Goal: Task Accomplishment & Management: Use online tool/utility

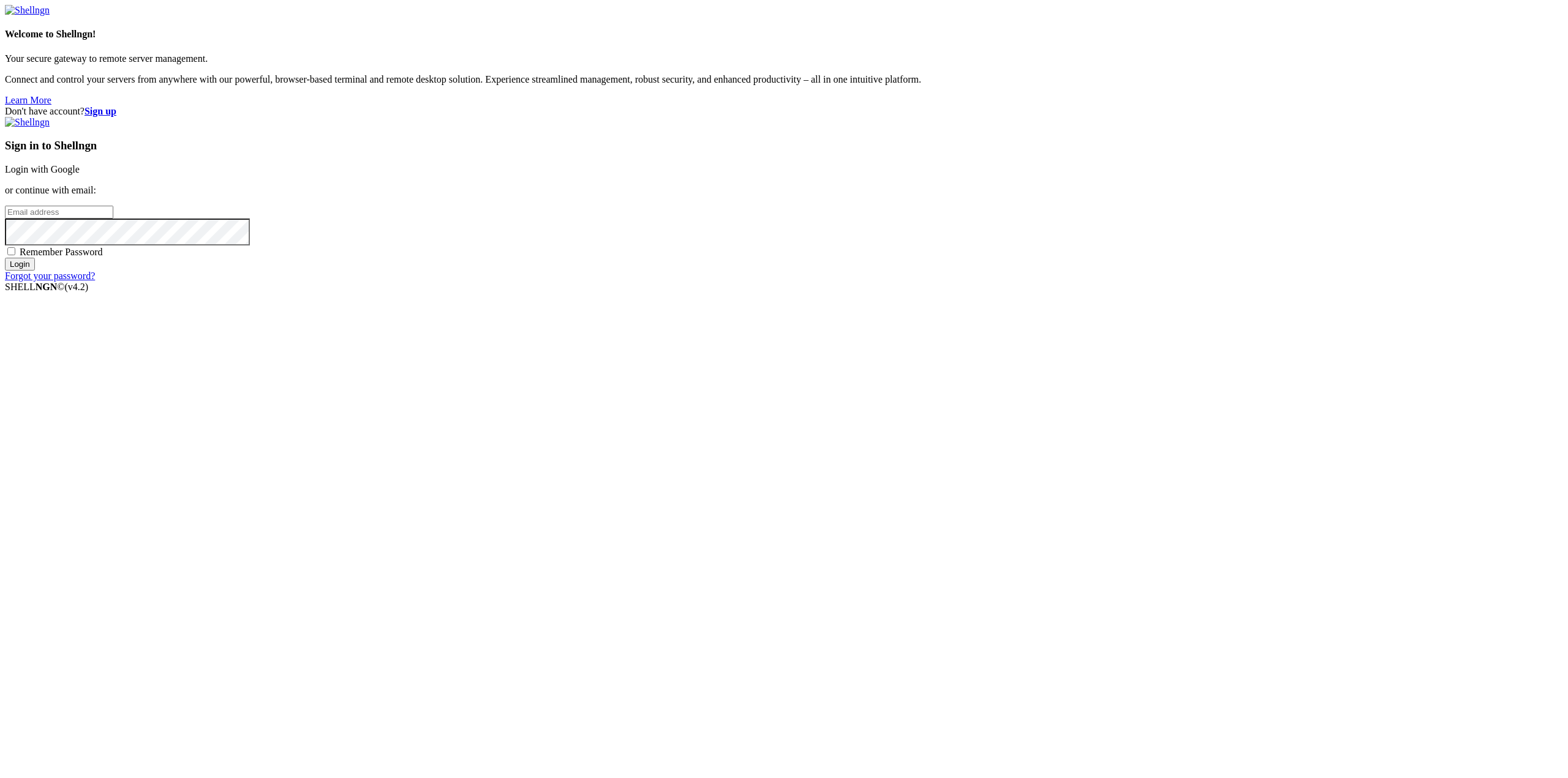
click at [80, 175] on link "Login with Google" at bounding box center [42, 169] width 75 height 11
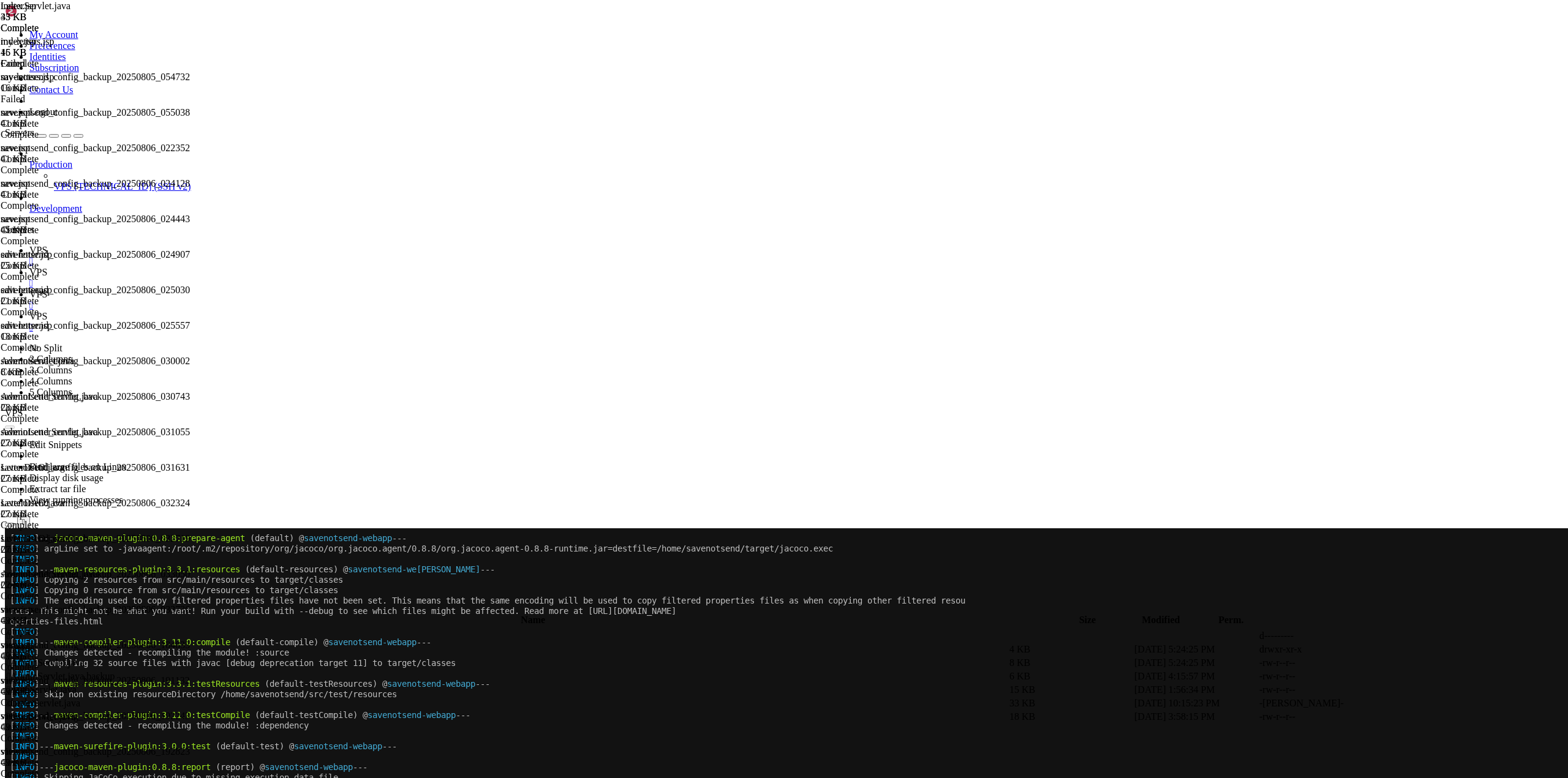
scroll to position [11547, 0]
click at [375, 322] on div "" at bounding box center [796, 328] width 1533 height 11
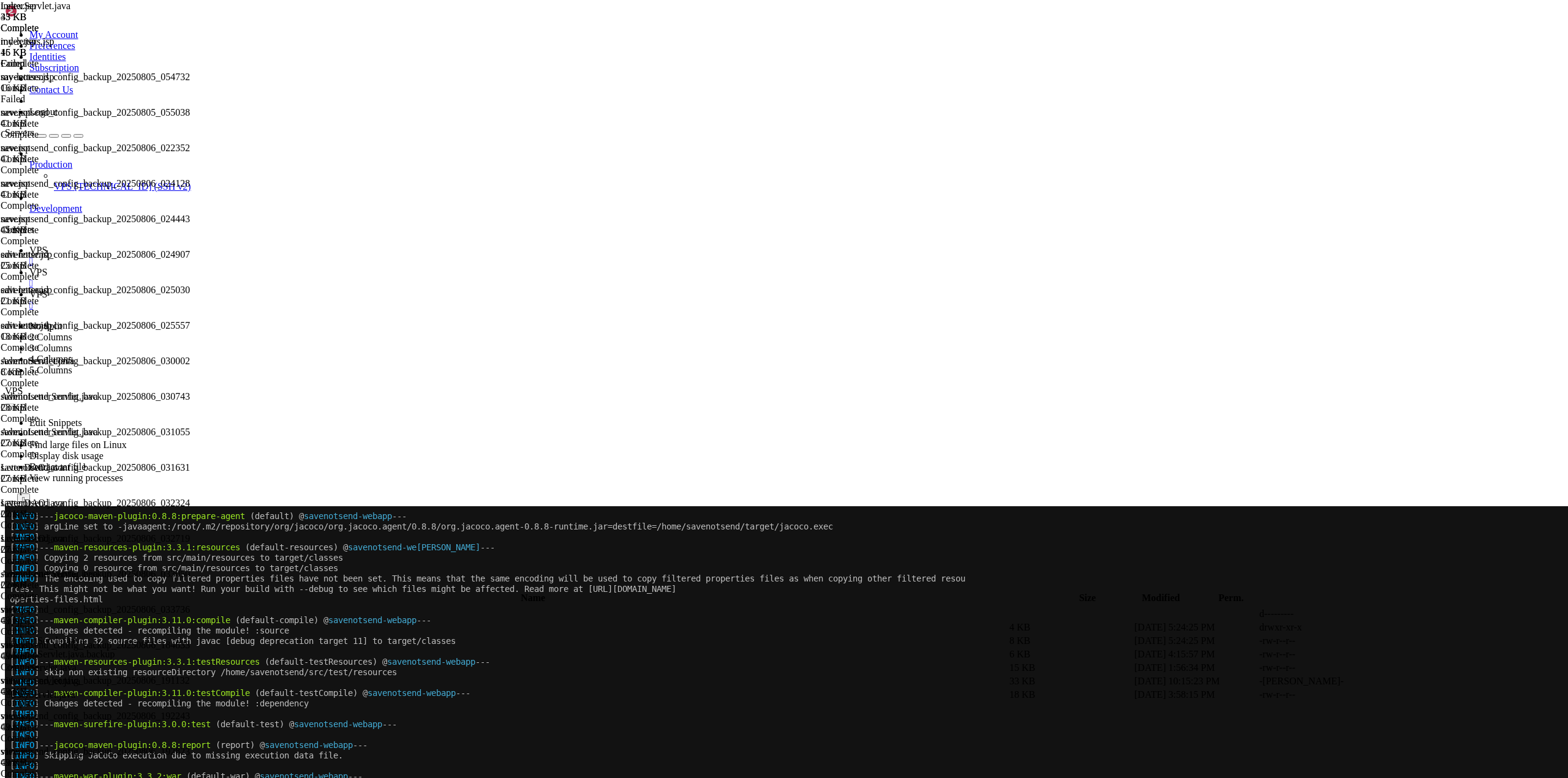
click at [317, 300] on div "" at bounding box center [796, 306] width 1533 height 11
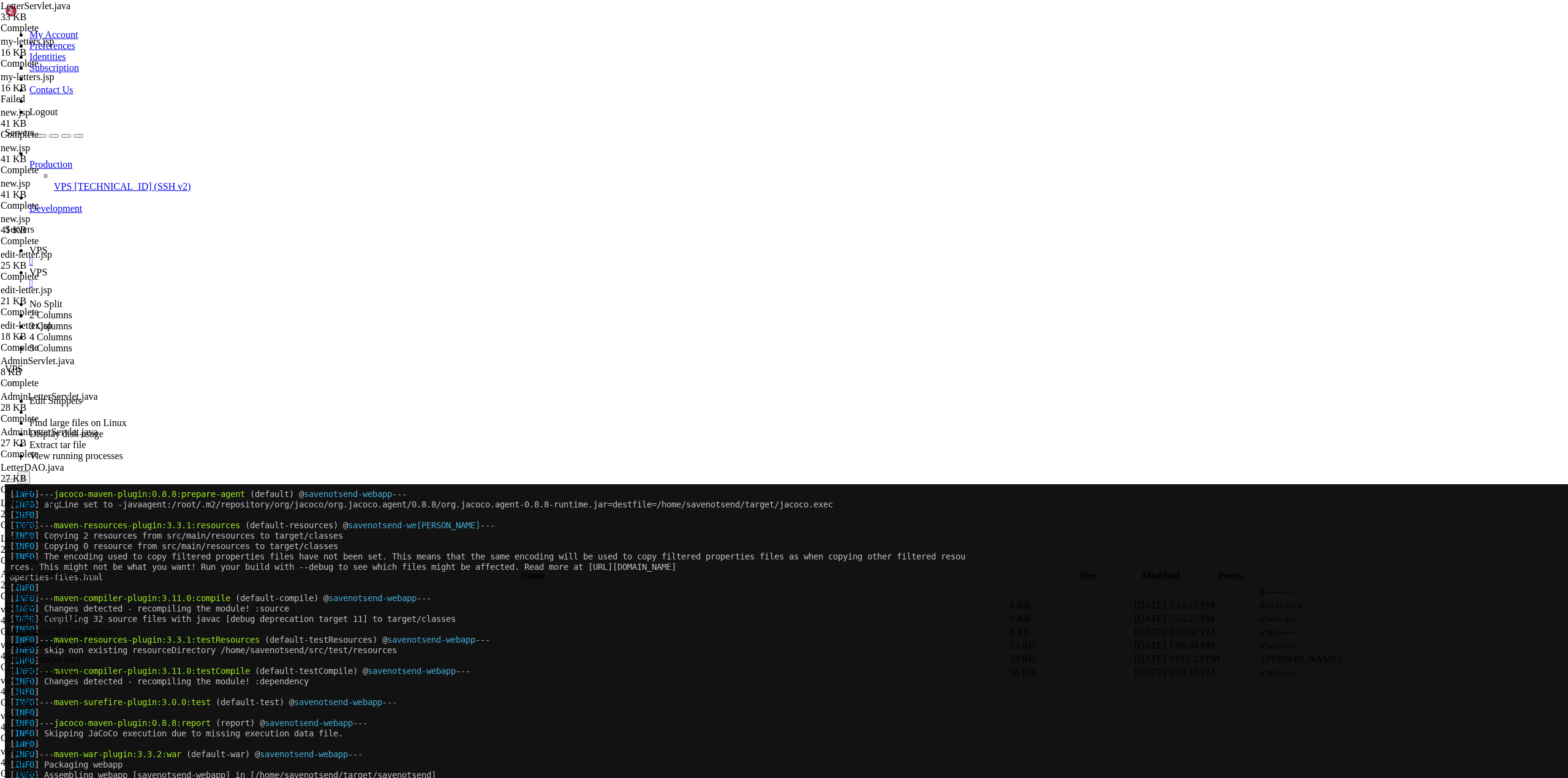
click at [261, 278] on div "" at bounding box center [796, 283] width 1533 height 11
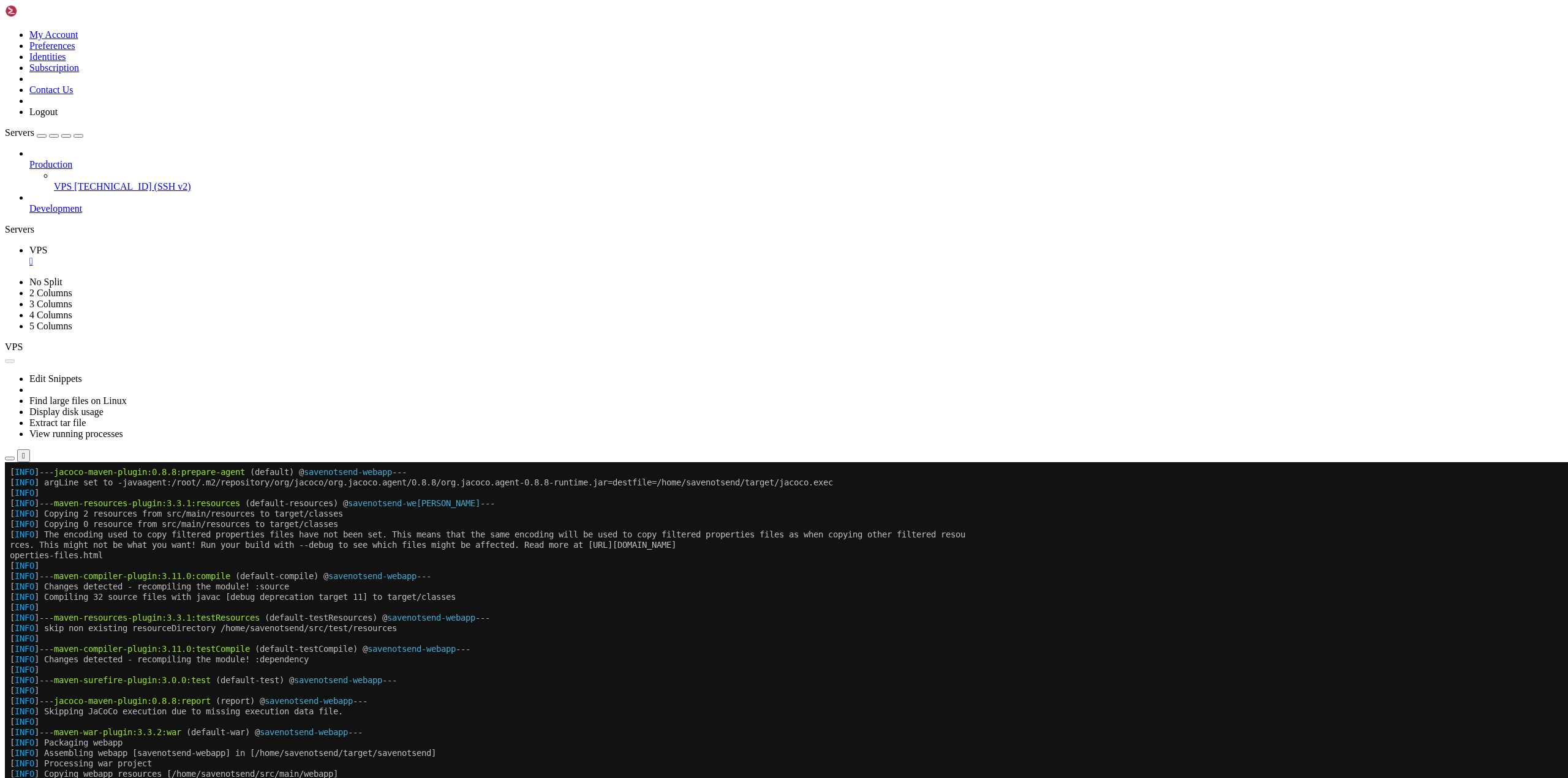
click at [201, 256] on div "" at bounding box center [796, 261] width 1533 height 11
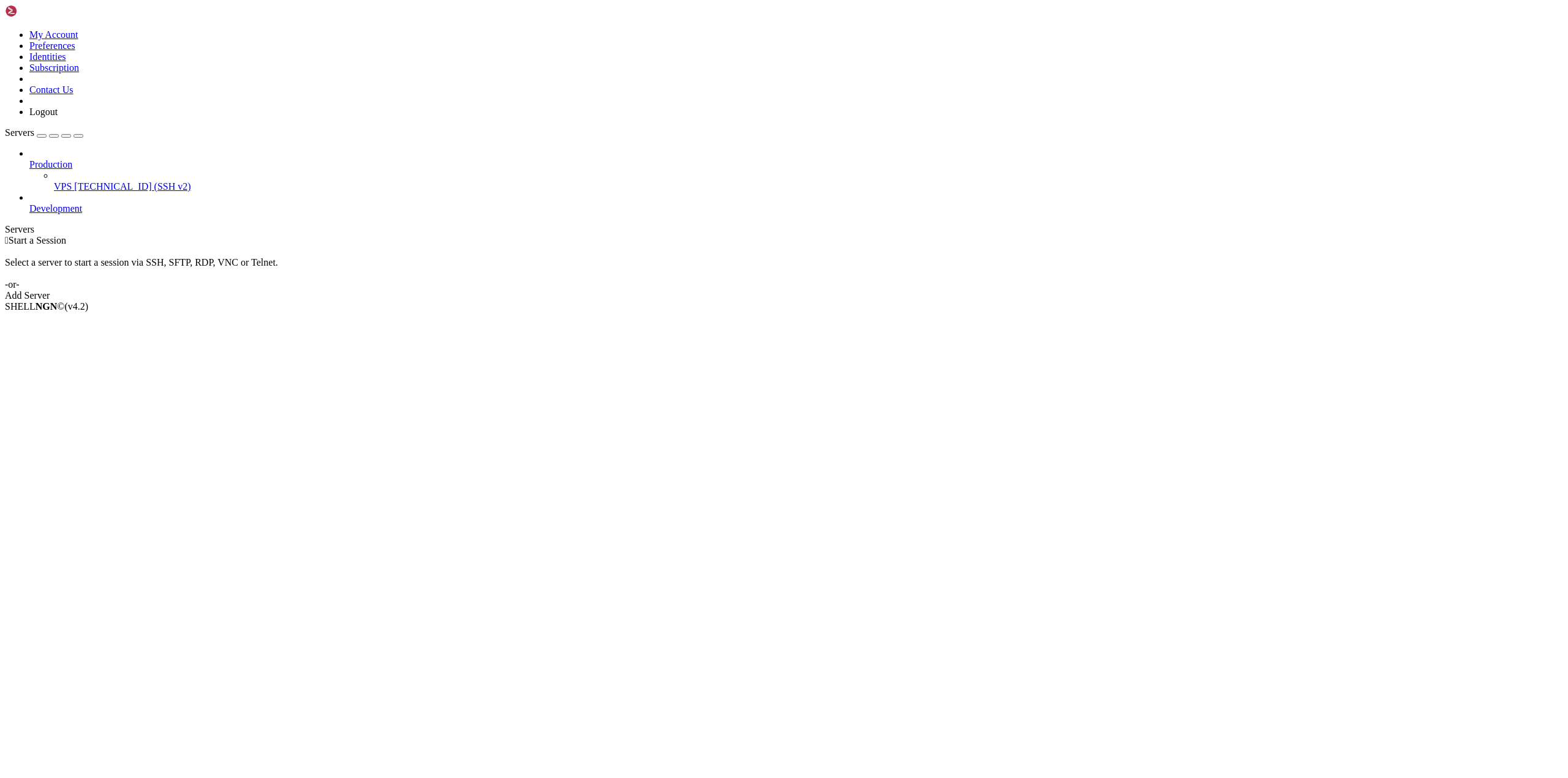
click at [74, 181] on span "[TECHNICAL_ID] (SSH v2)" at bounding box center [132, 186] width 116 height 11
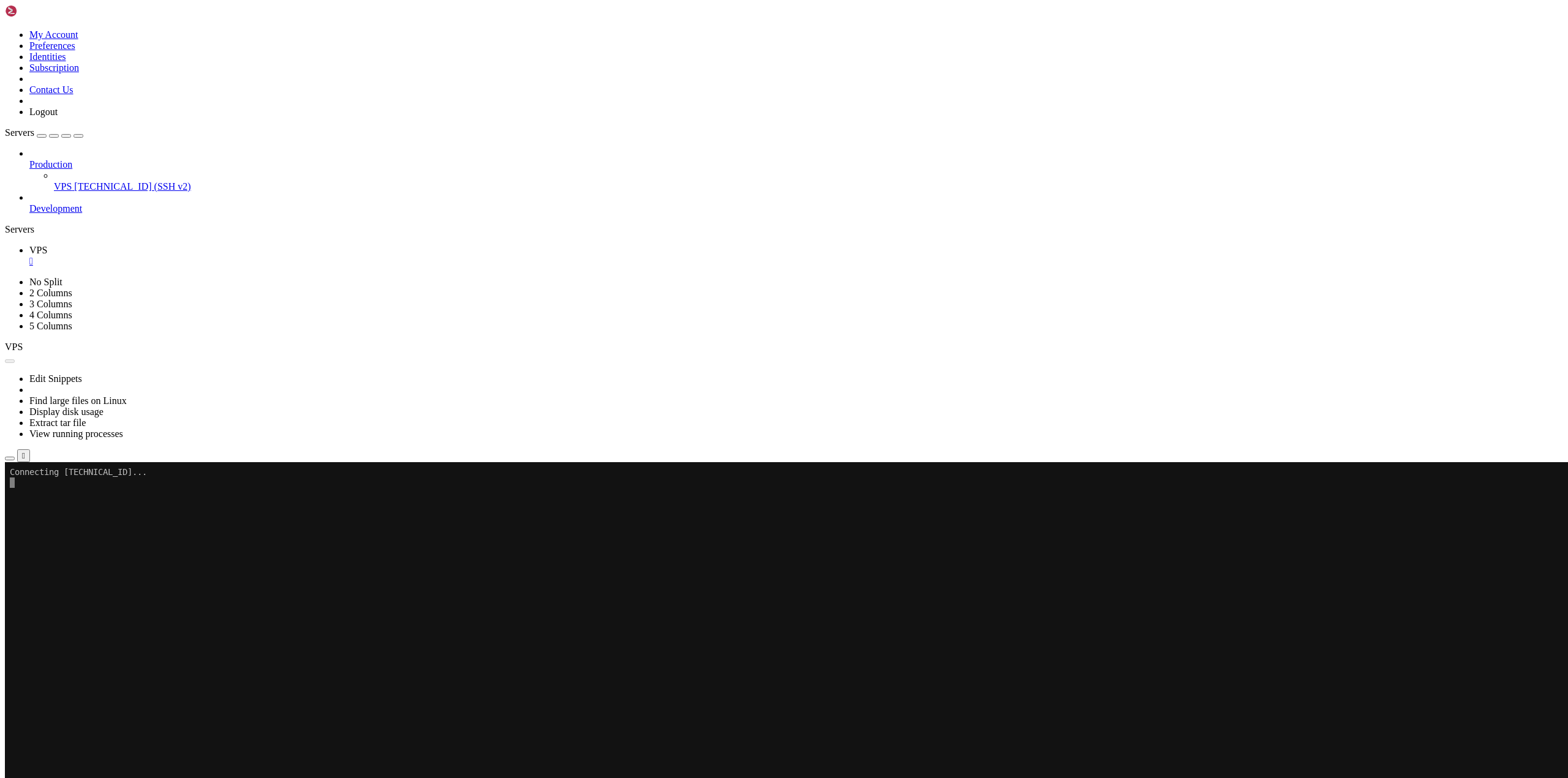
scroll to position [0, 0]
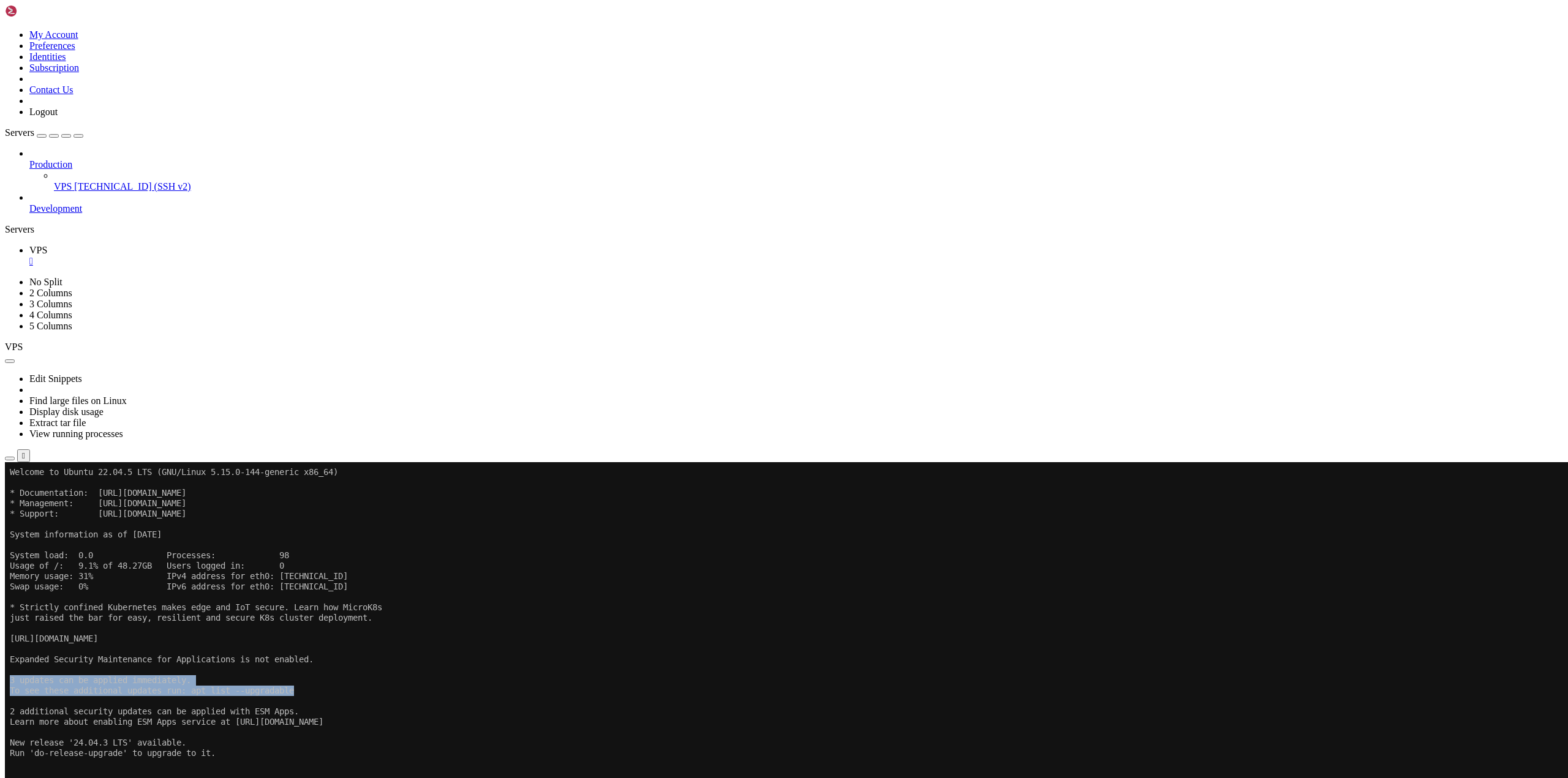
drag, startPoint x: 313, startPoint y: 691, endPoint x: 9, endPoint y: 681, distance: 304.2
drag, startPoint x: 212, startPoint y: 761, endPoint x: 205, endPoint y: 739, distance: 23.1
click at [212, 761] on x-row at bounding box center [711, 763] width 1403 height 11
drag, startPoint x: 201, startPoint y: 691, endPoint x: 308, endPoint y: 689, distance: 107.0
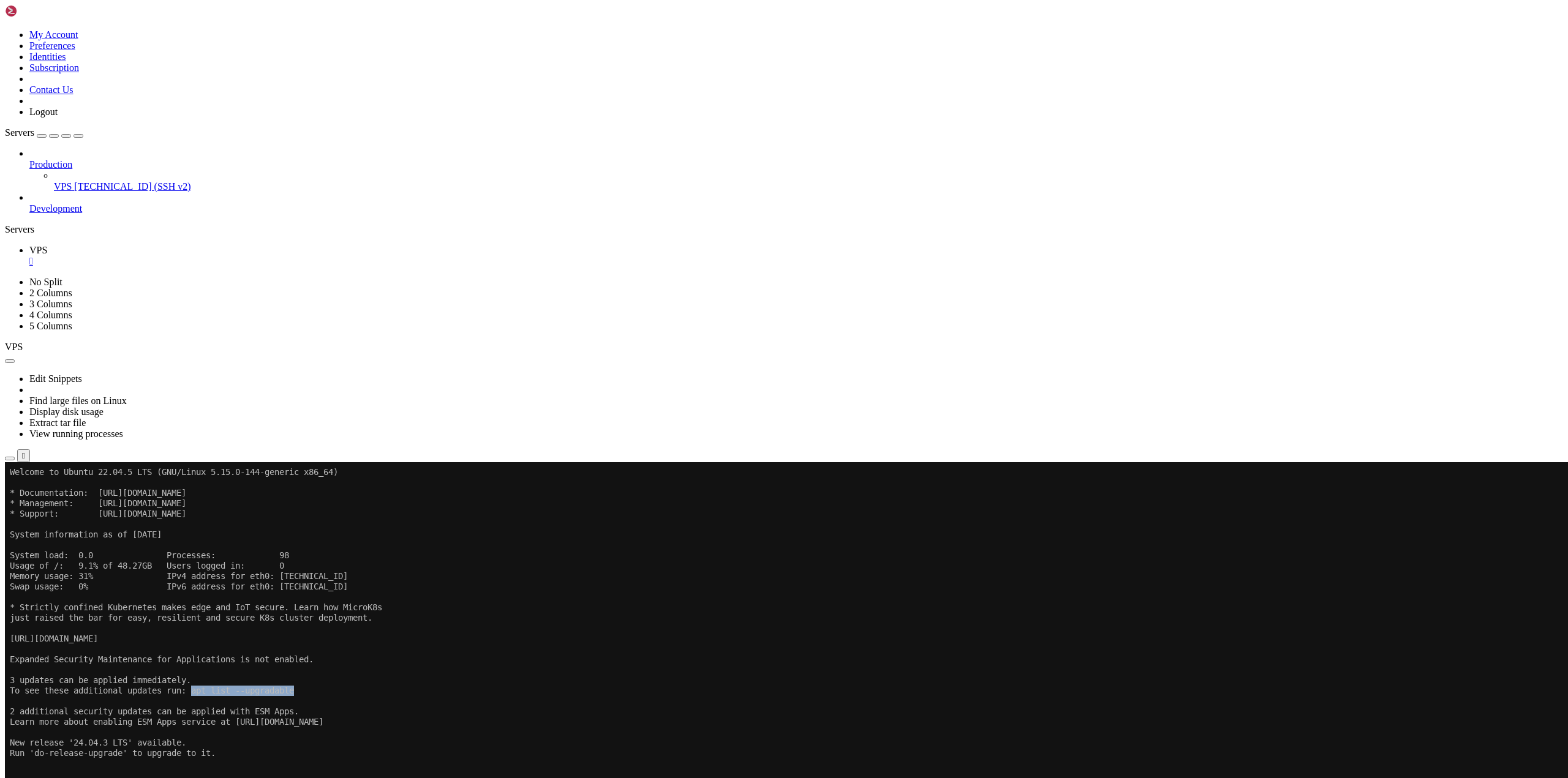
click at [308, 689] on x-row "To see these additional updates run: apt list --upgradable" at bounding box center [711, 691] width 1403 height 11
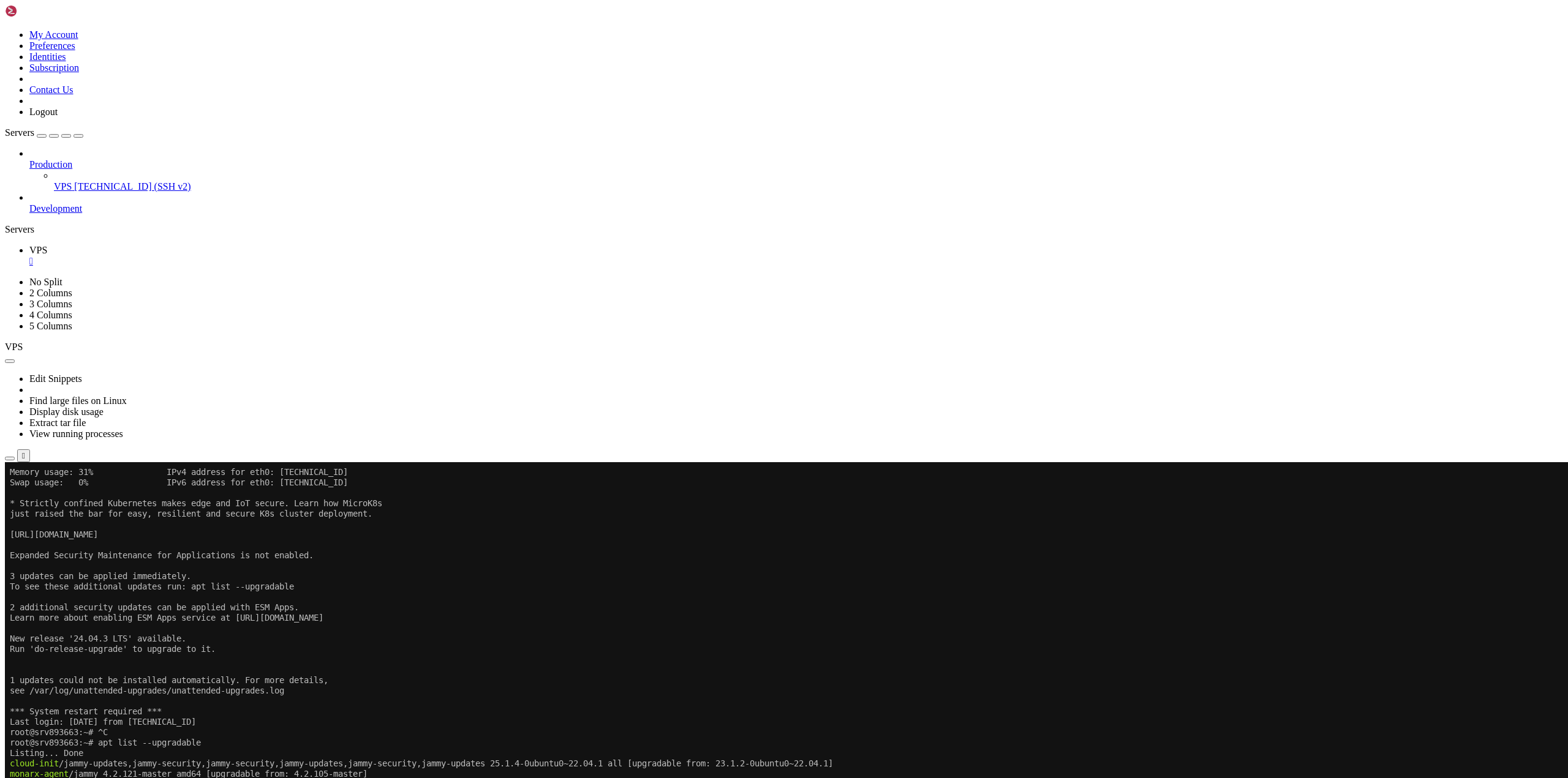
scroll to position [44, 0]
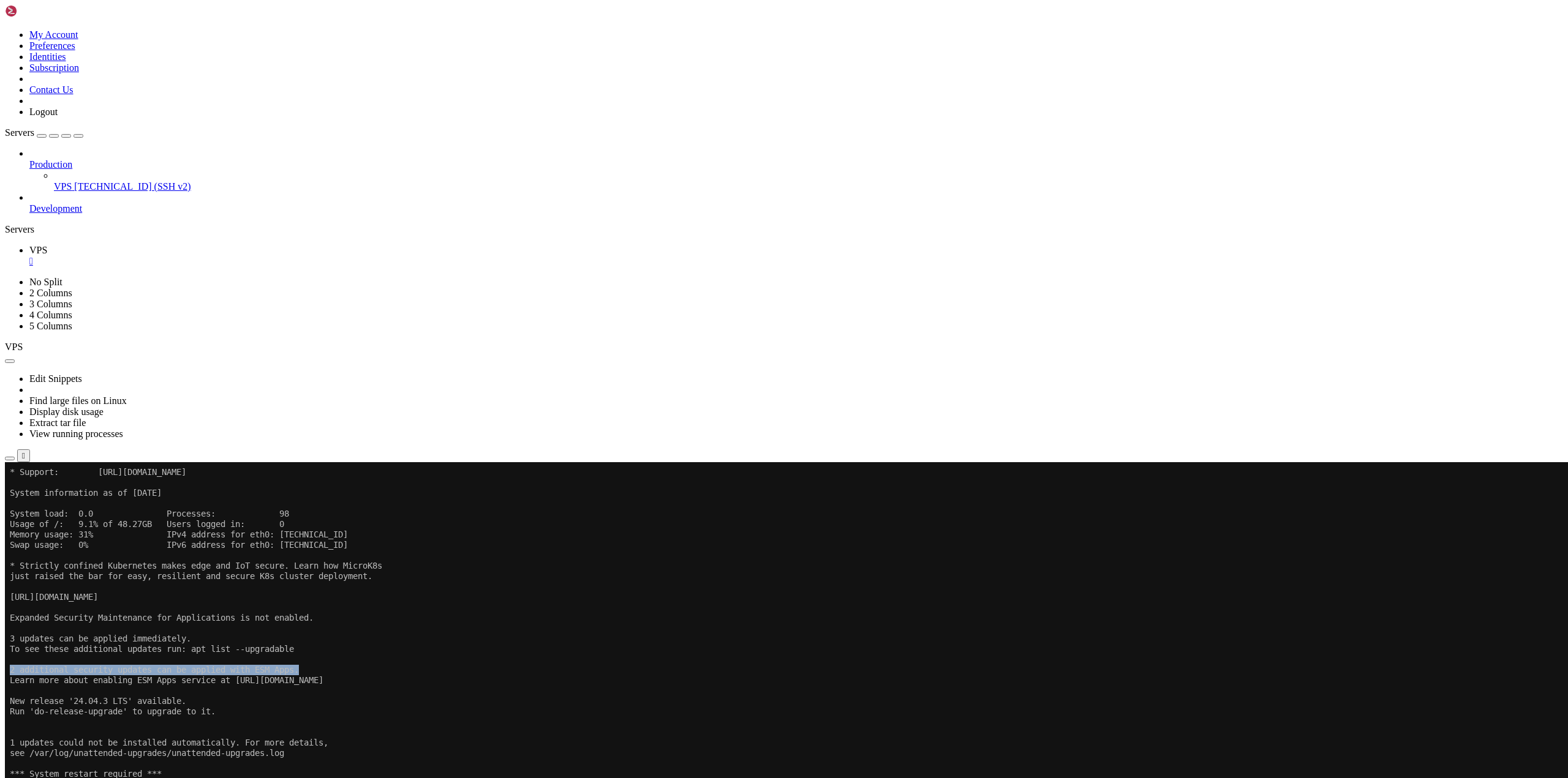
drag, startPoint x: 11, startPoint y: 670, endPoint x: 315, endPoint y: 672, distance: 304.0
click at [315, 672] on x-row "2 additional security updates can be applied with ESM Apps." at bounding box center [711, 670] width 1403 height 11
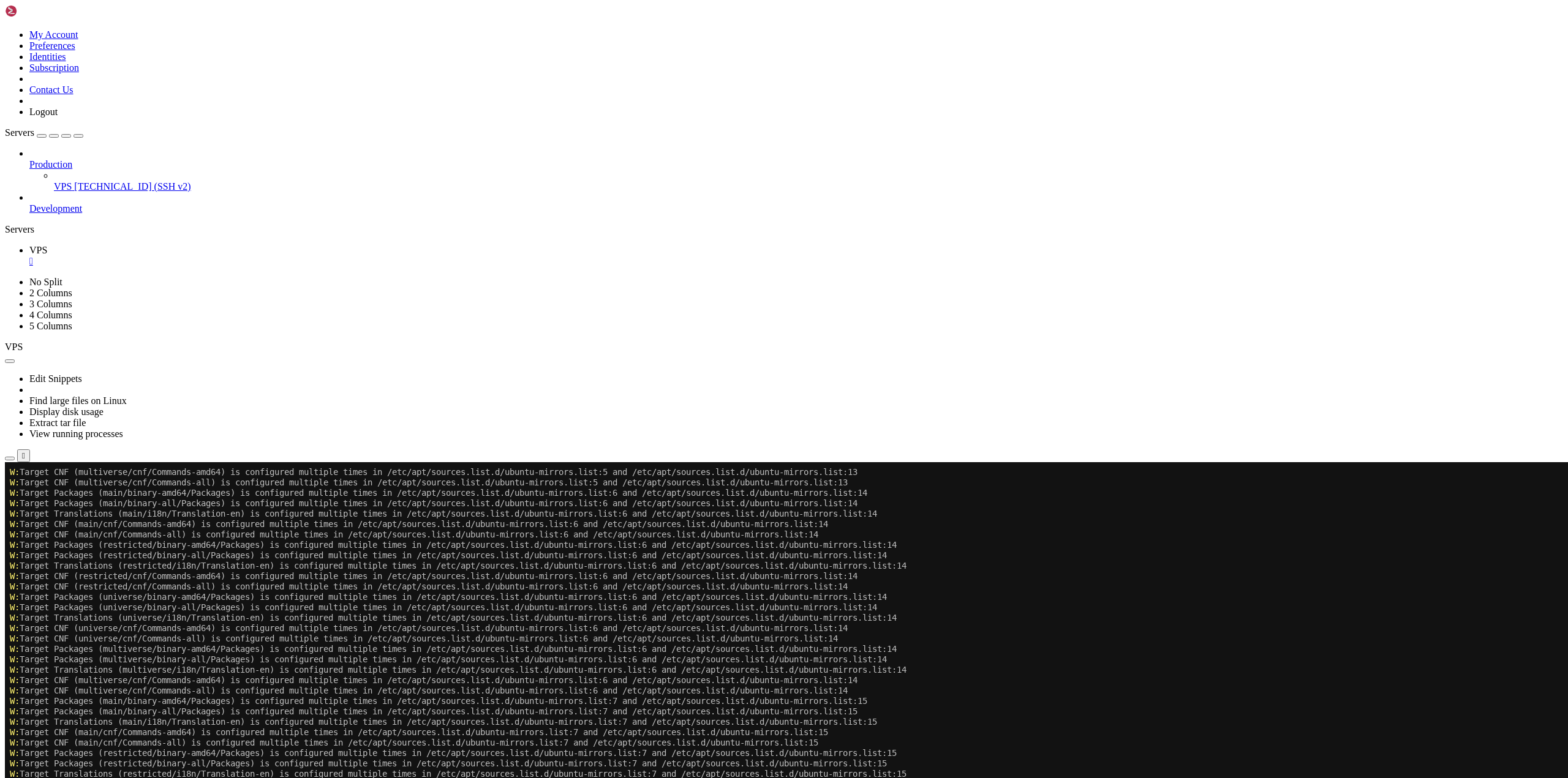
scroll to position [3322, 0]
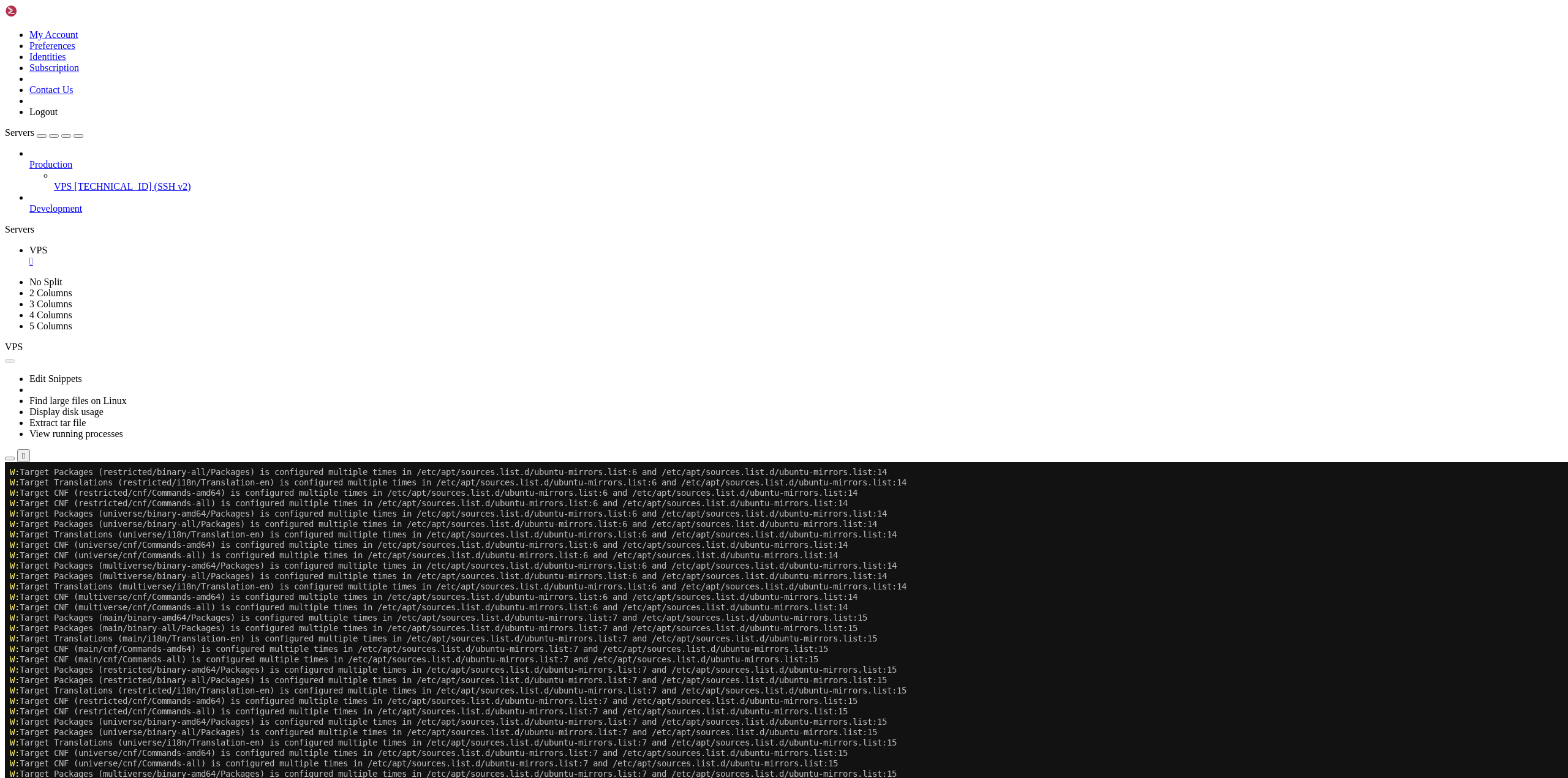
click at [54, 497] on button "Reconnect" at bounding box center [29, 504] width 49 height 13
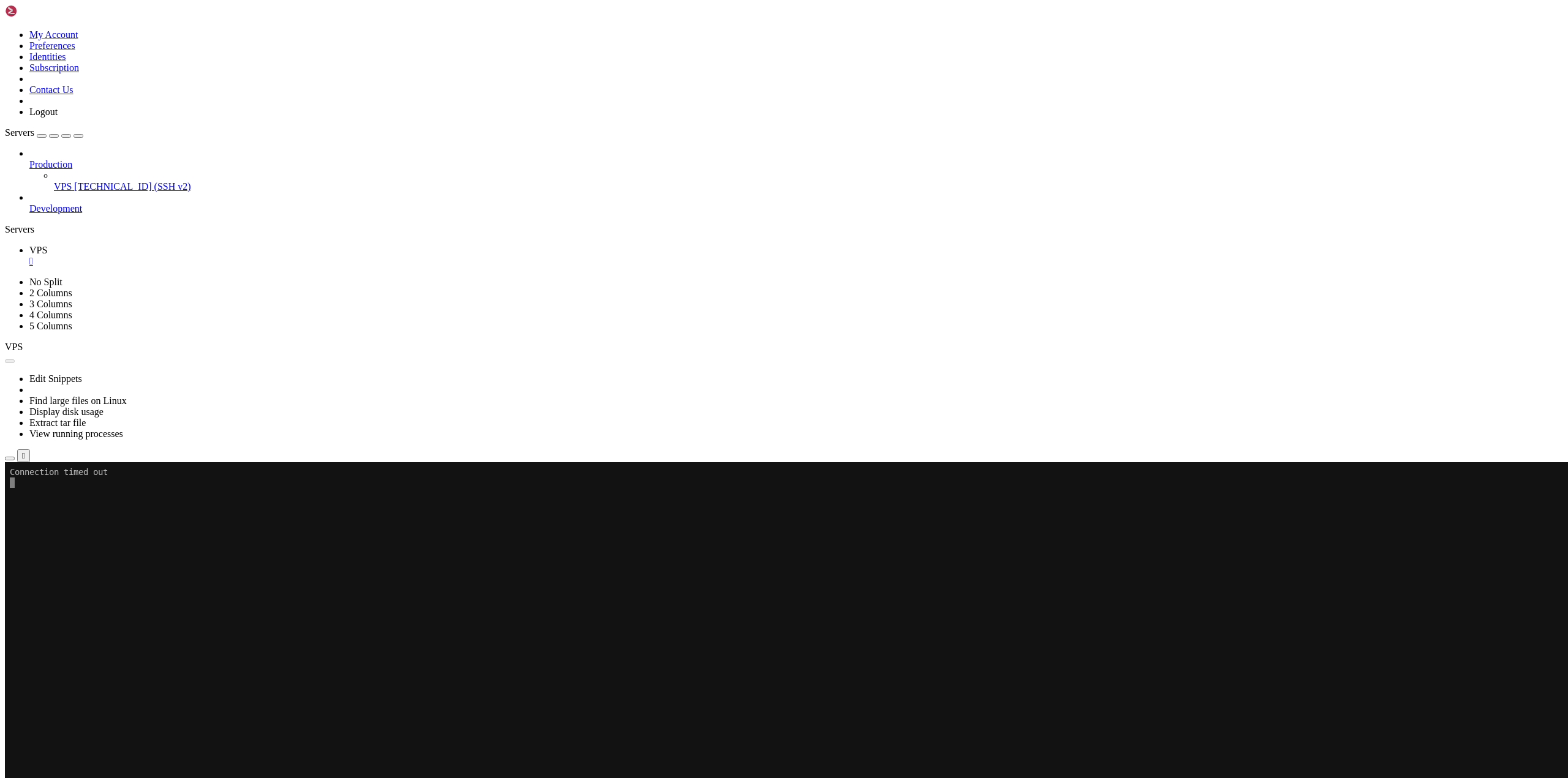
click at [54, 497] on button "Reconnect" at bounding box center [29, 504] width 49 height 13
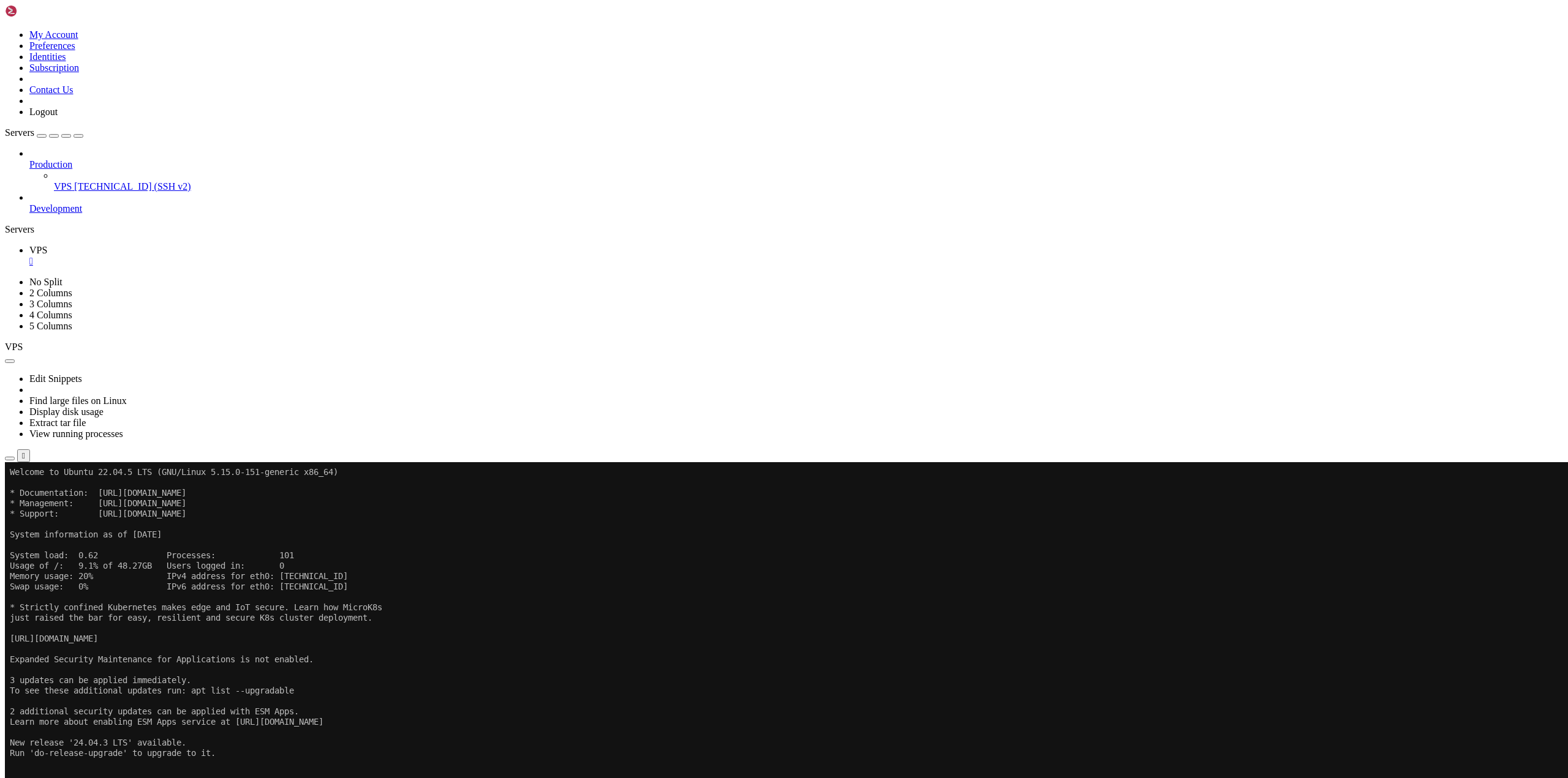
drag, startPoint x: 303, startPoint y: 797, endPoint x: 32, endPoint y: 798, distance: 271.0
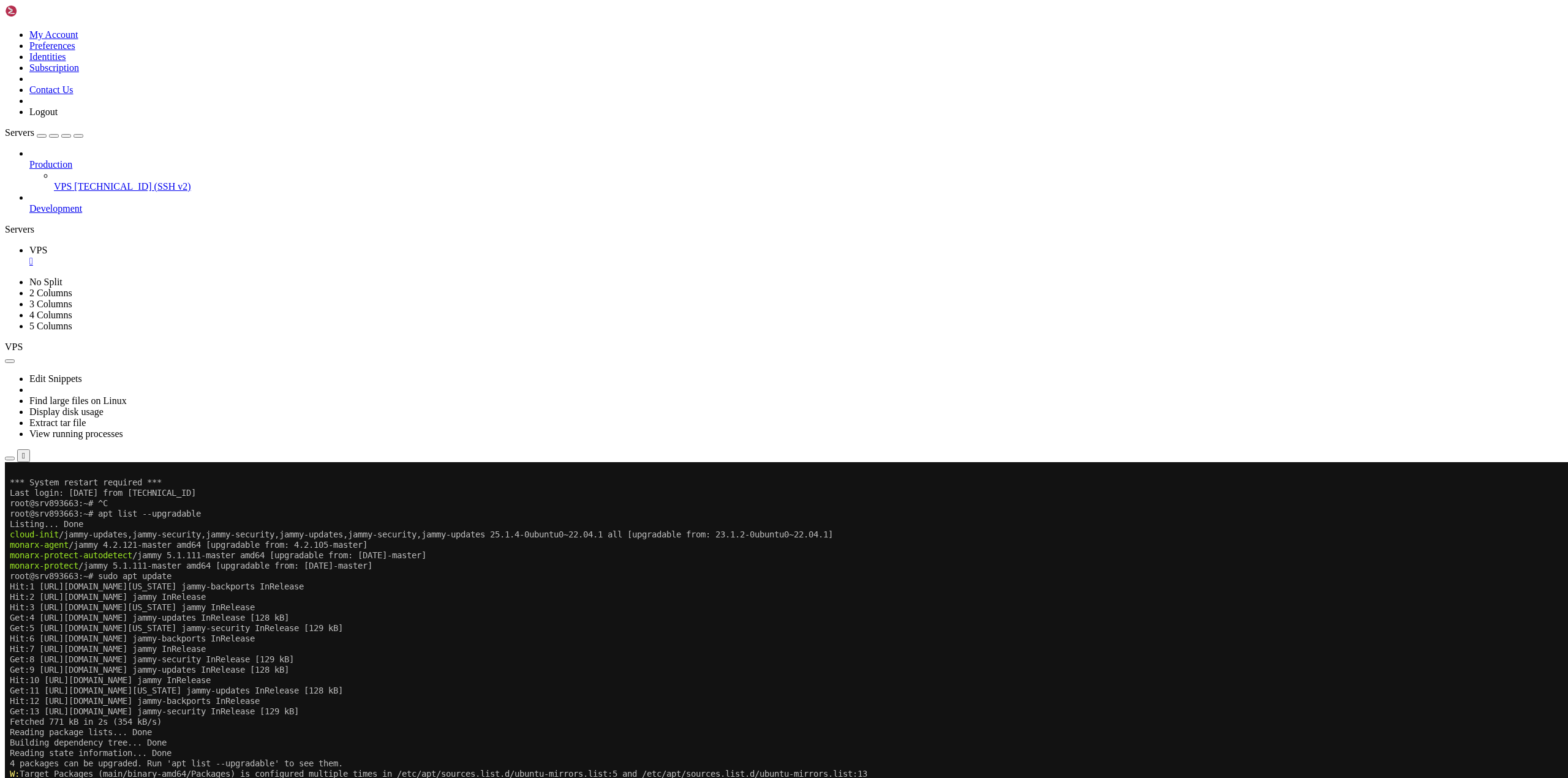
scroll to position [390, 0]
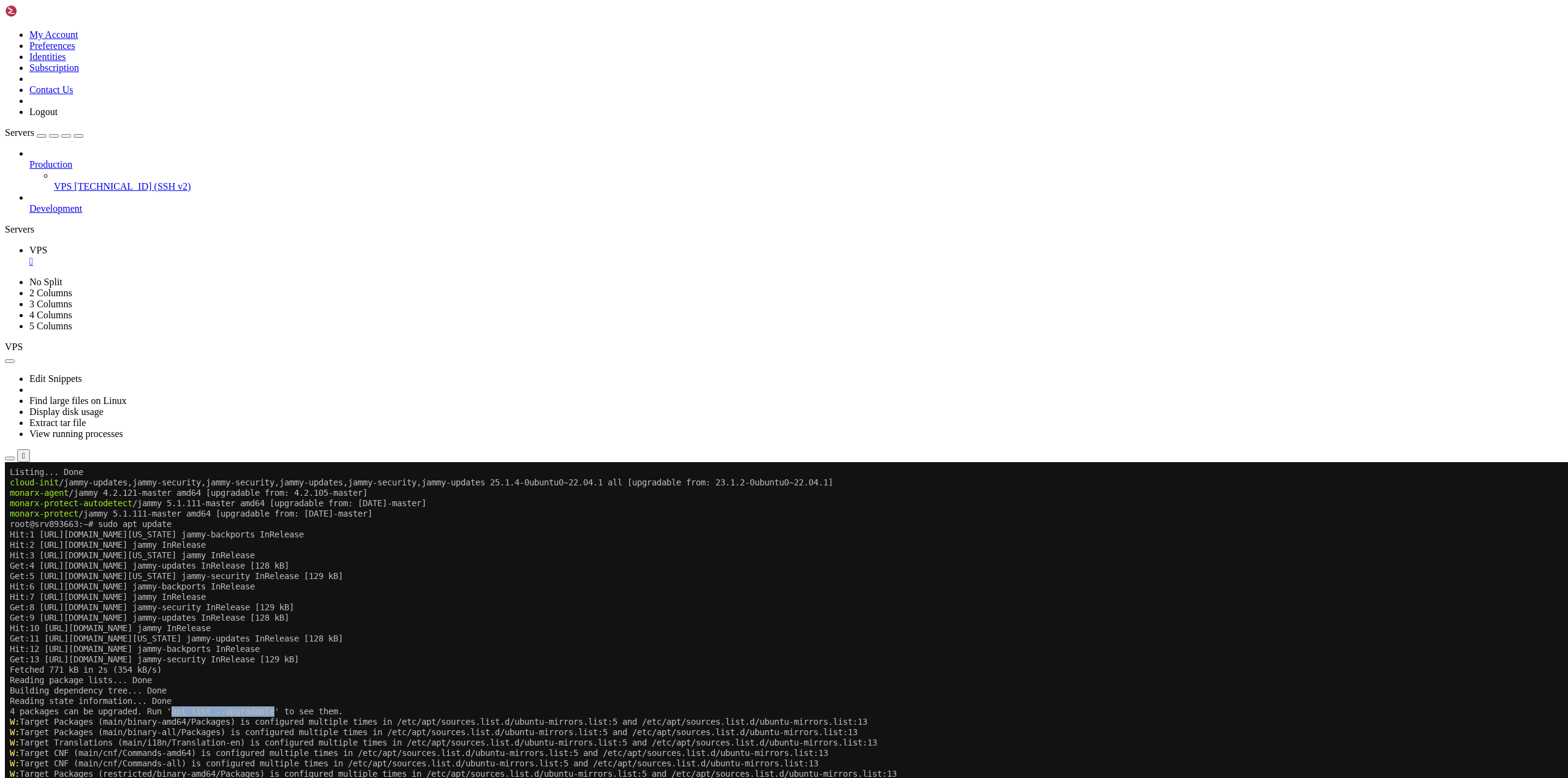
drag, startPoint x: 183, startPoint y: 711, endPoint x: 287, endPoint y: 707, distance: 104.1
click at [287, 707] on x-row "4 packages can be upgraded. Run 'apt list --upgradable' to see them." at bounding box center [711, 711] width 1403 height 11
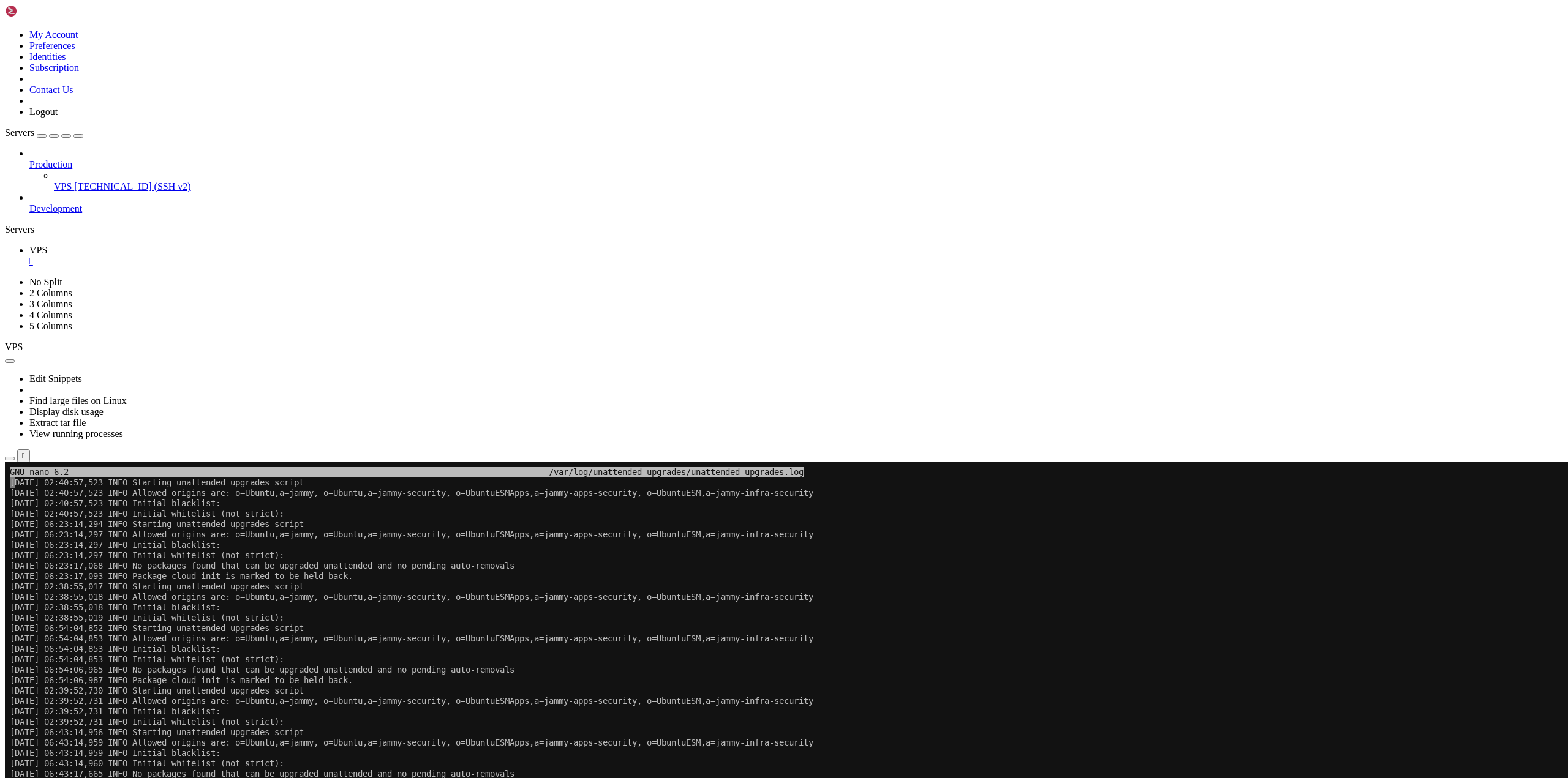
scroll to position [2717, 0]
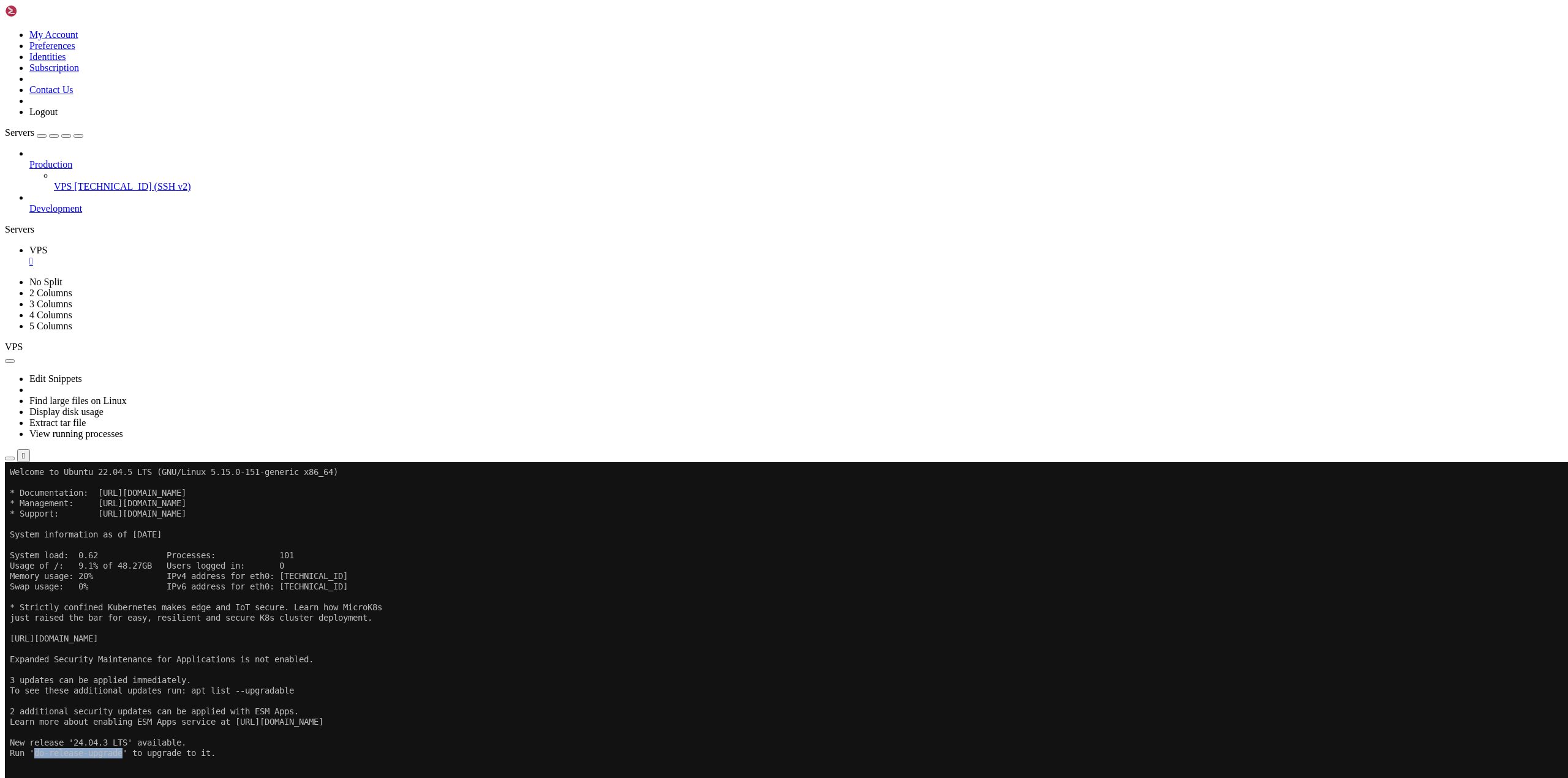
drag, startPoint x: 36, startPoint y: 755, endPoint x: 126, endPoint y: 755, distance: 90.0
click at [126, 755] on x-row "Run 'do-release-upgrade' to upgrade to it." at bounding box center [711, 754] width 1403 height 11
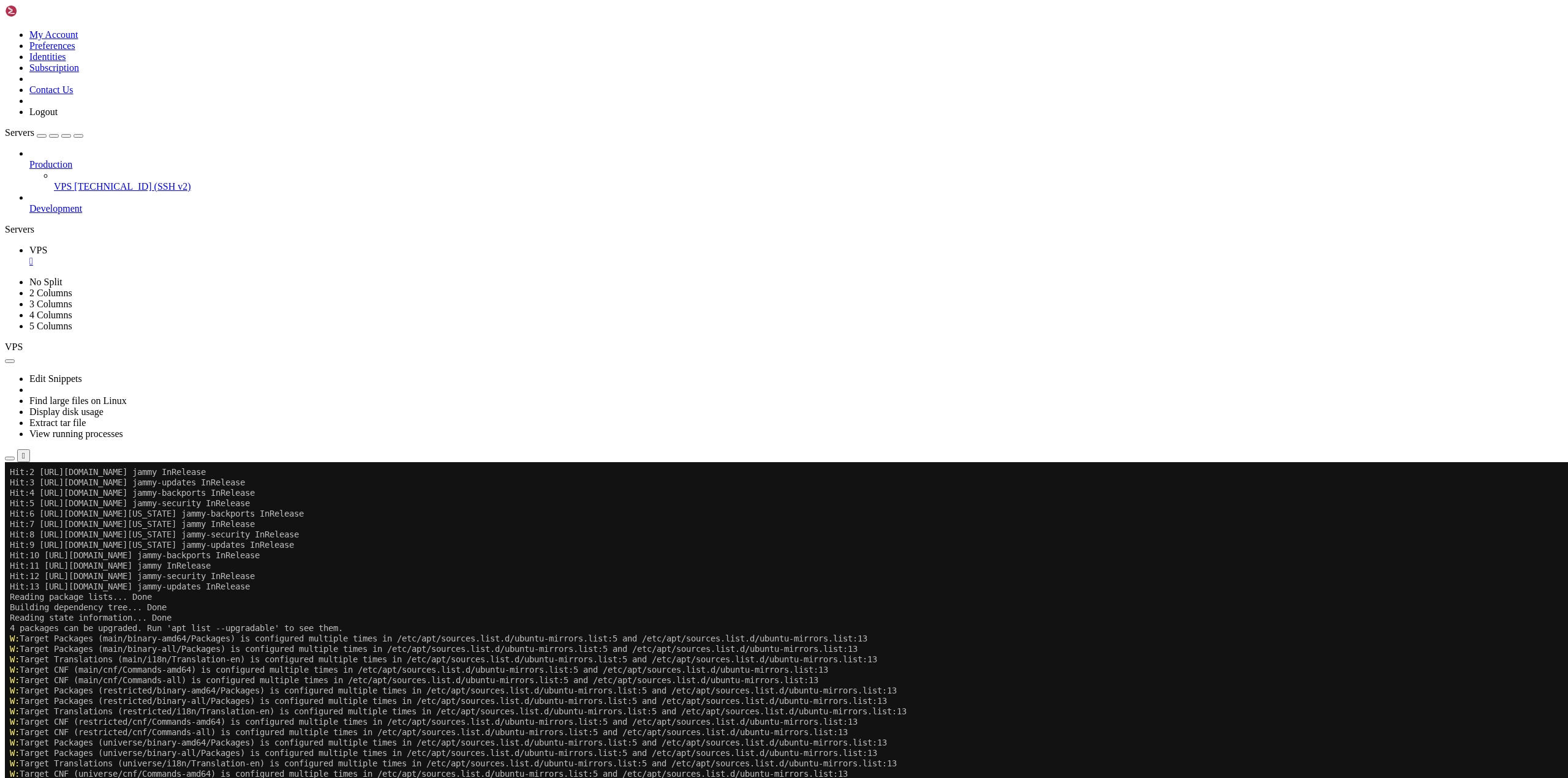
scroll to position [3037, 0]
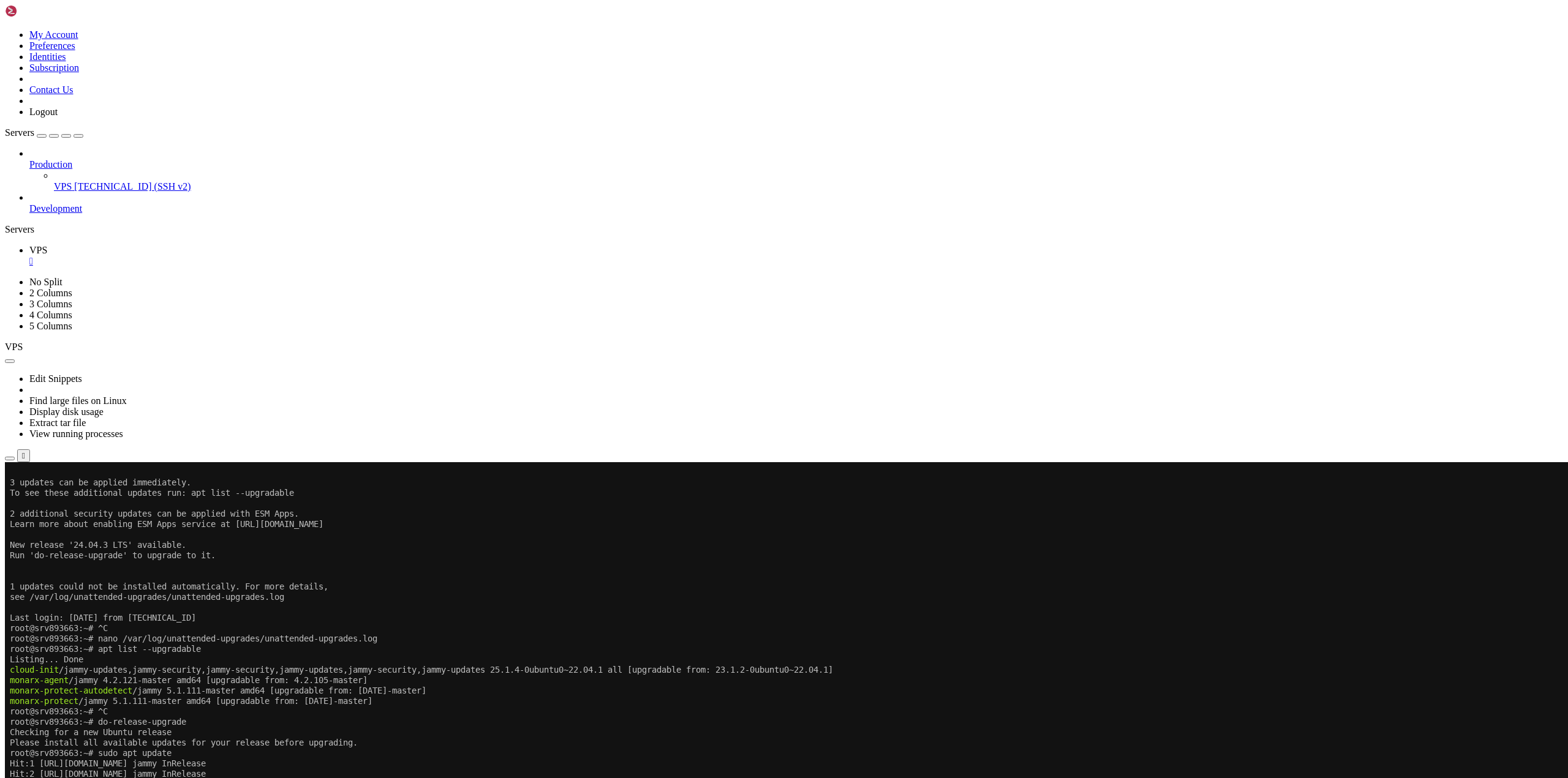
scroll to position [2915, 0]
drag, startPoint x: 10, startPoint y: 733, endPoint x: 380, endPoint y: 746, distance: 370.2
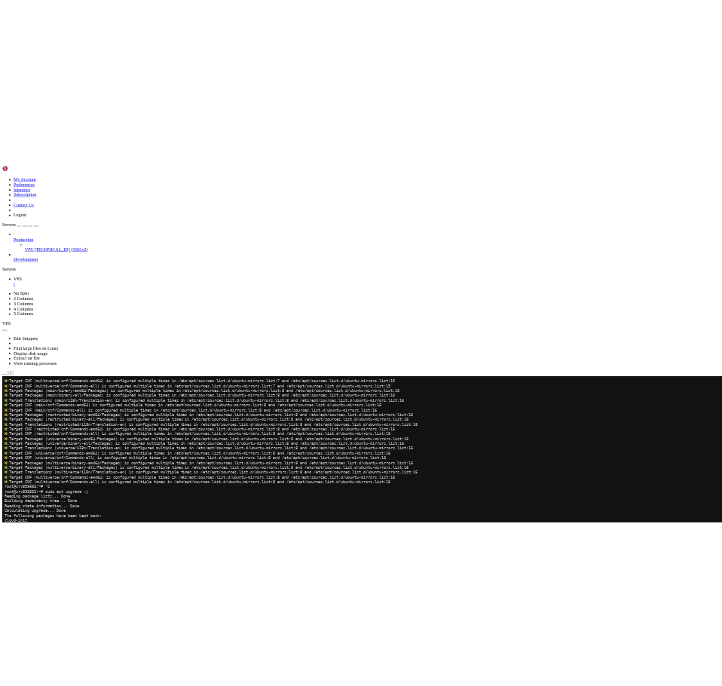
scroll to position [8000, 0]
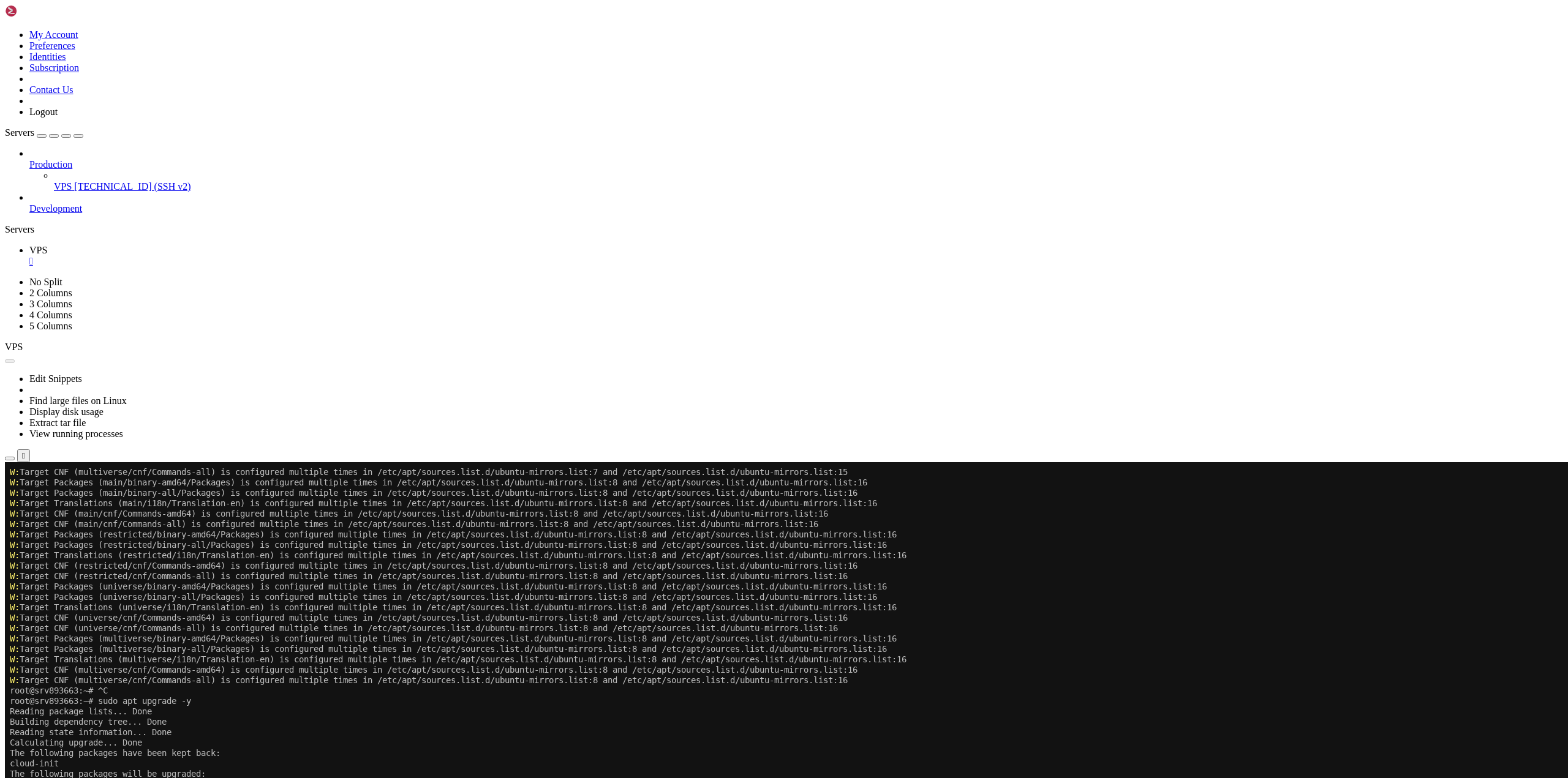
click at [54, 497] on button "Reconnect" at bounding box center [29, 504] width 49 height 13
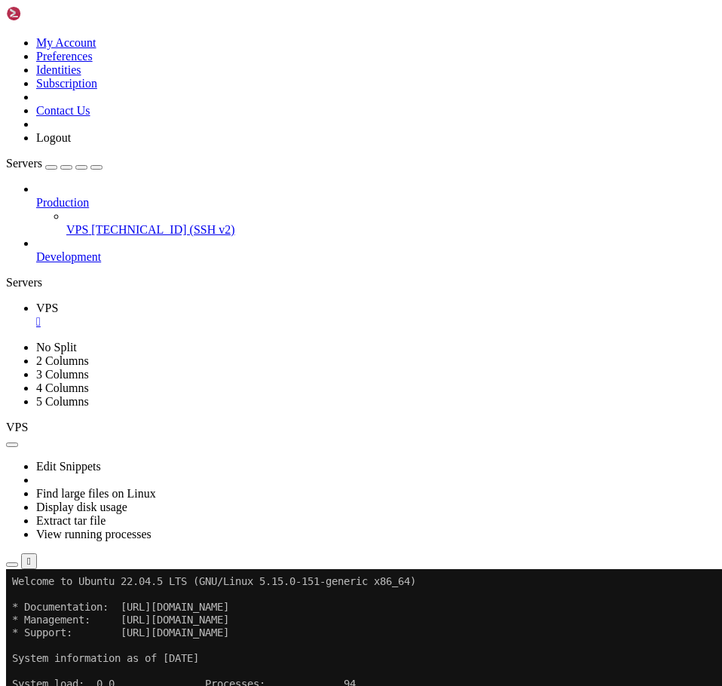
scroll to position [7, 2]
click at [36, 196] on icon at bounding box center [36, 196] width 0 height 0
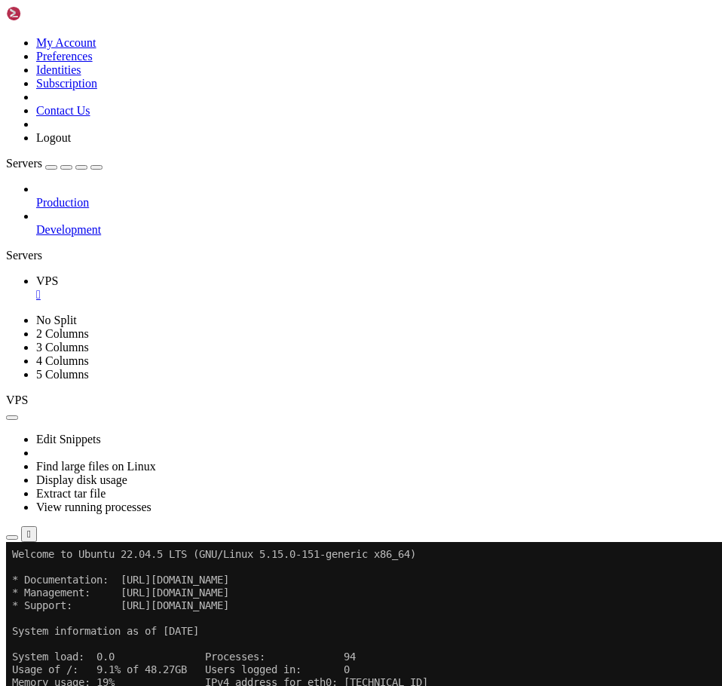
click at [36, 196] on icon at bounding box center [36, 196] width 0 height 0
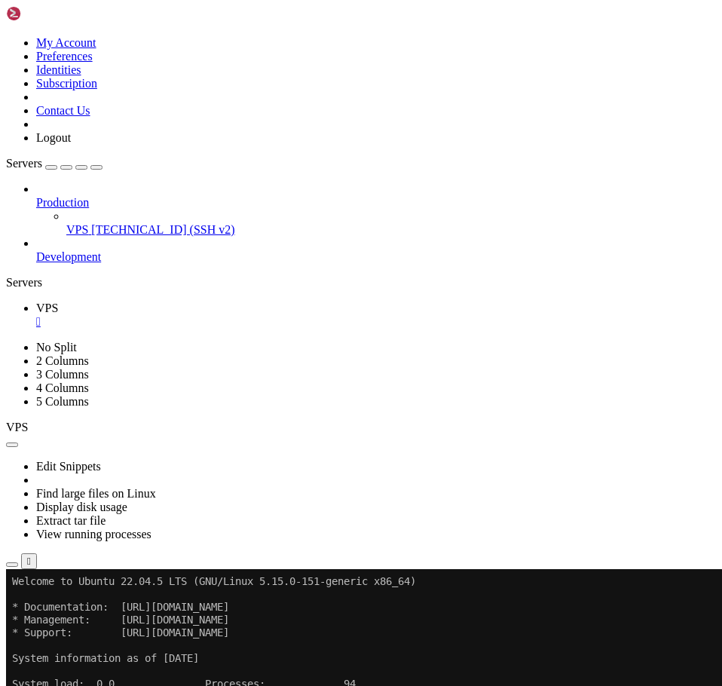
click at [97, 167] on icon "button" at bounding box center [97, 167] width 0 height 0
click at [12, 276] on div "Servers" at bounding box center [361, 283] width 710 height 14
click at [136, 223] on span "[TECHNICAL_ID] (SSH v2)" at bounding box center [162, 229] width 143 height 13
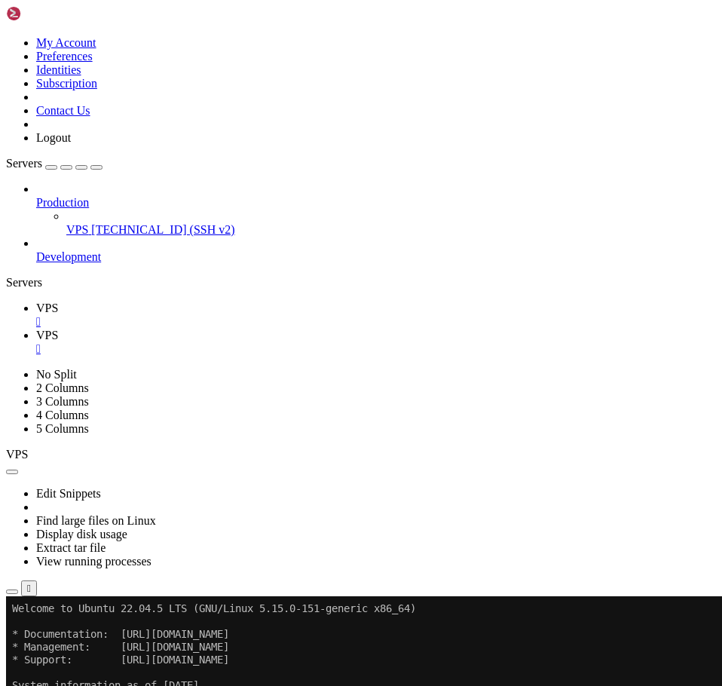
scroll to position [0, 0]
click at [6, 36] on icon at bounding box center [6, 36] width 0 height 0
click at [97, 167] on icon "button" at bounding box center [97, 167] width 0 height 0
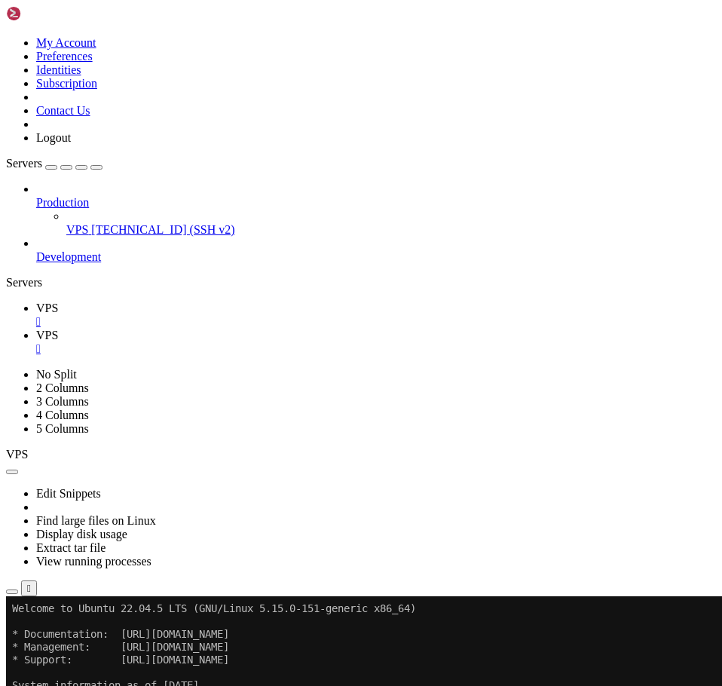
scroll to position [13, 0]
click at [58, 302] on span "VPS" at bounding box center [47, 308] width 22 height 13
click at [58, 329] on span "VPS" at bounding box center [47, 335] width 22 height 13
click at [55, 302] on span "VPS" at bounding box center [47, 308] width 22 height 13
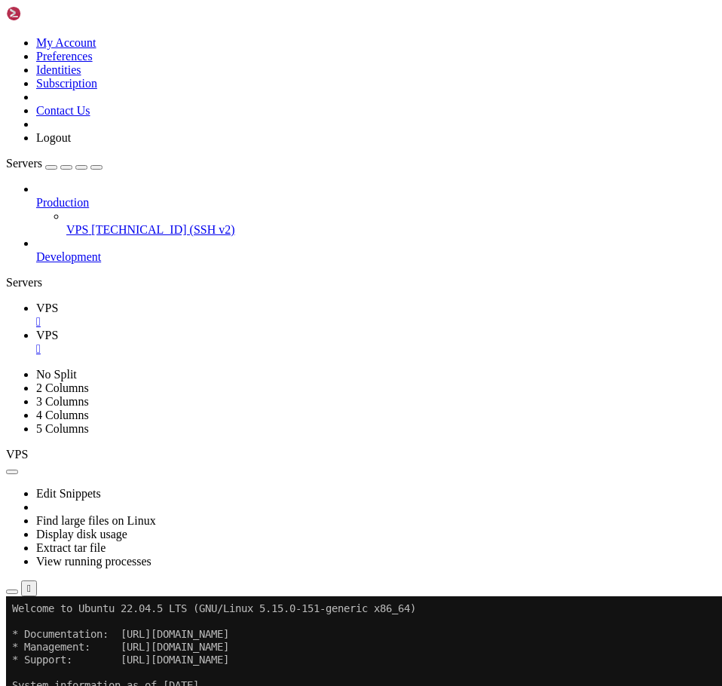
click at [12, 592] on icon "button" at bounding box center [12, 592] width 0 height 0
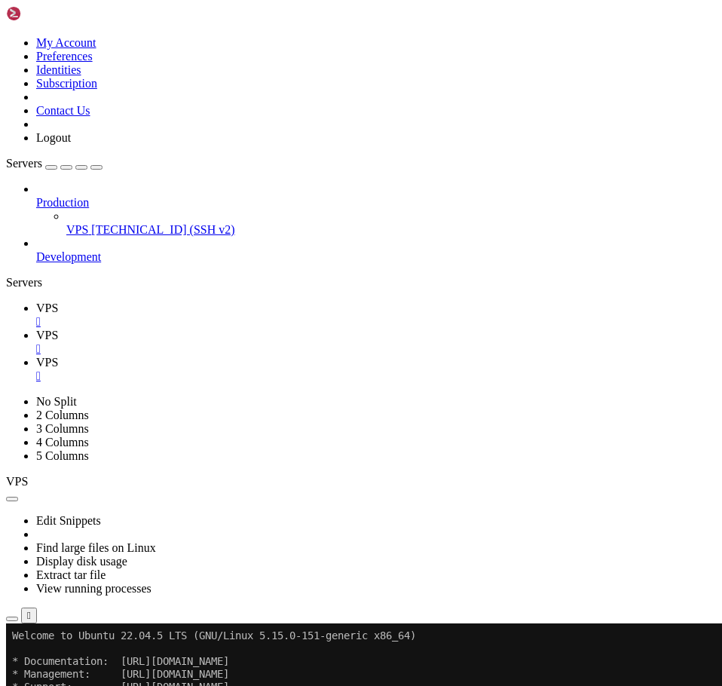
type input "/home/savenotsend/src/main/java/com/savenotsend/servlets"
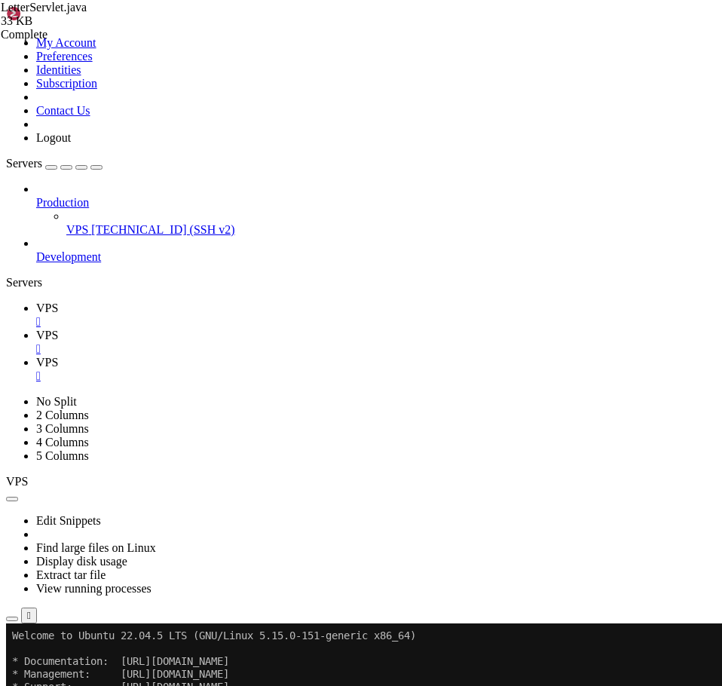
type textarea "subject = escapeHtml(subject.trim());"
type input "handleMyLetters"
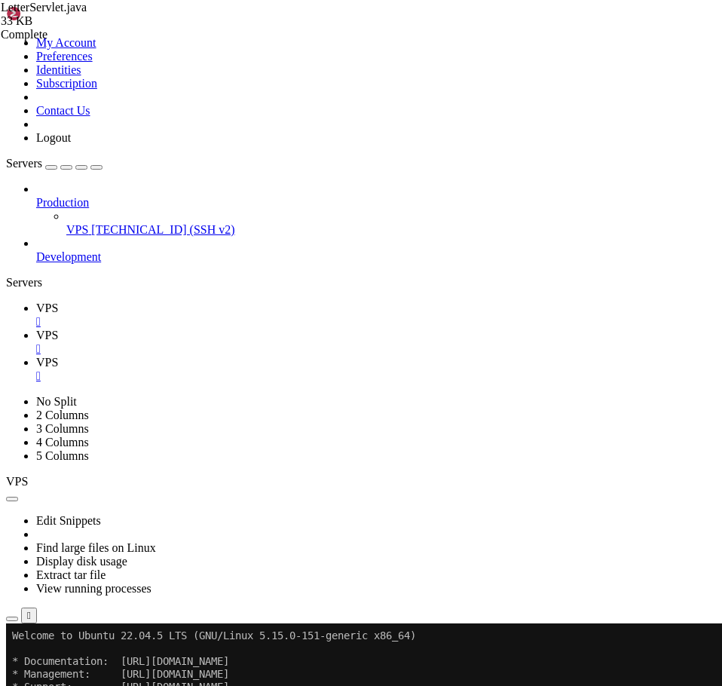
type textarea "request.setAttribute("letters", userLetters); request.getRequestDispatcher("/WE…"
paste textarea
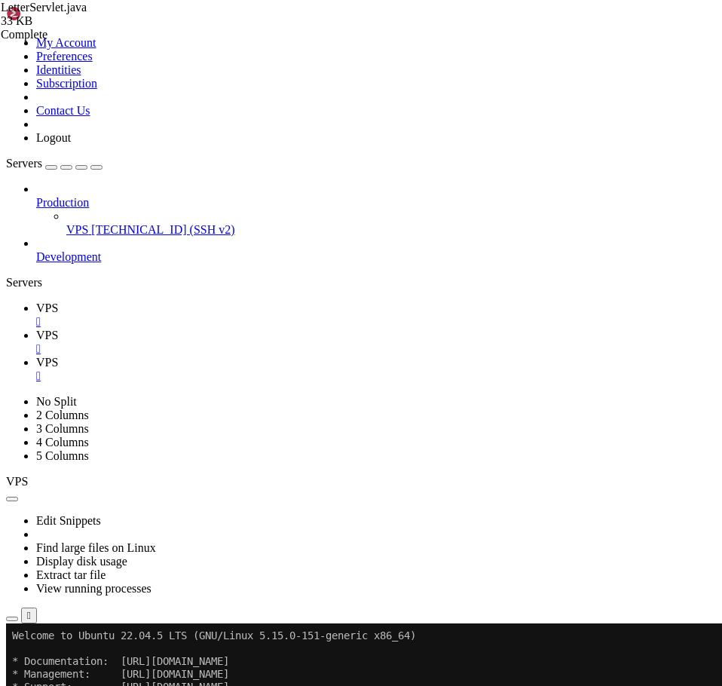
scroll to position [6427, 0]
type textarea "request.getRequestDispatcher("/WEB-INF/jsp/letters/my-letters.jsp").forward(req…"
type input "handlemyletters"
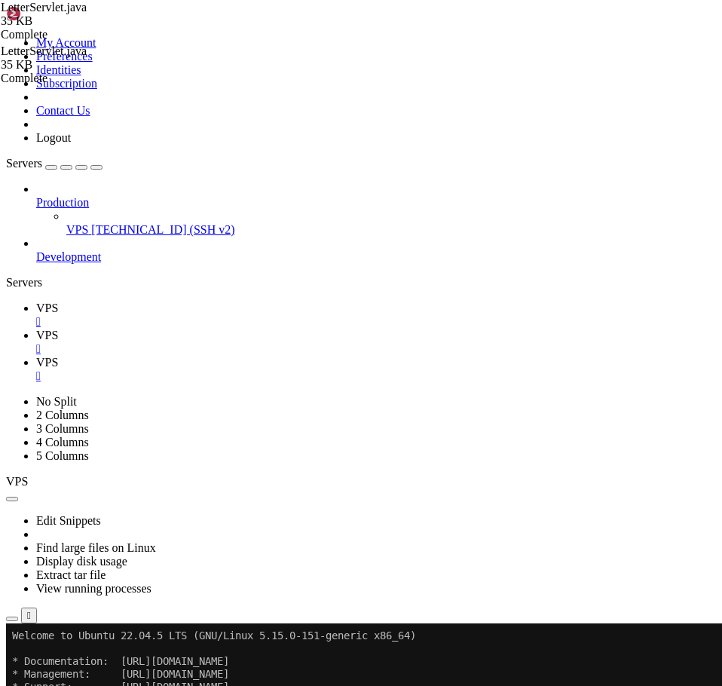
drag, startPoint x: 82, startPoint y: 217, endPoint x: 379, endPoint y: 401, distance: 348.8
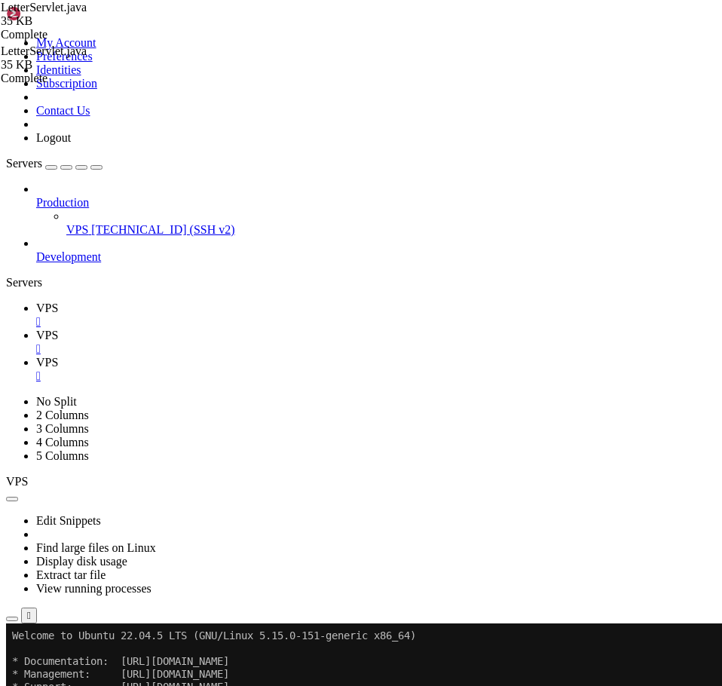
type textarea "request.setAttribute("currentPage", page);"
click at [58, 302] on span "VPS" at bounding box center [47, 308] width 22 height 13
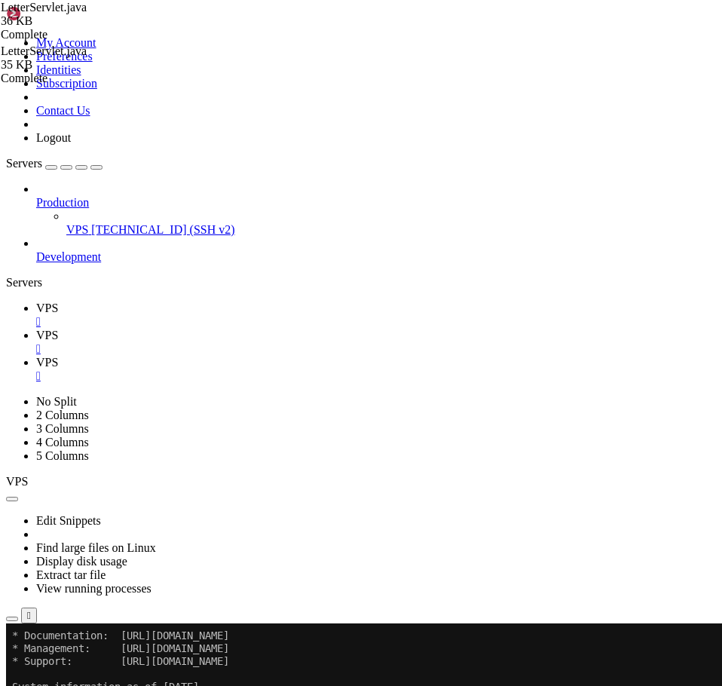
scroll to position [8102, 0]
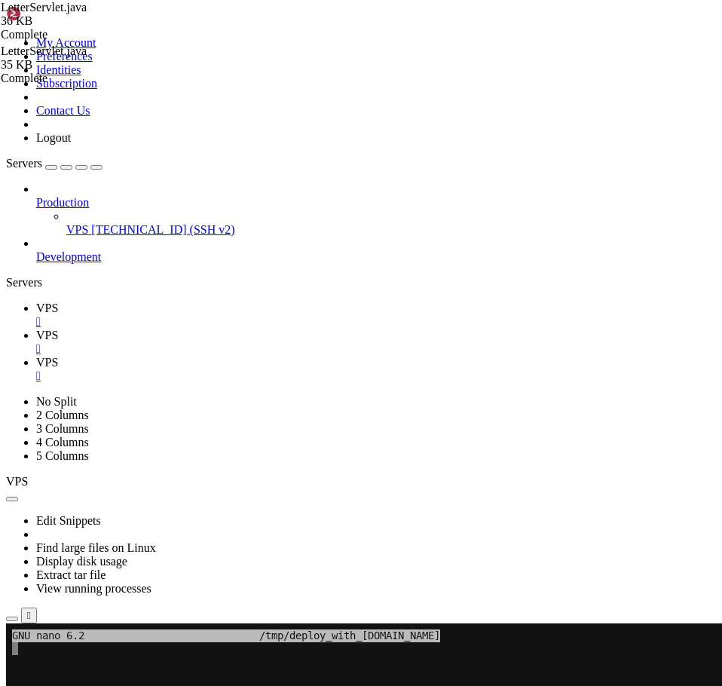
scroll to position [8115, 0]
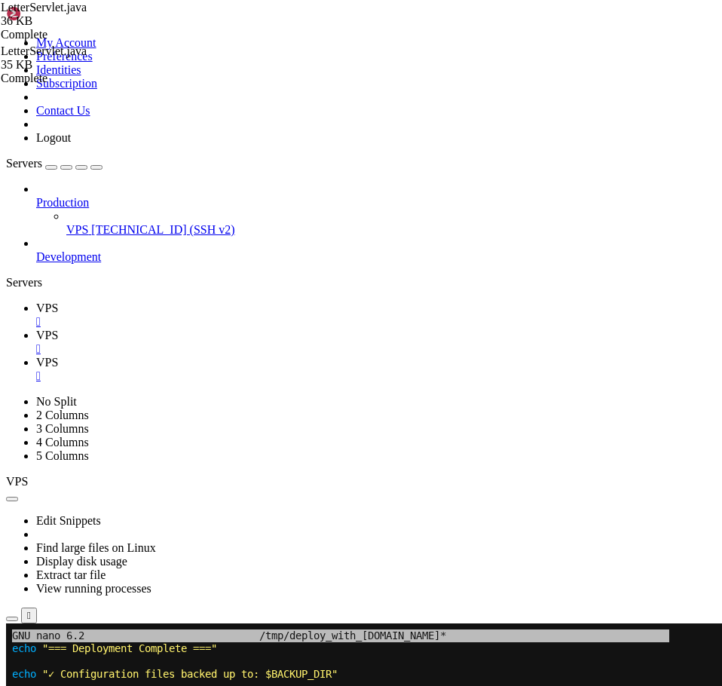
scroll to position [7, 2]
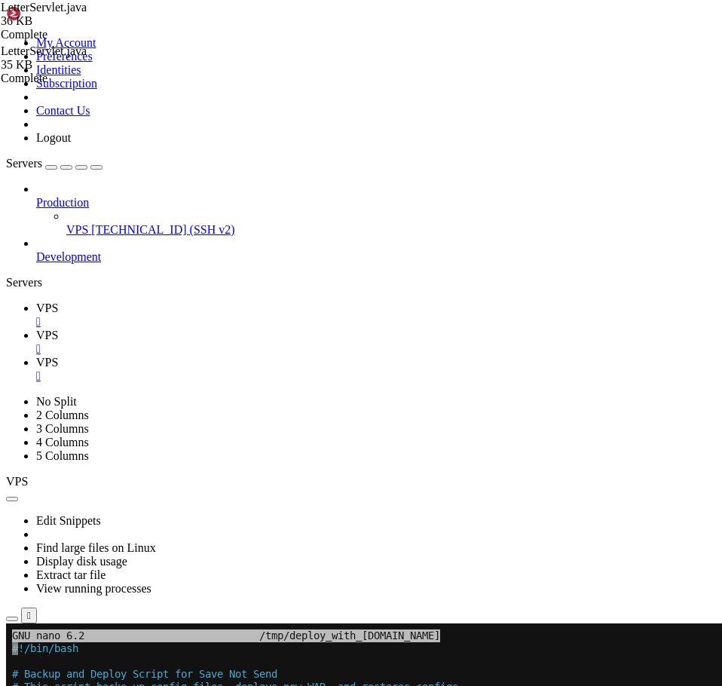
scroll to position [9602, 0]
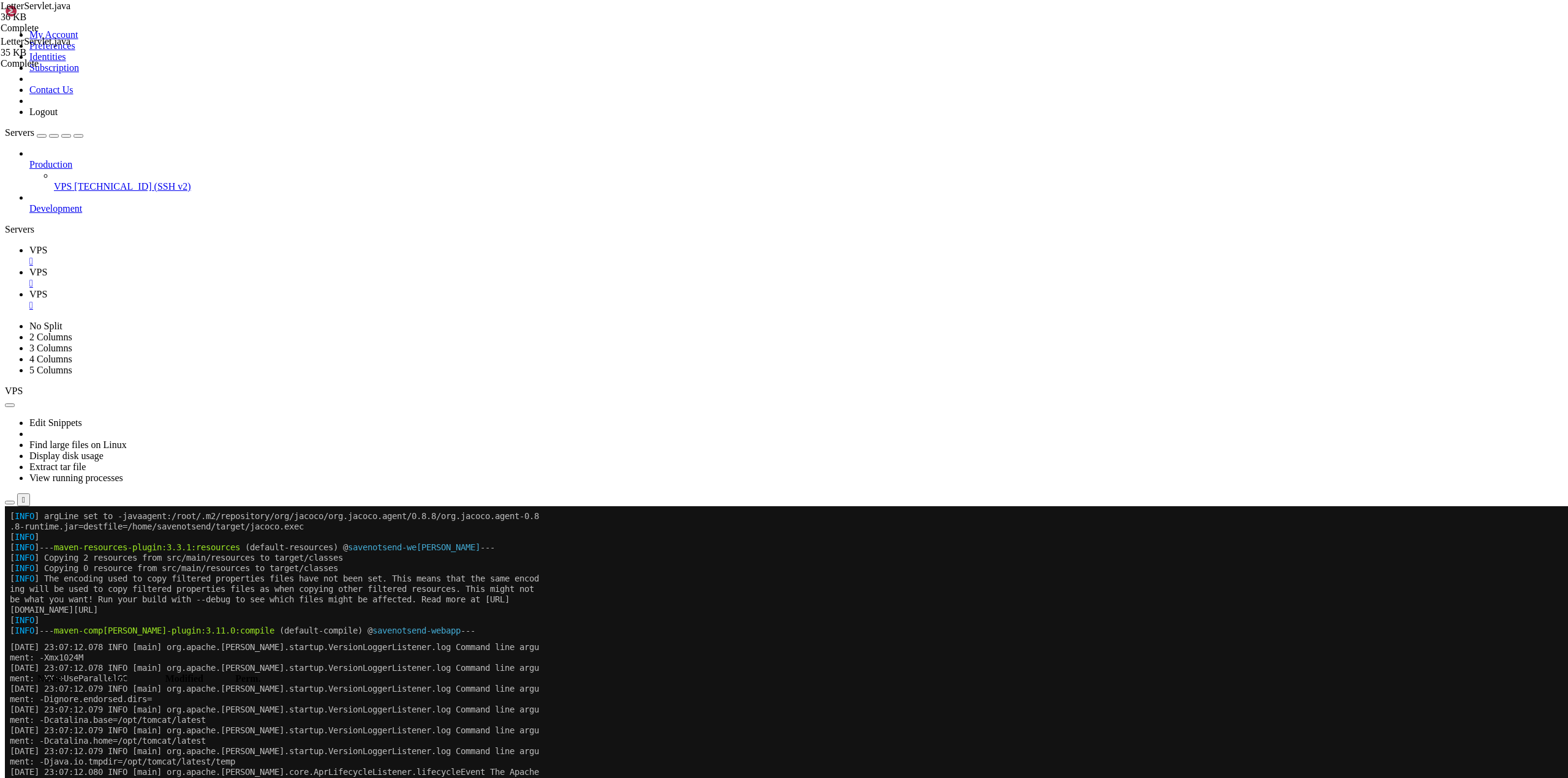
scroll to position [5447, 0]
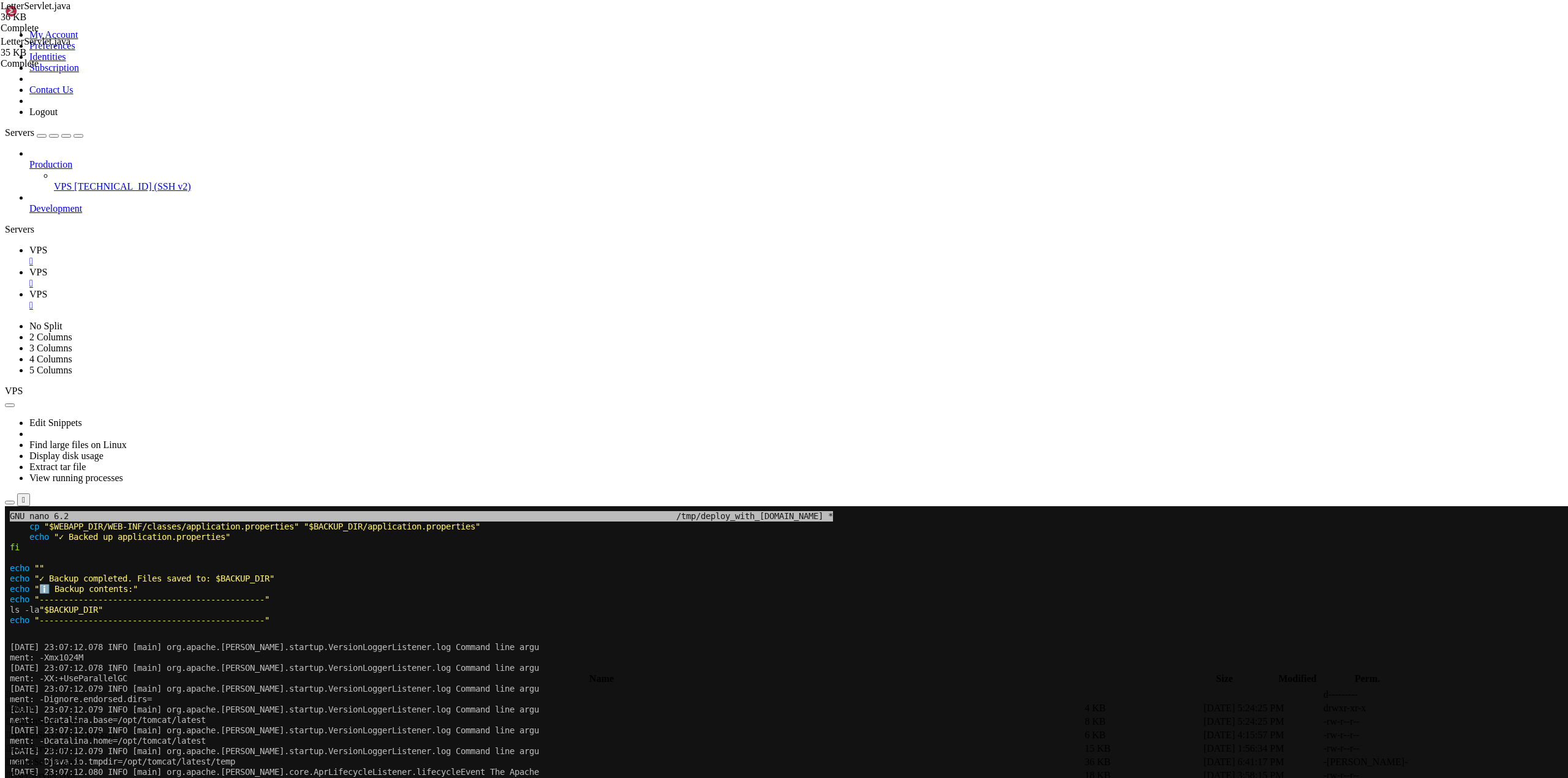
click at [47, 245] on span "VPS" at bounding box center [38, 250] width 18 height 11
click at [64, 256] on div "" at bounding box center [796, 261] width 1533 height 11
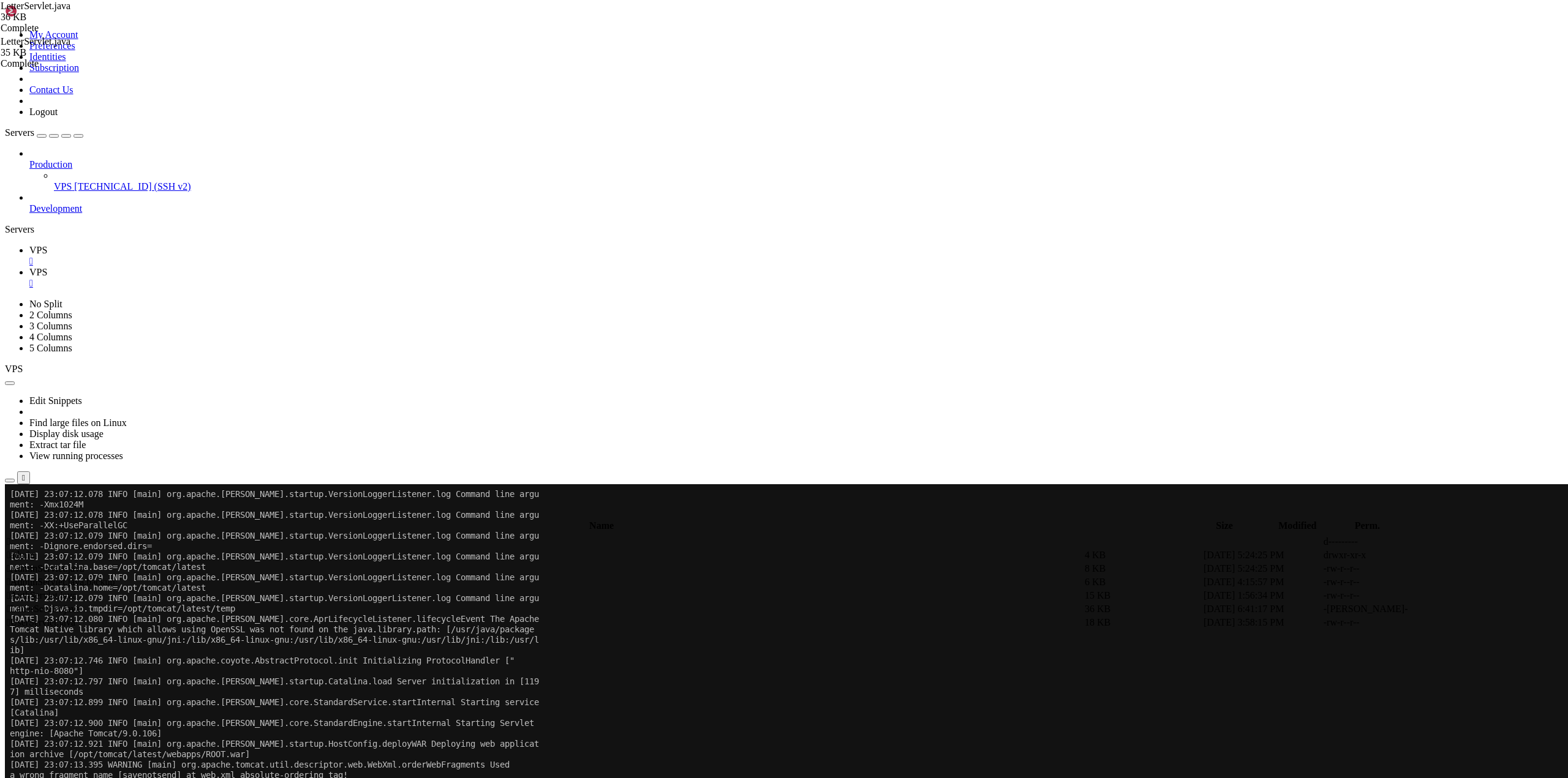
click at [10, 236] on div "Servers" at bounding box center [784, 230] width 1557 height 11
click at [71, 181] on span "VPS" at bounding box center [63, 186] width 18 height 11
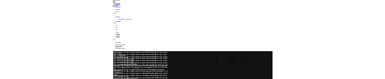
scroll to position [0, 0]
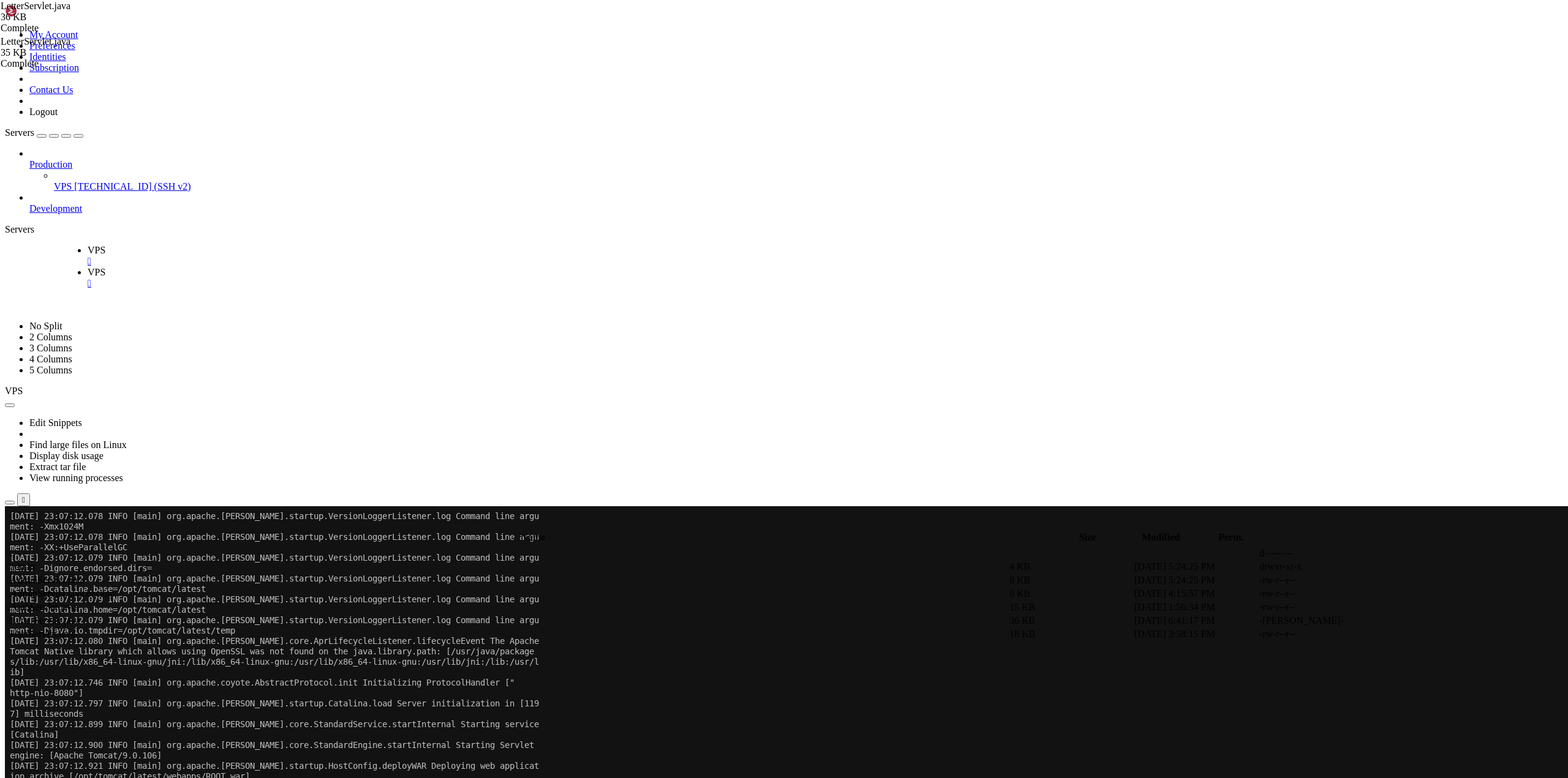
drag, startPoint x: 296, startPoint y: 15, endPoint x: 175, endPoint y: 11, distance: 121.1
click at [79, 136] on icon "button" at bounding box center [79, 136] width 0 height 0
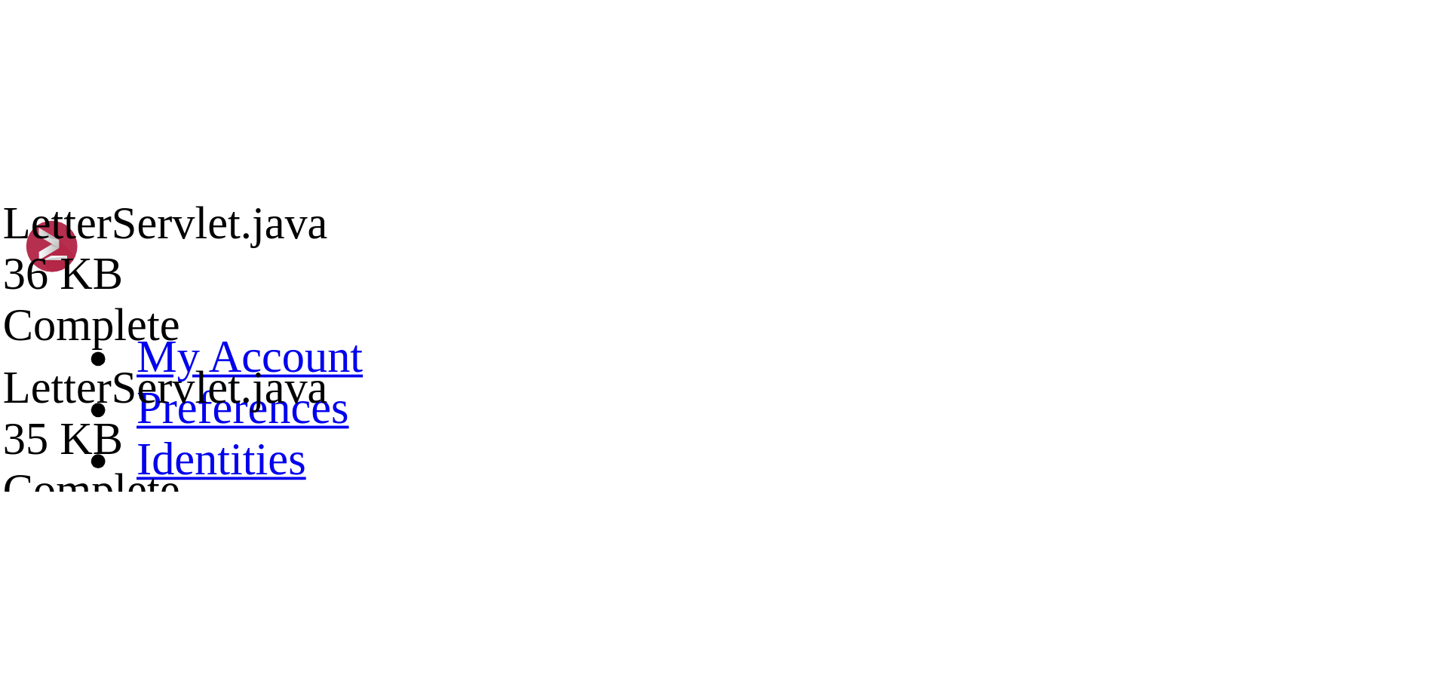
scroll to position [6707, 0]
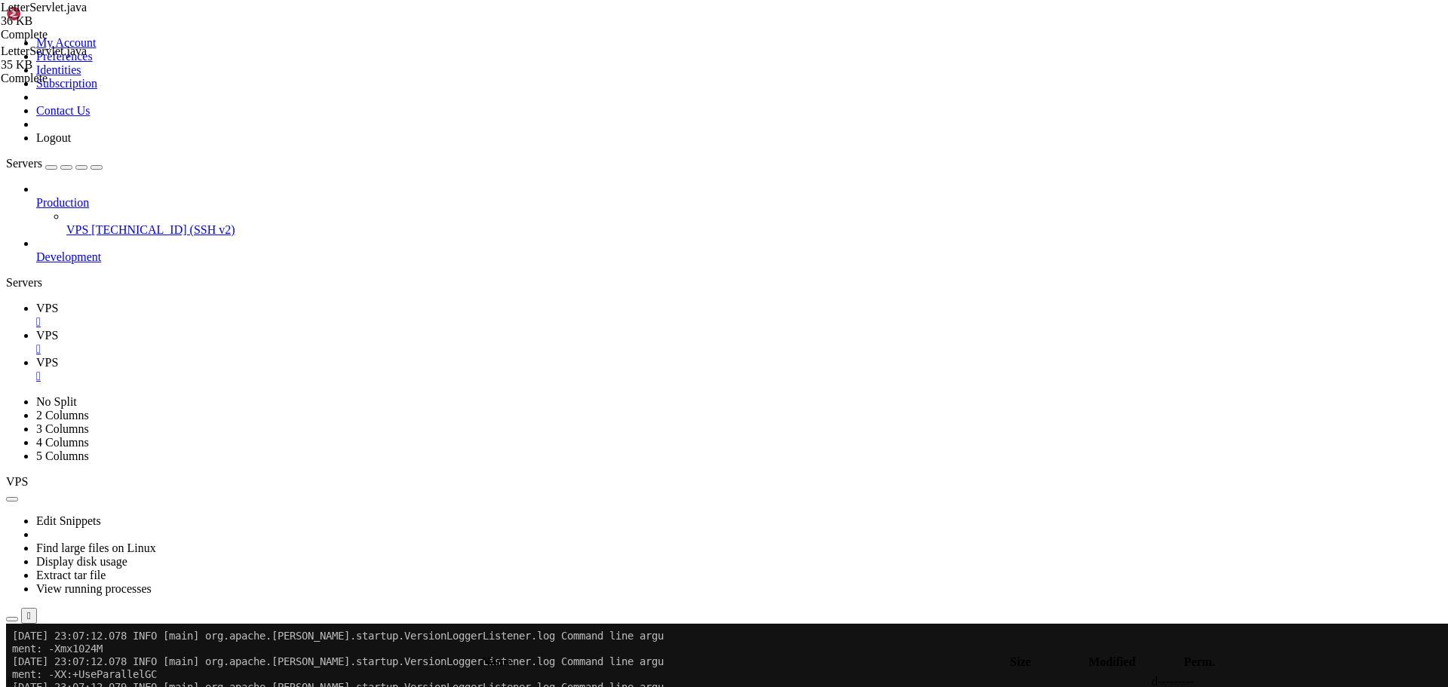
click at [36, 329] on icon at bounding box center [36, 335] width 0 height 13
click at [19, 675] on span " .." at bounding box center [13, 681] width 11 height 13
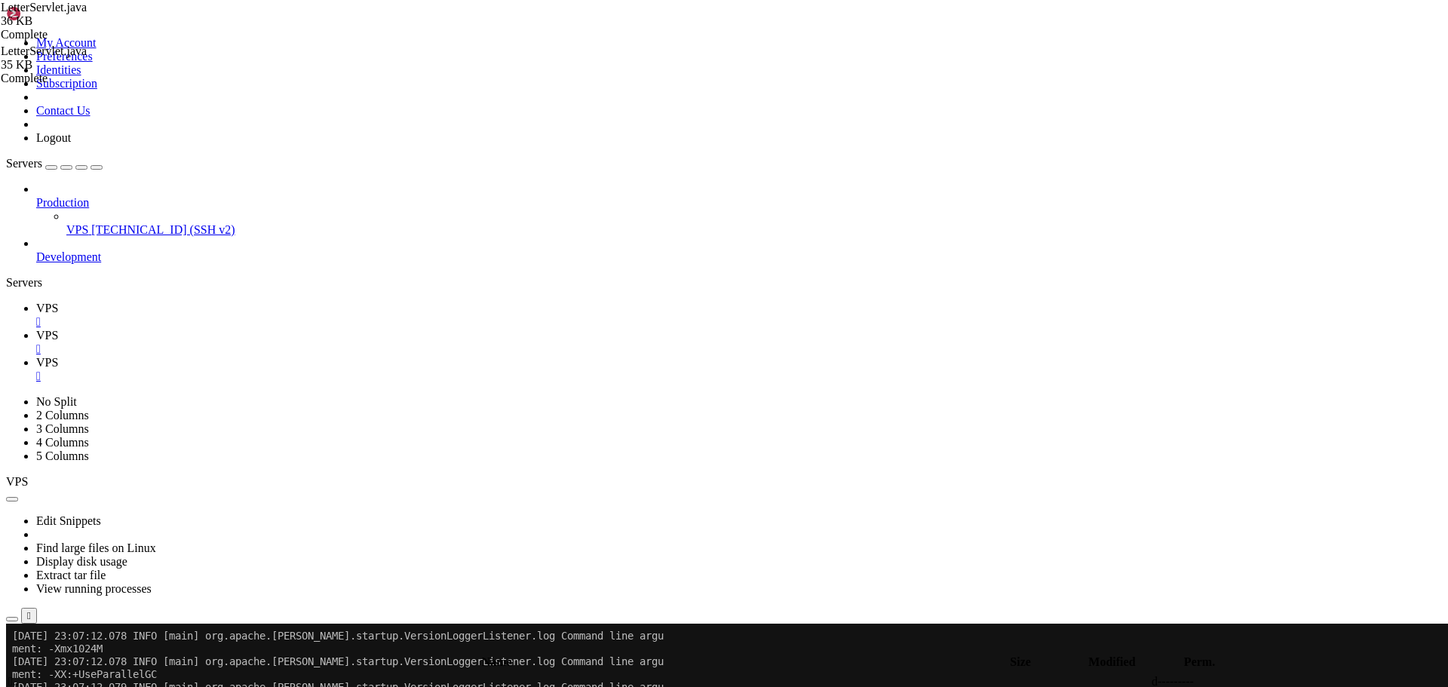
click at [12, 649] on icon "button" at bounding box center [12, 649] width 0 height 0
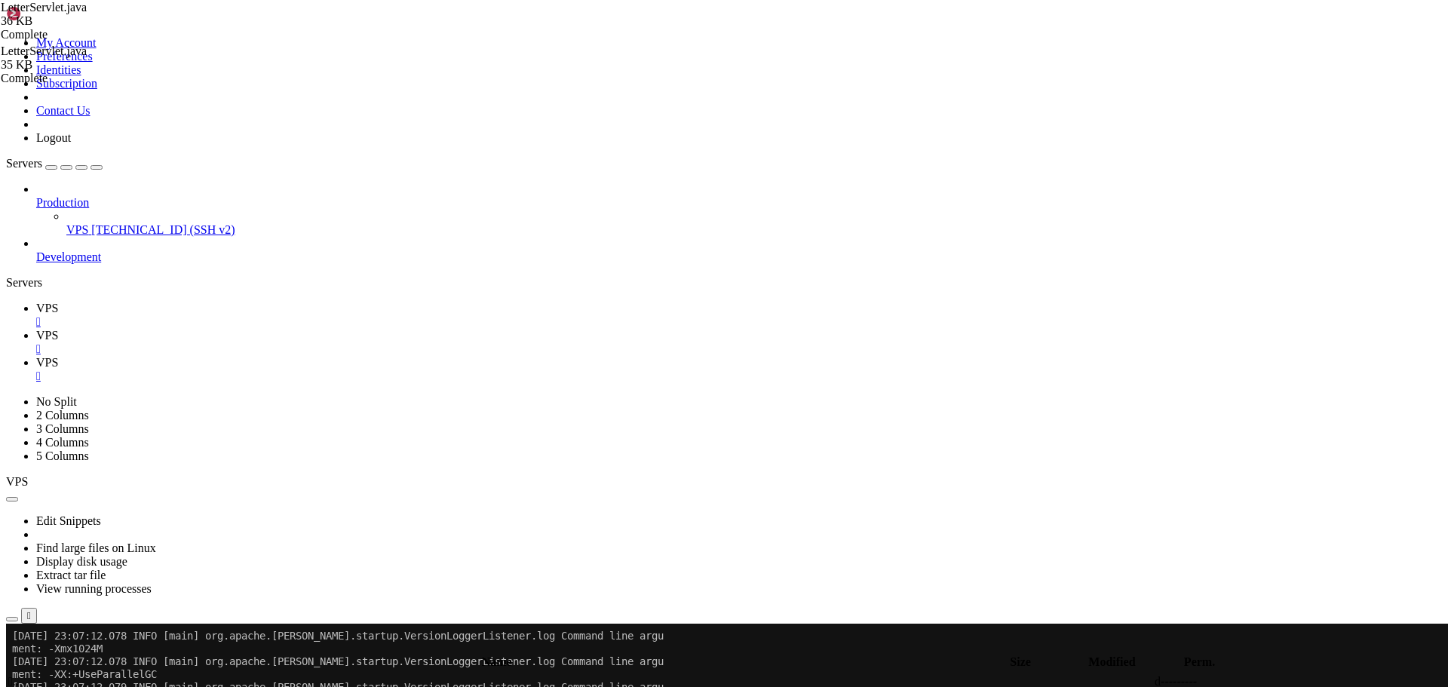
click at [12, 649] on icon "button" at bounding box center [12, 649] width 0 height 0
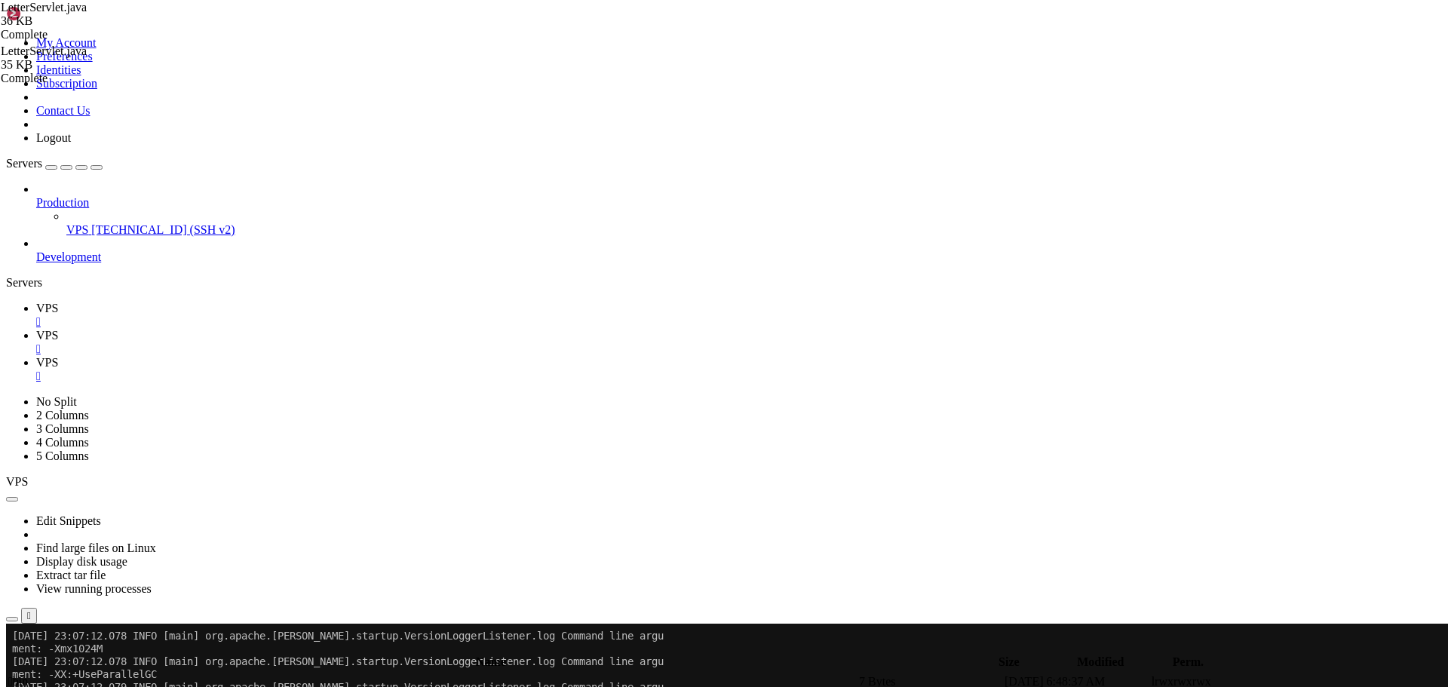
type input "/tmp"
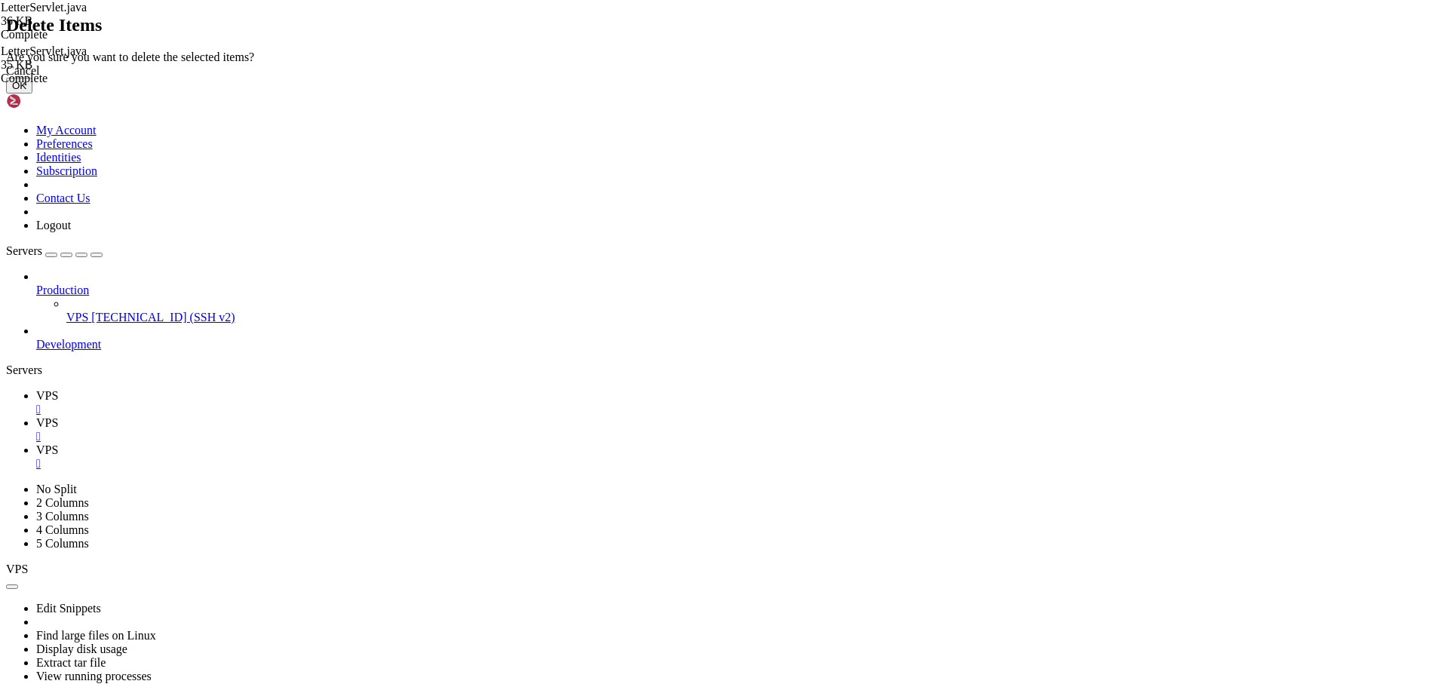
click at [32, 94] on button "OK" at bounding box center [19, 86] width 26 height 16
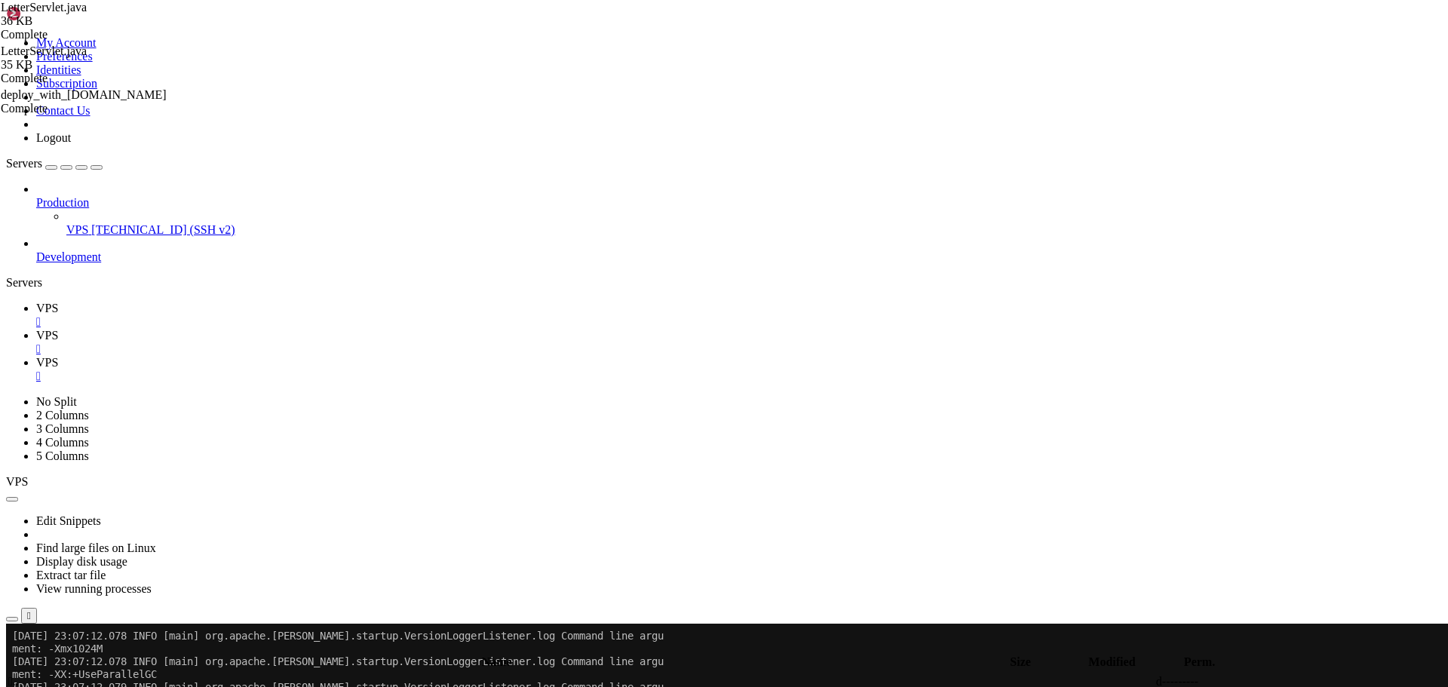
type textarea "echo "ℹ️ Backup location: $BACKUP_DIR""
paste textarea
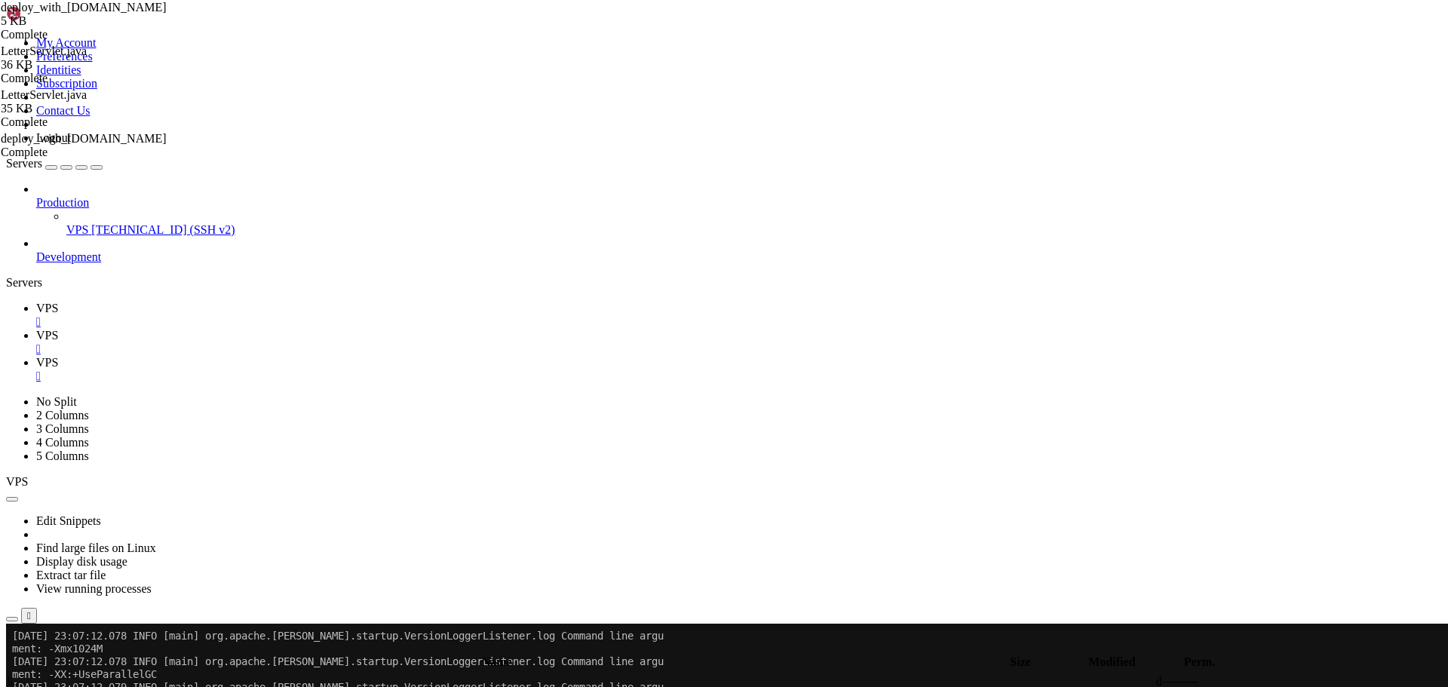
type textarea "echo "ℹ️ Backup location: $BACKUP_DIR""
paste textarea
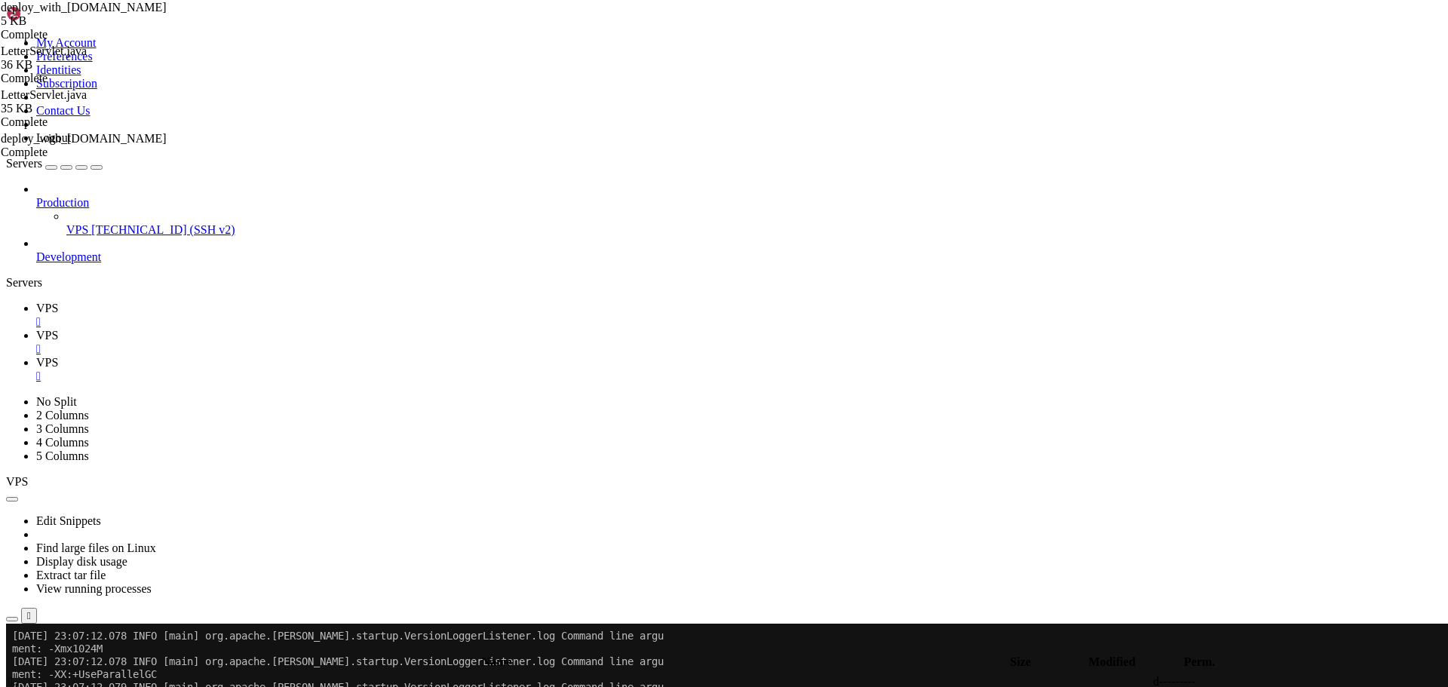
click at [36, 302] on icon at bounding box center [36, 308] width 0 height 13
click at [36, 329] on icon at bounding box center [36, 335] width 0 height 13
click at [36, 356] on icon at bounding box center [36, 362] width 0 height 13
drag, startPoint x: 199, startPoint y: 21, endPoint x: 48, endPoint y: 14, distance: 151.0
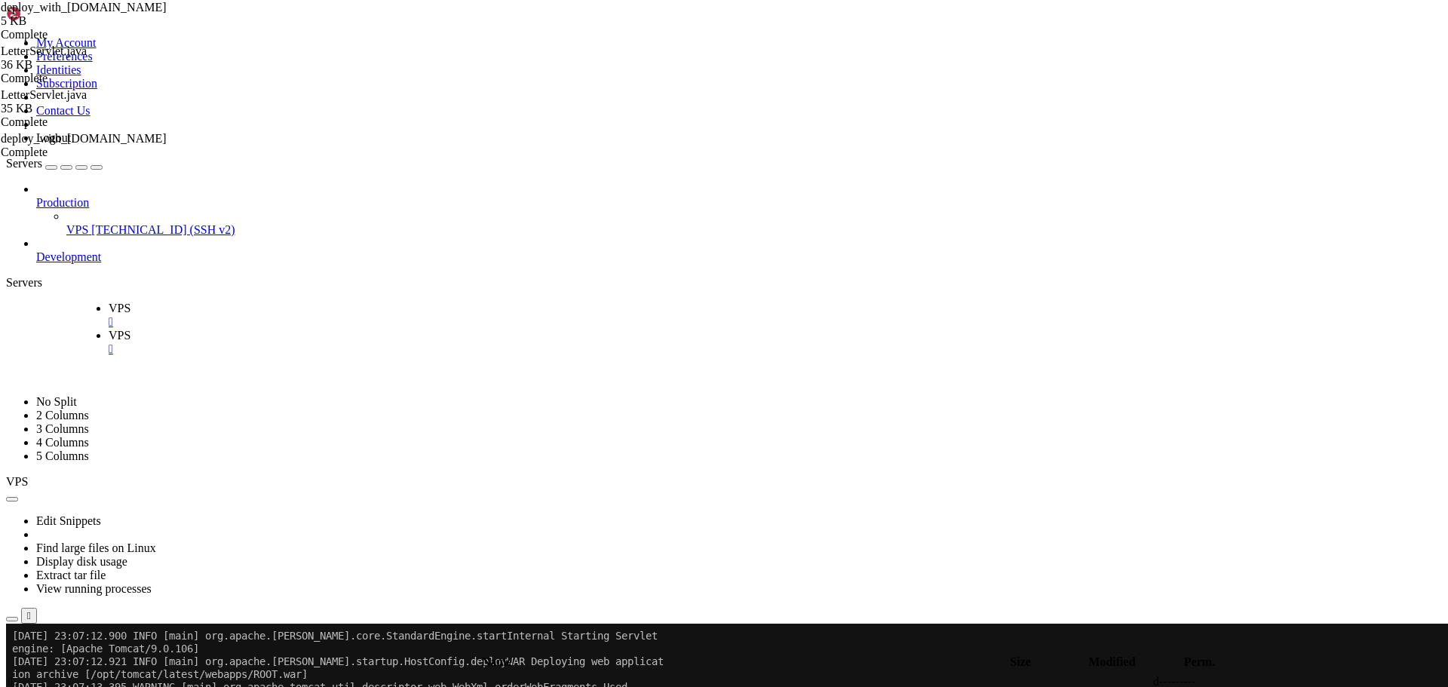
click at [58, 329] on span "VPS" at bounding box center [47, 335] width 22 height 13
click at [57, 302] on span "VPS" at bounding box center [47, 308] width 22 height 13
click at [36, 329] on icon at bounding box center [36, 335] width 0 height 13
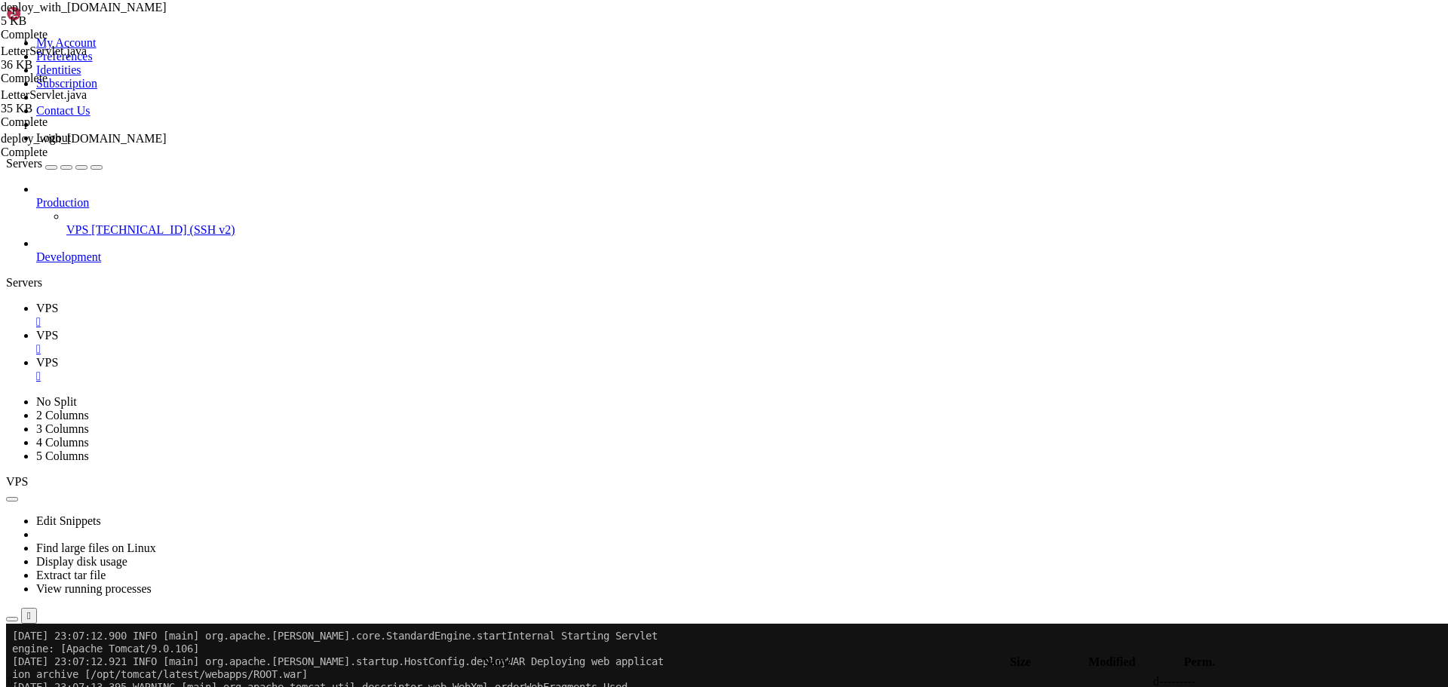
click at [36, 302] on icon at bounding box center [36, 308] width 0 height 13
click at [58, 356] on span "VPS" at bounding box center [47, 362] width 22 height 13
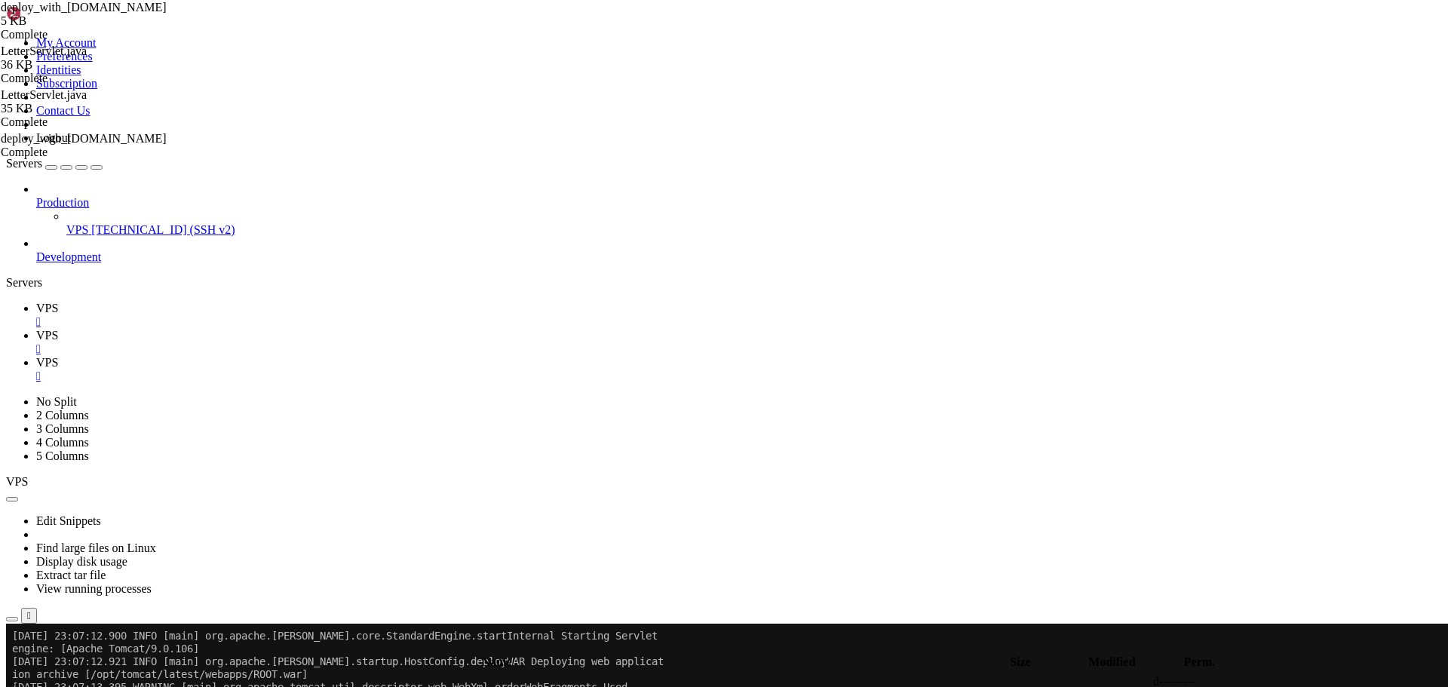
scroll to position [7, 2]
click at [142, 329] on link "VPS " at bounding box center [739, 342] width 1406 height 27
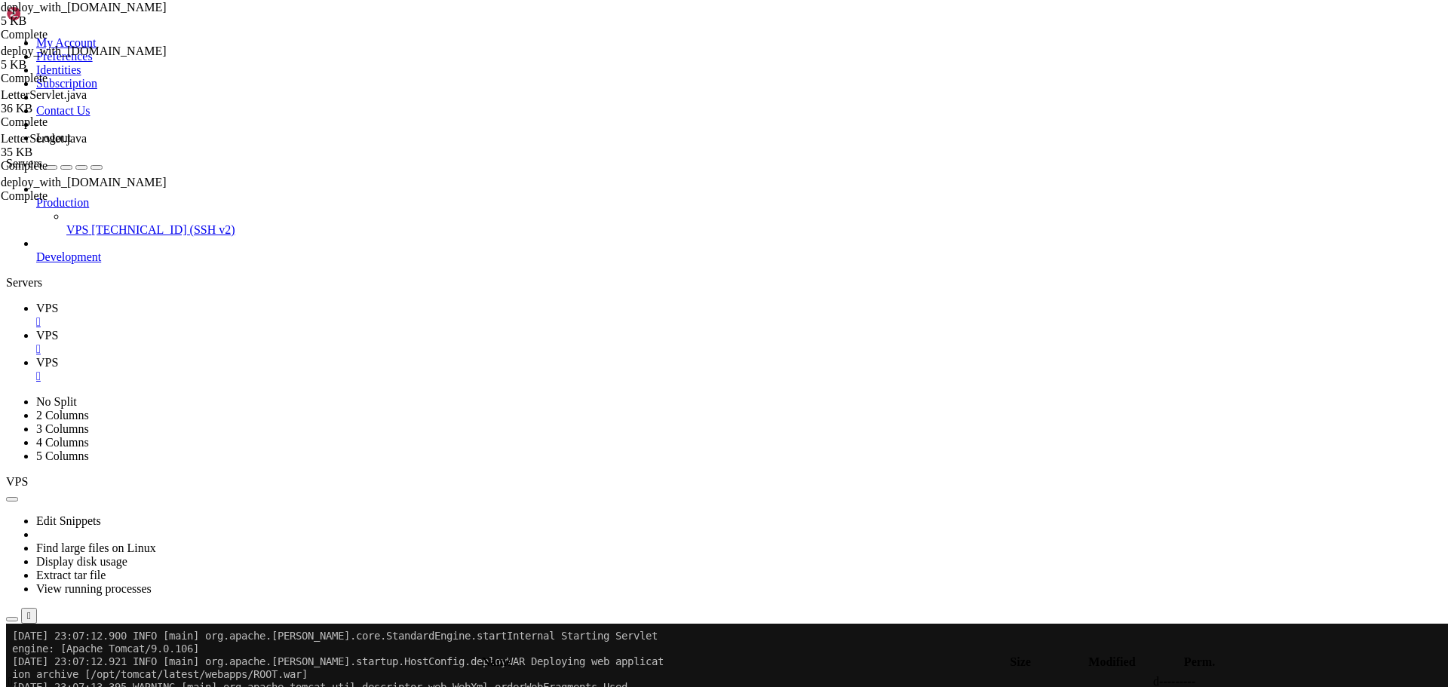
click at [52, 302] on span "VPS" at bounding box center [47, 308] width 22 height 13
click at [36, 356] on icon at bounding box center [36, 362] width 0 height 13
drag, startPoint x: 590, startPoint y: 2014, endPoint x: 14, endPoint y: 2016, distance: 576.2
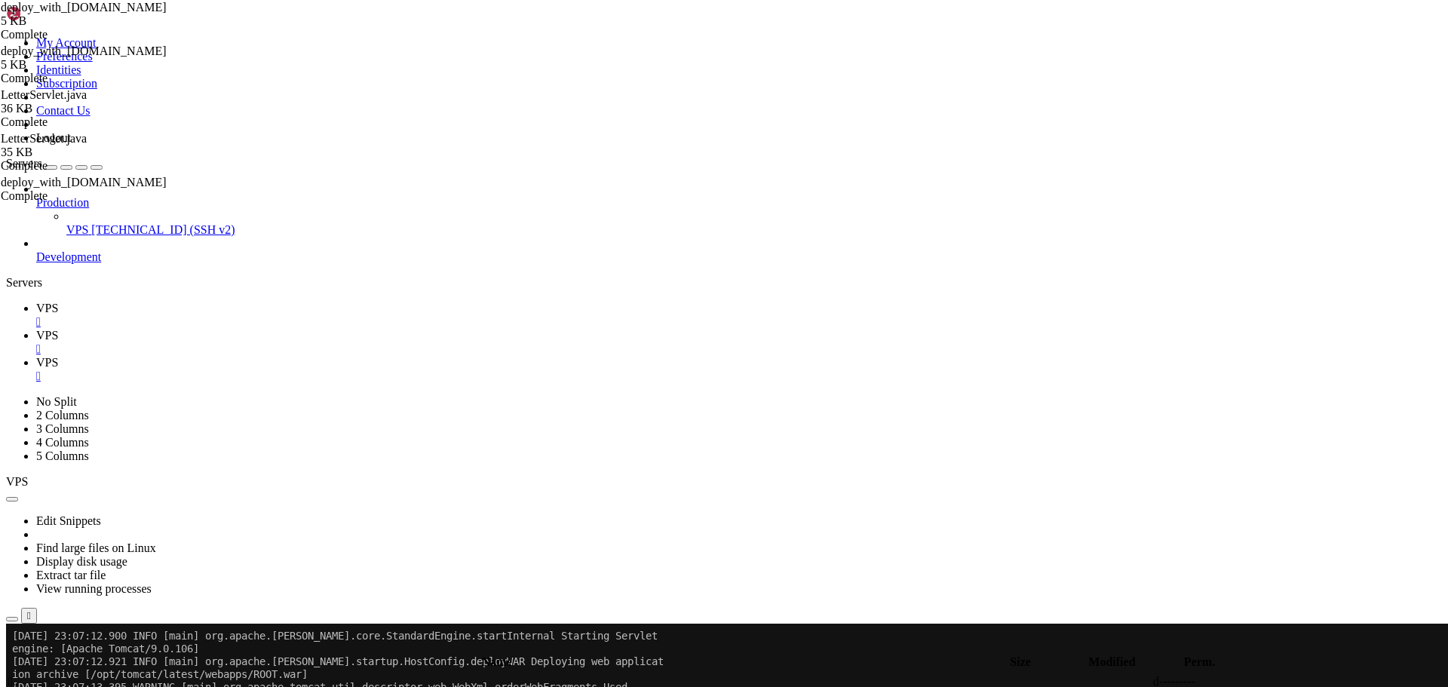
click at [58, 329] on span "VPS" at bounding box center [47, 335] width 22 height 13
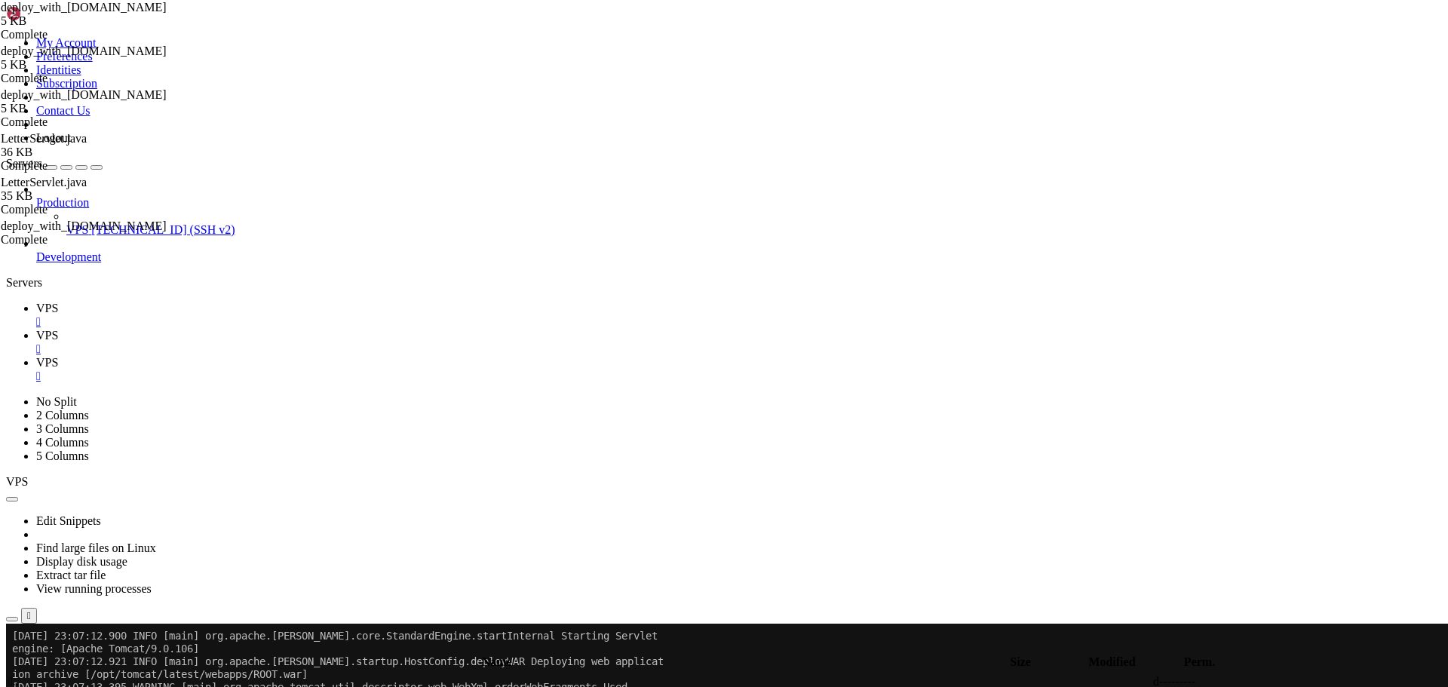
type textarea "echo "ℹ️ Backup location: $BACKUP_DIR""
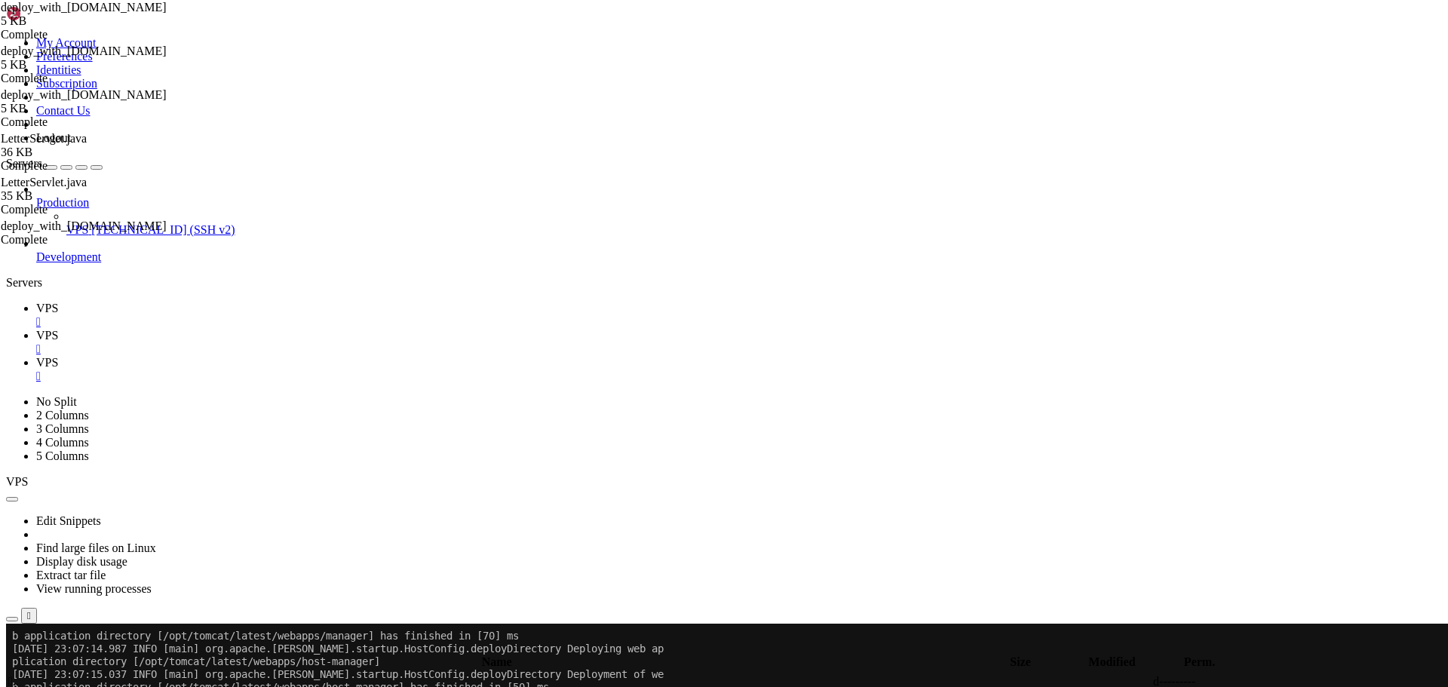
click at [52, 302] on span "VPS" at bounding box center [47, 308] width 22 height 13
click at [58, 356] on span "VPS" at bounding box center [47, 362] width 22 height 13
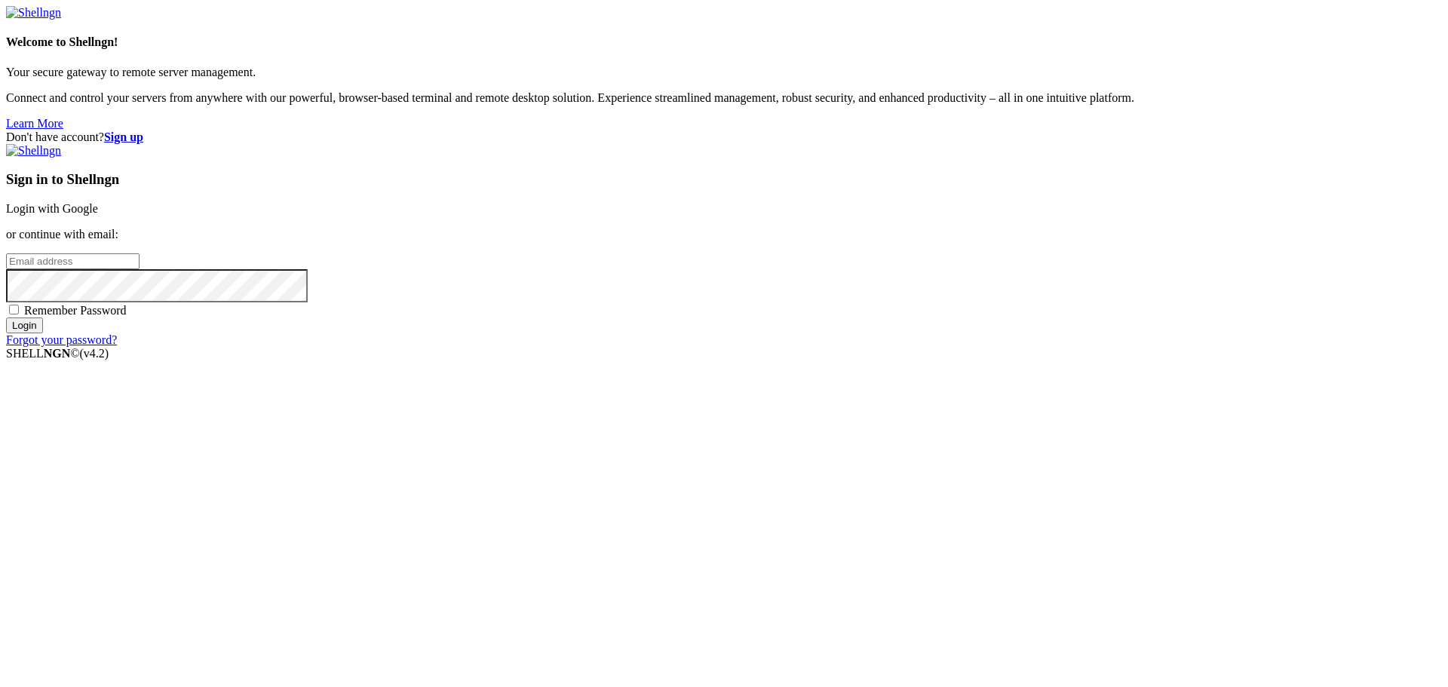
click at [98, 215] on link "Login with Google" at bounding box center [52, 208] width 92 height 13
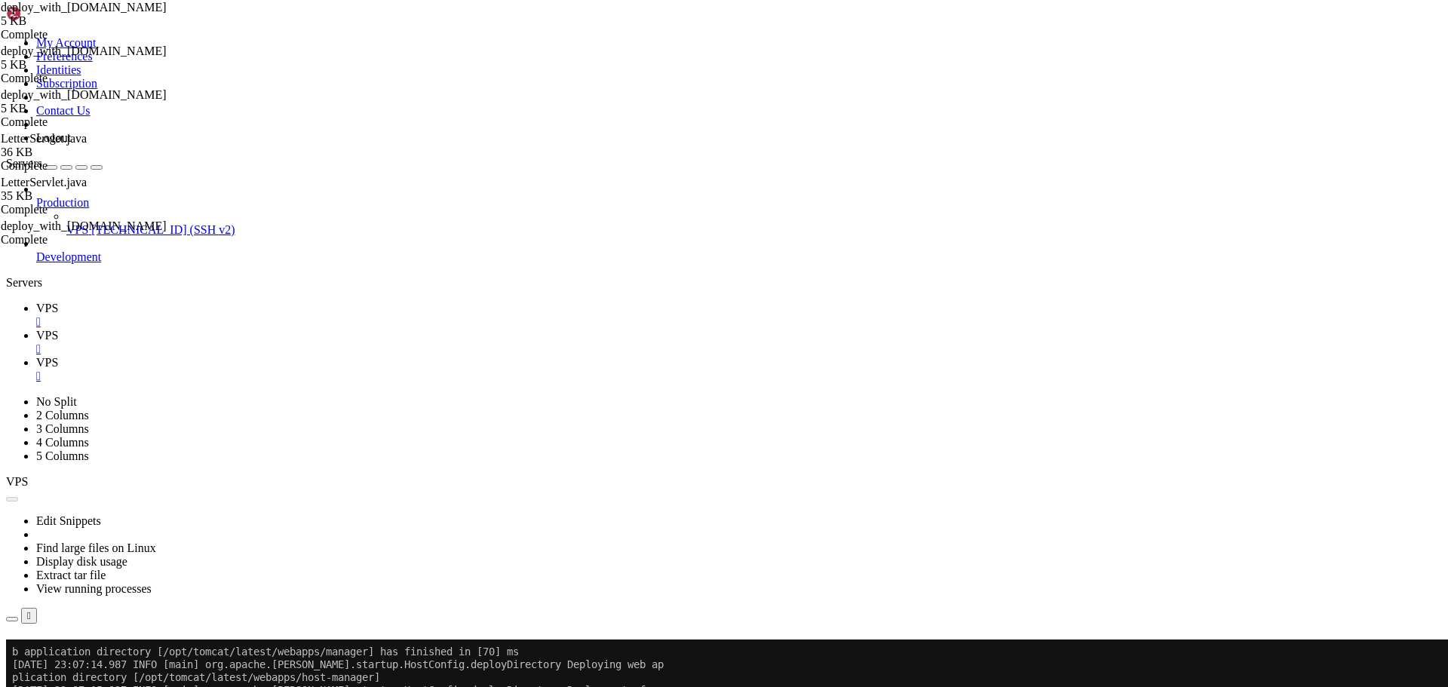
scroll to position [7179, 0]
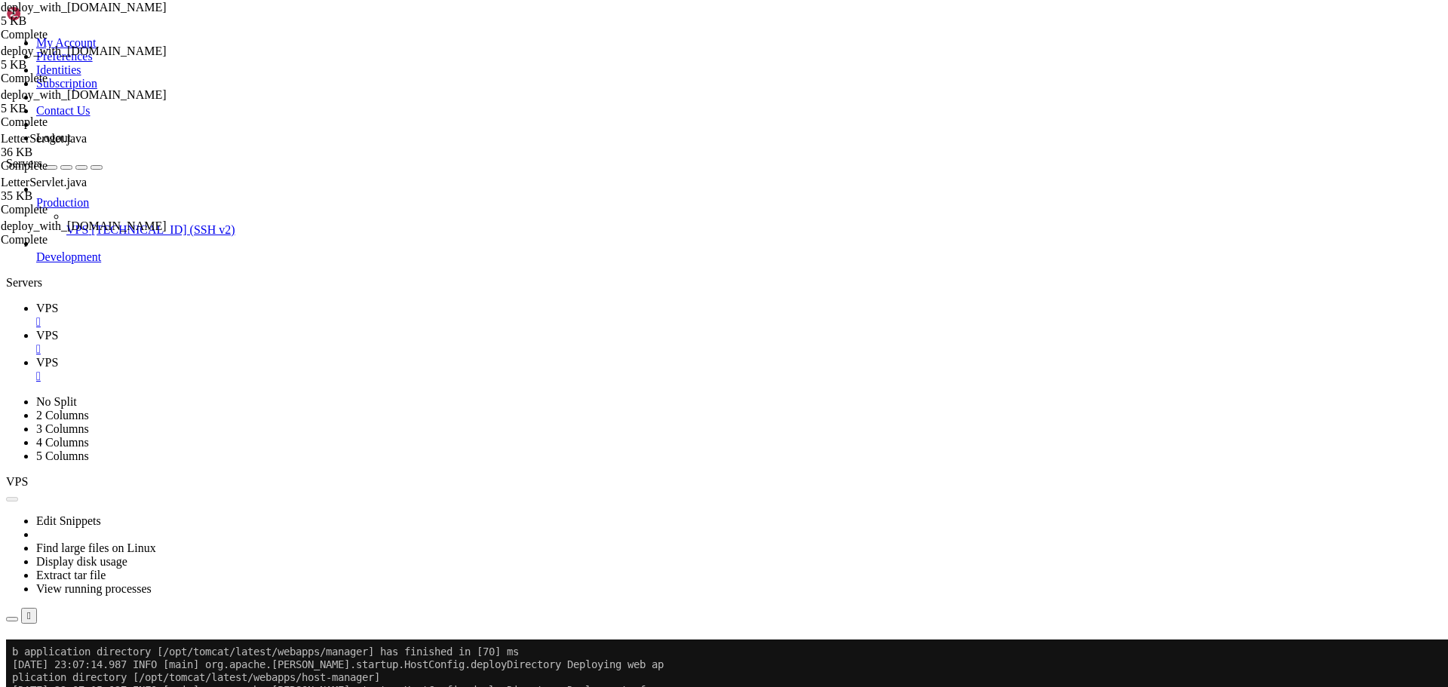
drag, startPoint x: 293, startPoint y: 2150, endPoint x: 124, endPoint y: 2152, distance: 168.9
click at [36, 329] on icon at bounding box center [36, 335] width 0 height 13
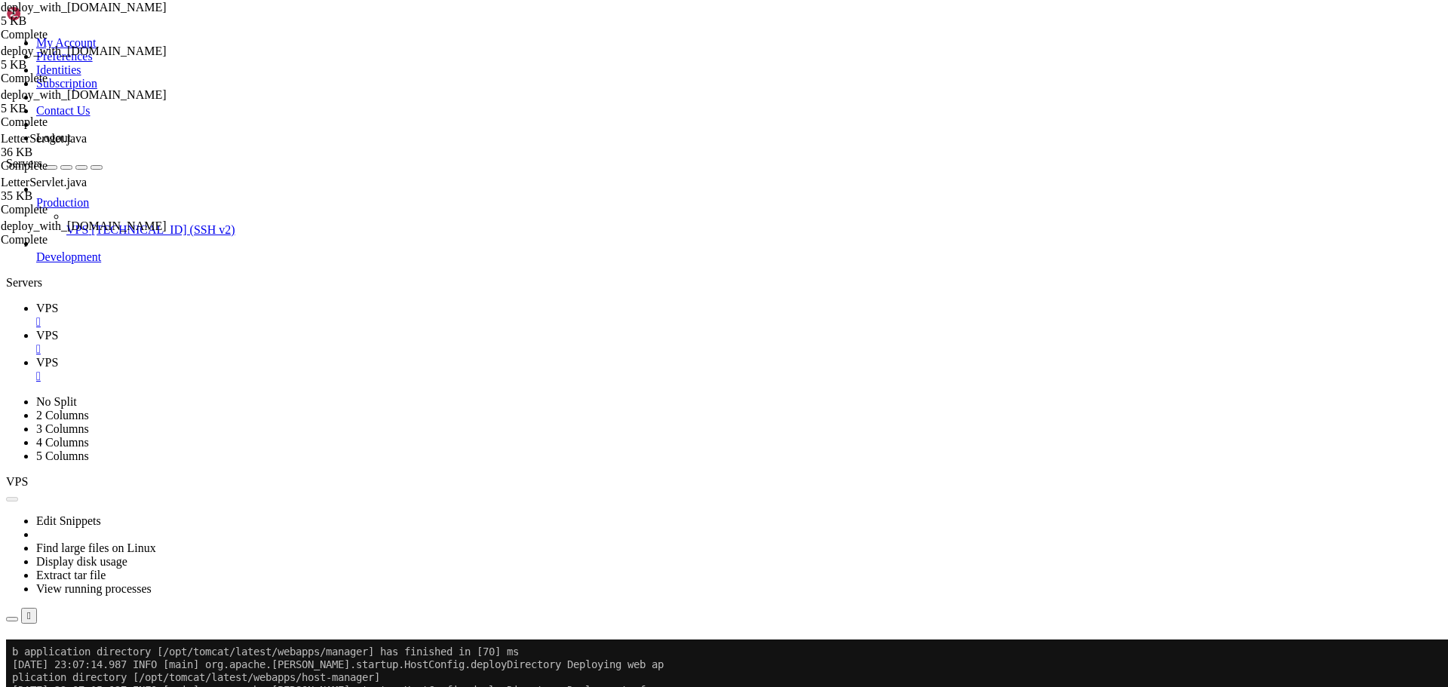
type input "/home/savenotsend/src/main/webapp/WEB-INF/jsp/letters"
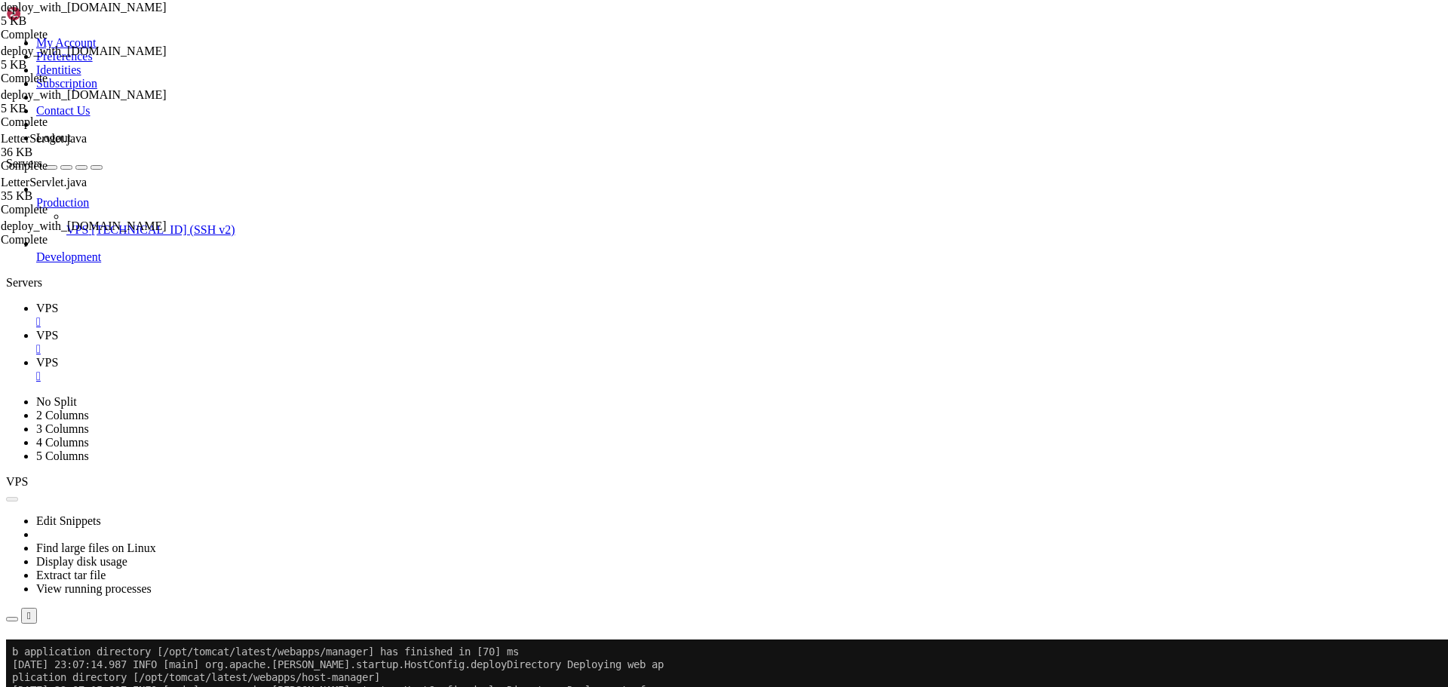
click at [58, 302] on span "VPS" at bounding box center [47, 308] width 22 height 13
click at [66, 653] on button "Reconnect" at bounding box center [36, 661] width 60 height 16
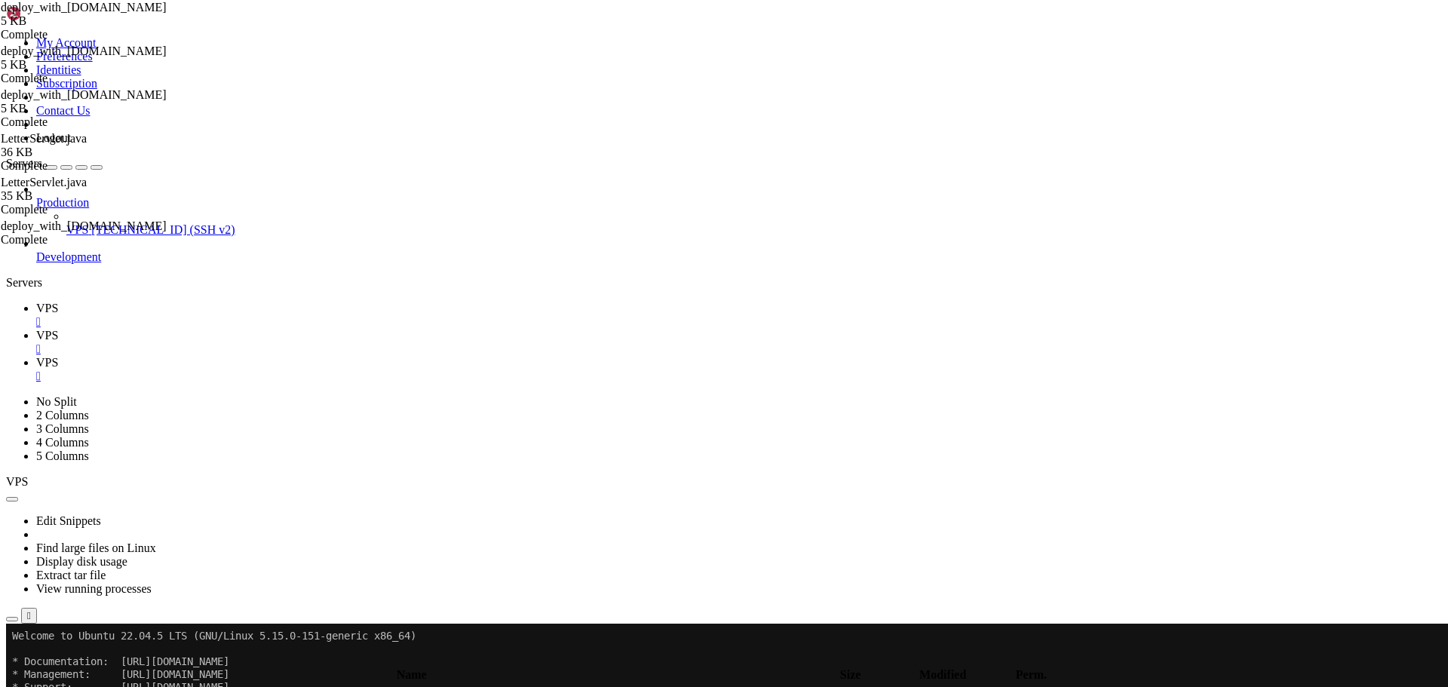
click at [58, 356] on span "VPS" at bounding box center [47, 362] width 22 height 13
click at [224, 302] on link "VPS " at bounding box center [739, 315] width 1406 height 27
click at [36, 356] on icon at bounding box center [36, 362] width 0 height 13
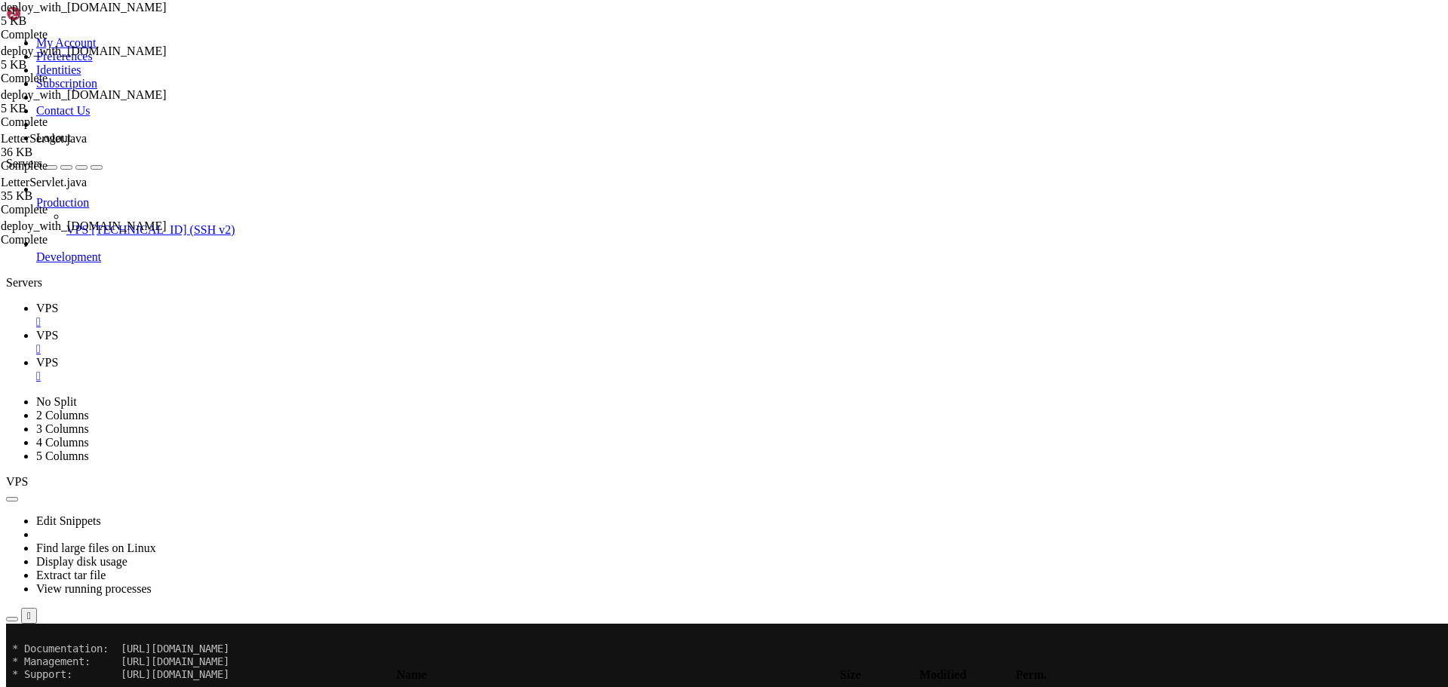
click at [290, 329] on link "VPS " at bounding box center [739, 342] width 1406 height 27
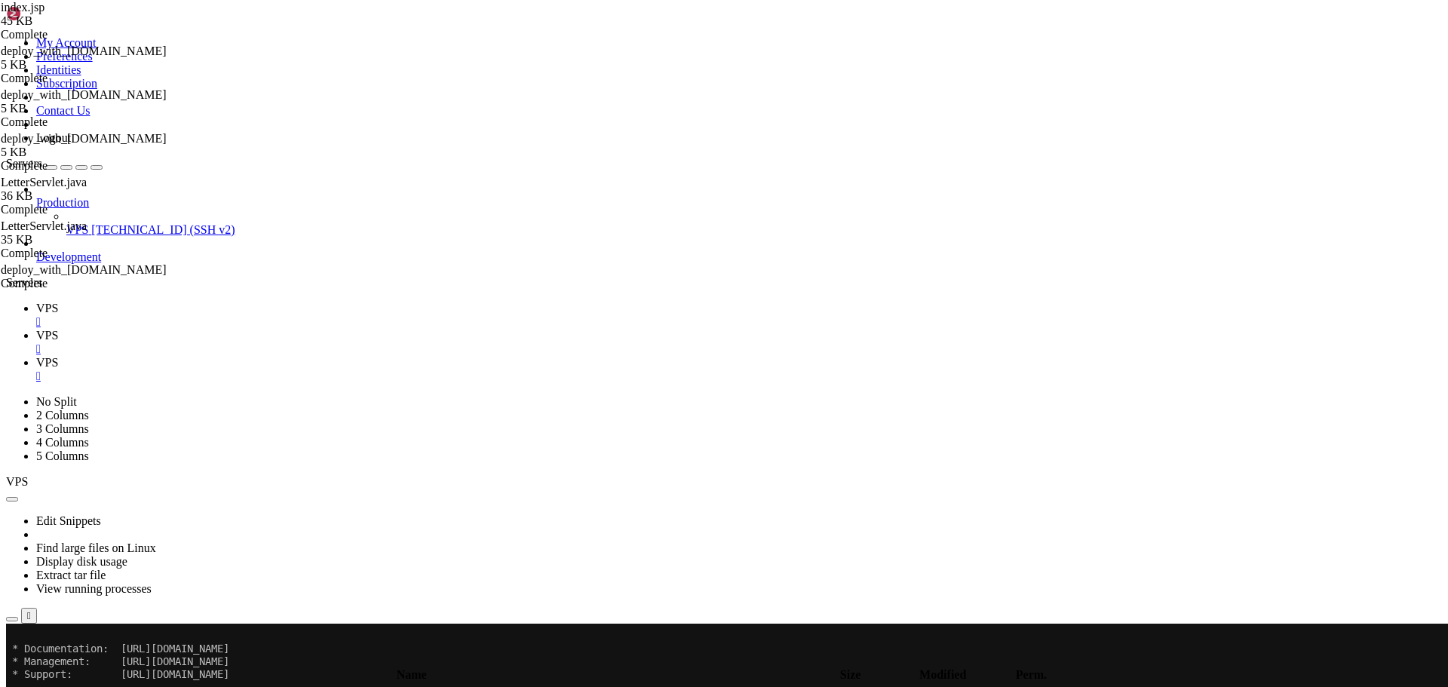
type textarea "}"
paste textarea "</html>"
type textarea "</html>"
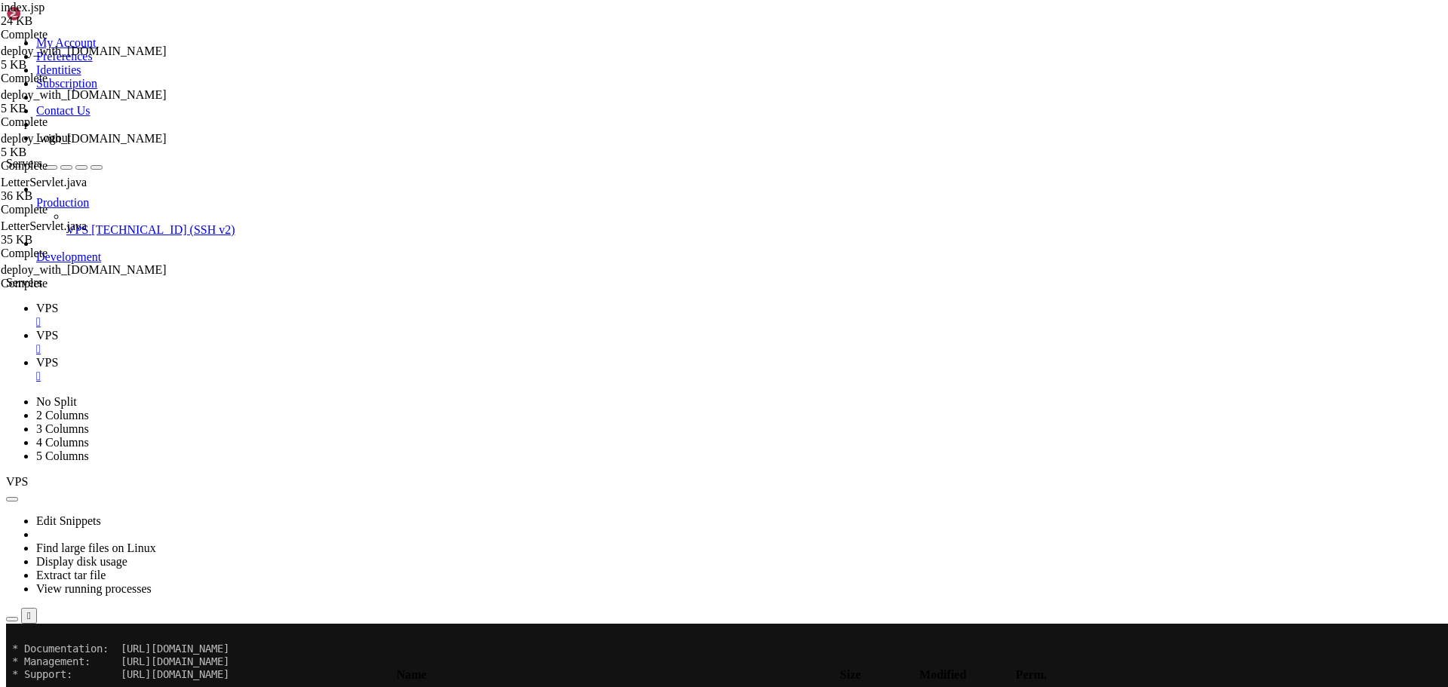
click at [36, 356] on icon at bounding box center [36, 362] width 0 height 13
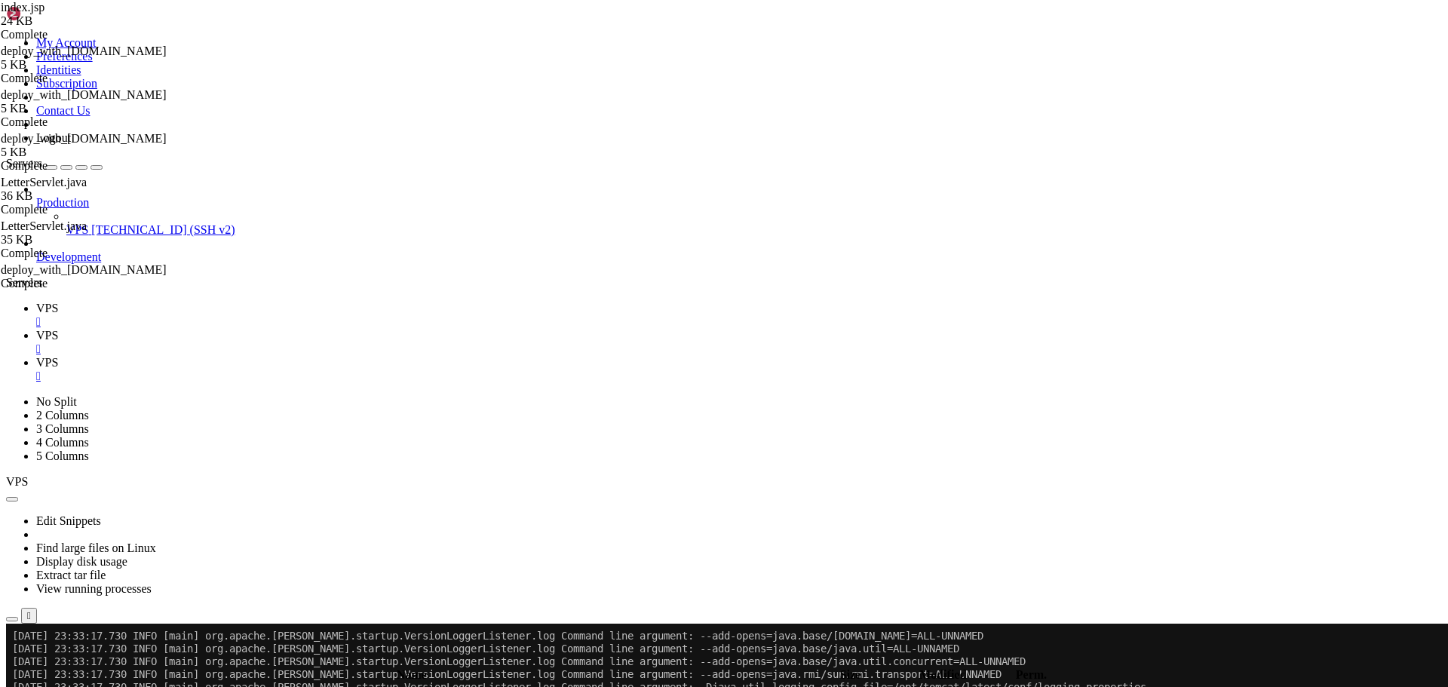
scroll to position [8192, 0]
click at [58, 329] on span "VPS" at bounding box center [47, 335] width 22 height 13
click at [58, 302] on span "VPS" at bounding box center [47, 308] width 22 height 13
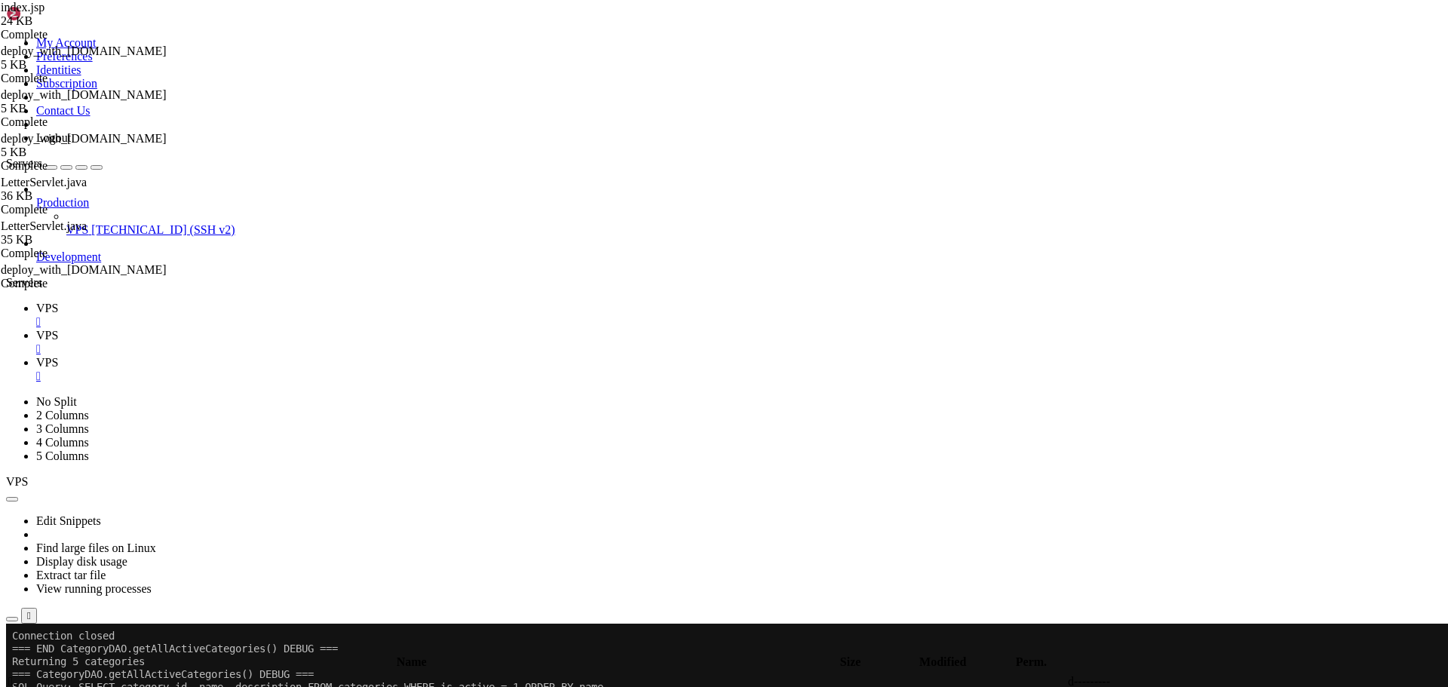
scroll to position [12923, 0]
click at [36, 356] on icon at bounding box center [36, 362] width 0 height 13
click at [58, 329] on span "VPS" at bounding box center [47, 335] width 22 height 13
click at [1222, 686] on icon at bounding box center [1222, 698] width 0 height 0
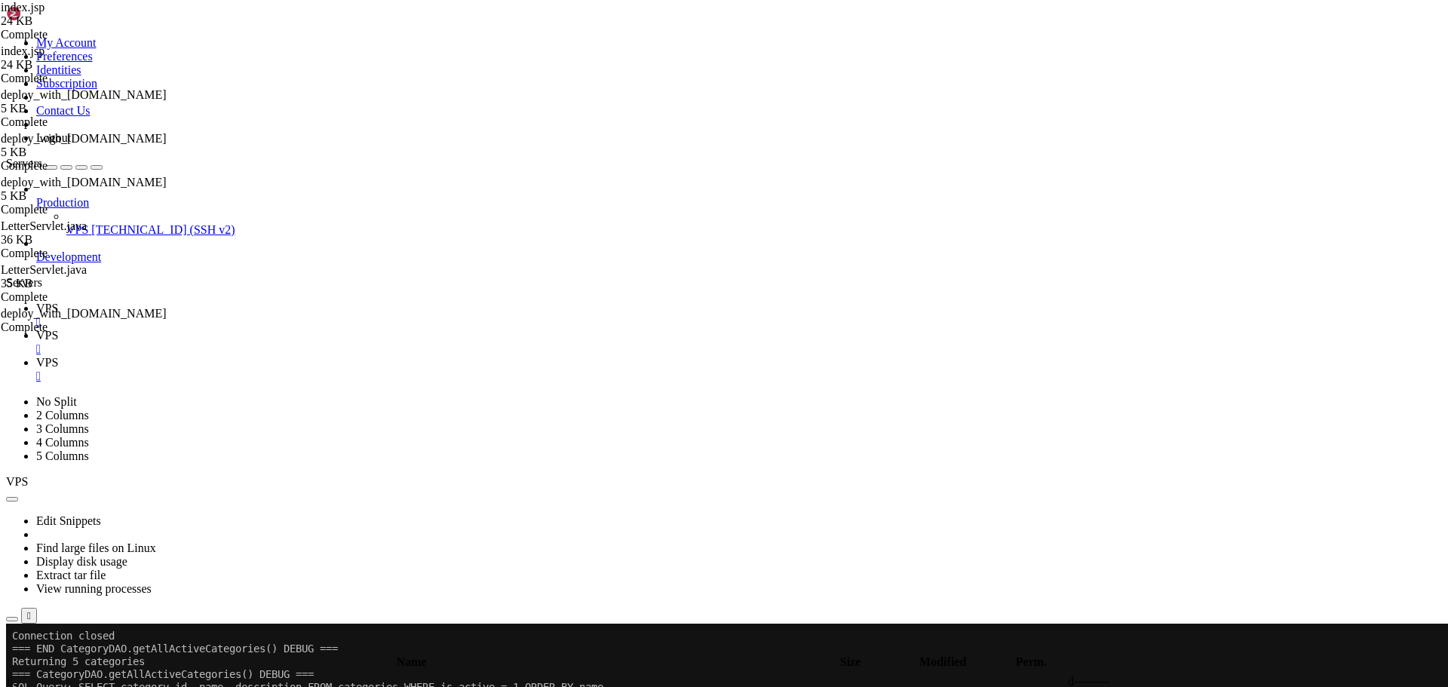
paste textarea
type textarea "</html>"
click at [58, 302] on span "VPS" at bounding box center [47, 308] width 22 height 13
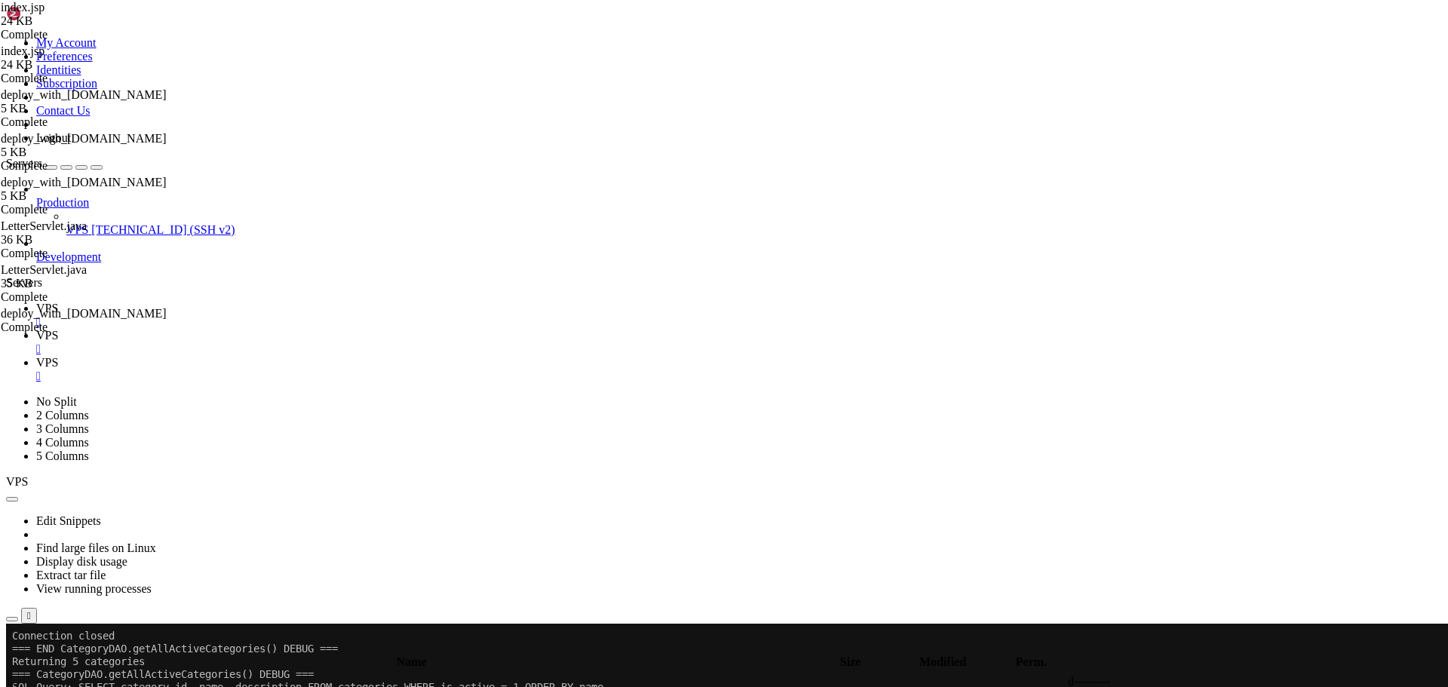
click at [58, 356] on span "VPS" at bounding box center [47, 362] width 22 height 13
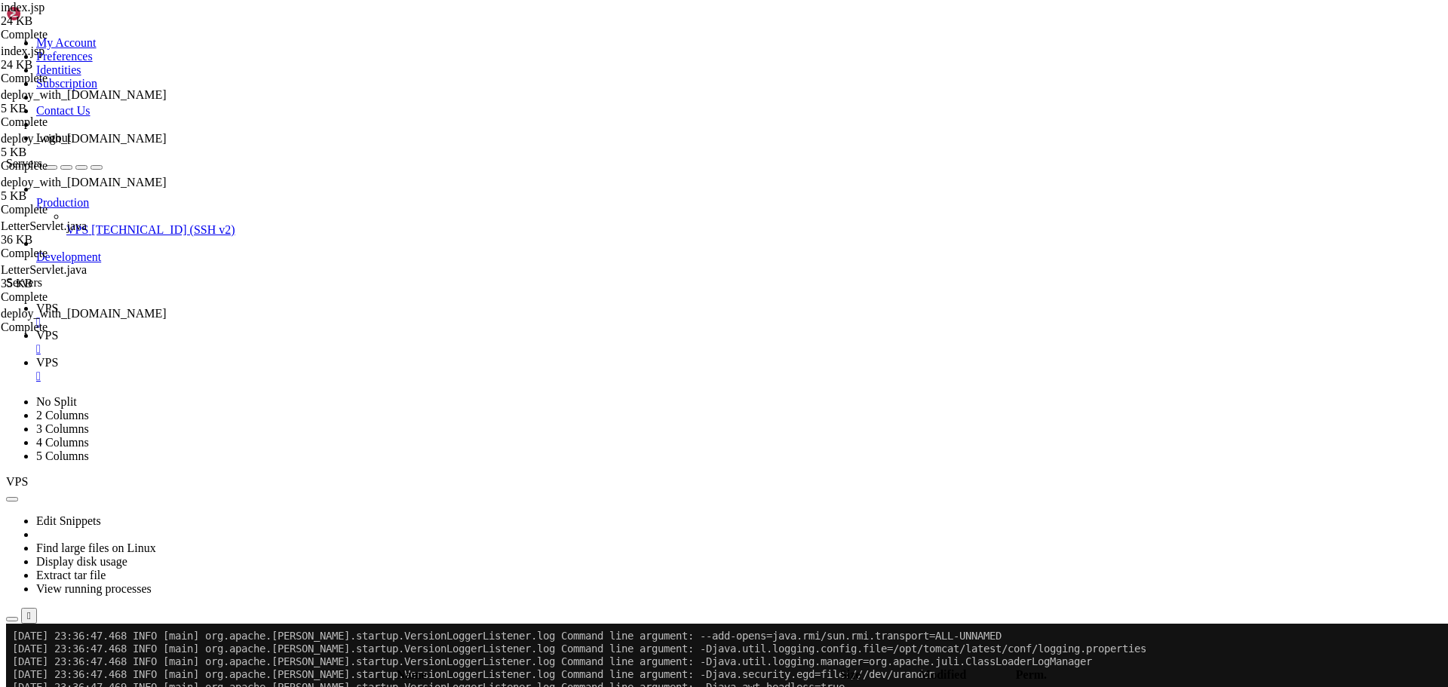
scroll to position [13923, 0]
